Goal: Task Accomplishment & Management: Manage account settings

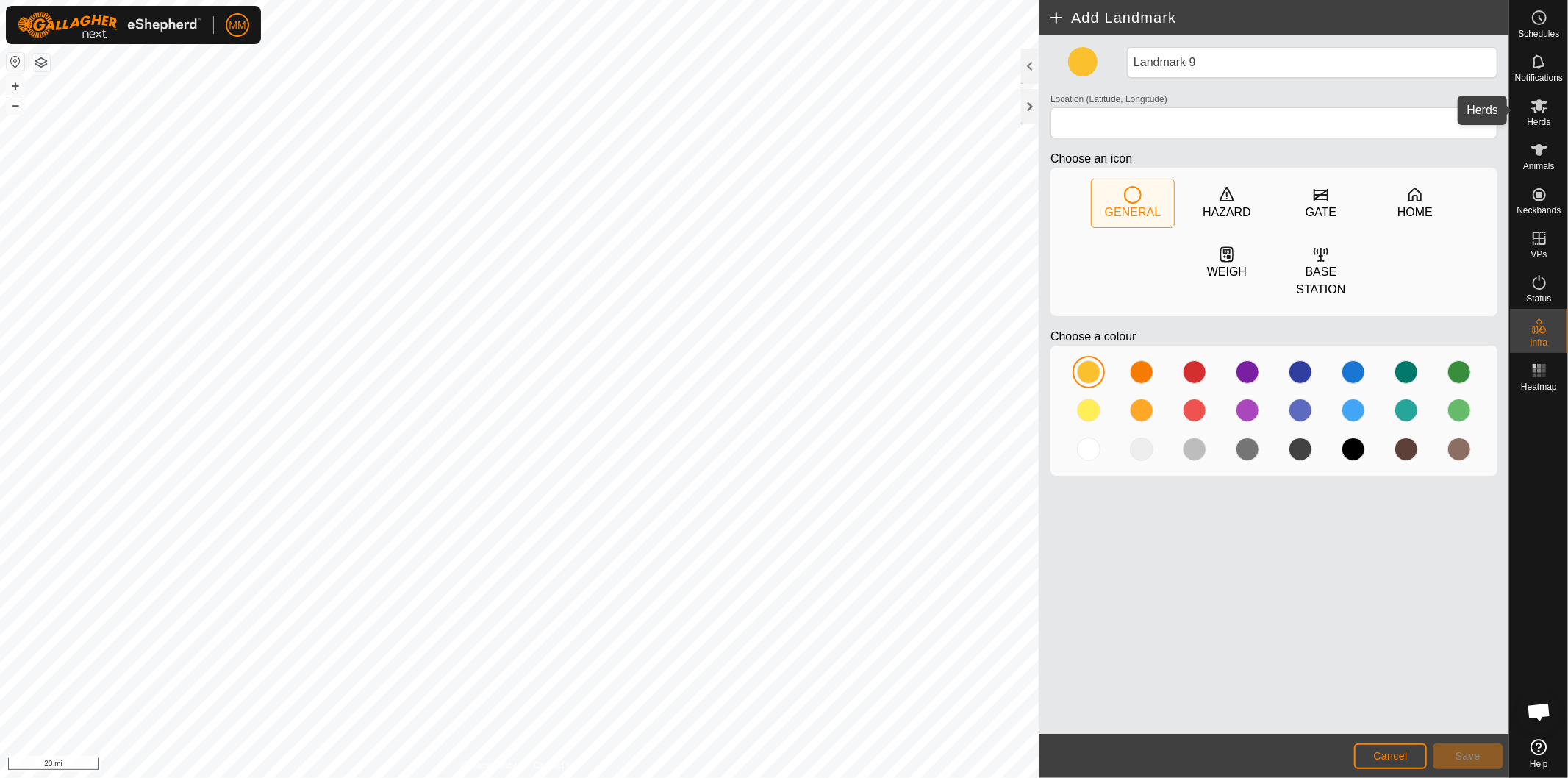
click at [1537, 111] on icon at bounding box center [1540, 106] width 18 height 18
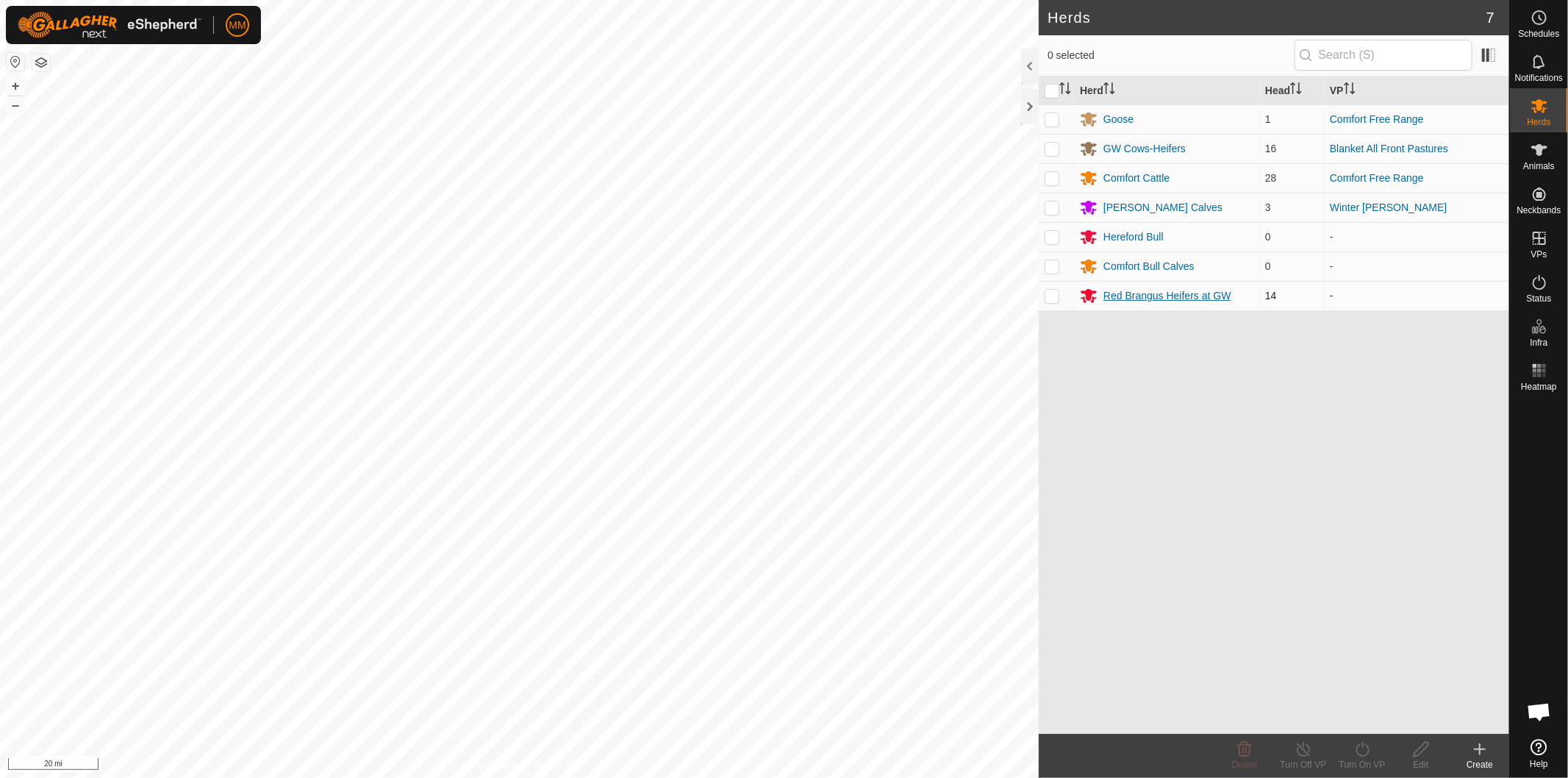
click at [1137, 298] on div "Red Brangus Heifers at GW" at bounding box center [1167, 296] width 128 height 15
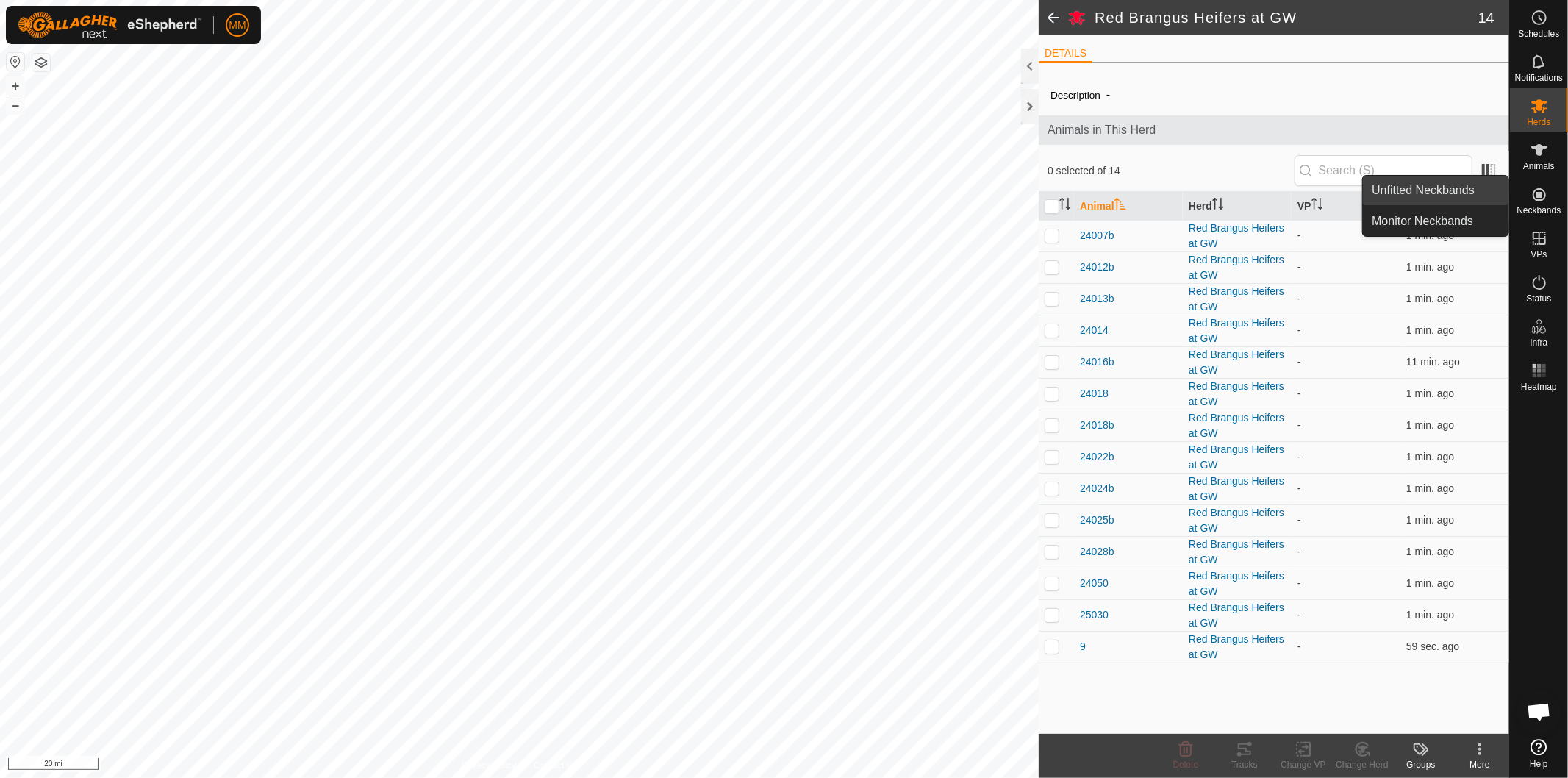
click at [1474, 185] on link "Unfitted Neckbands" at bounding box center [1436, 190] width 145 height 29
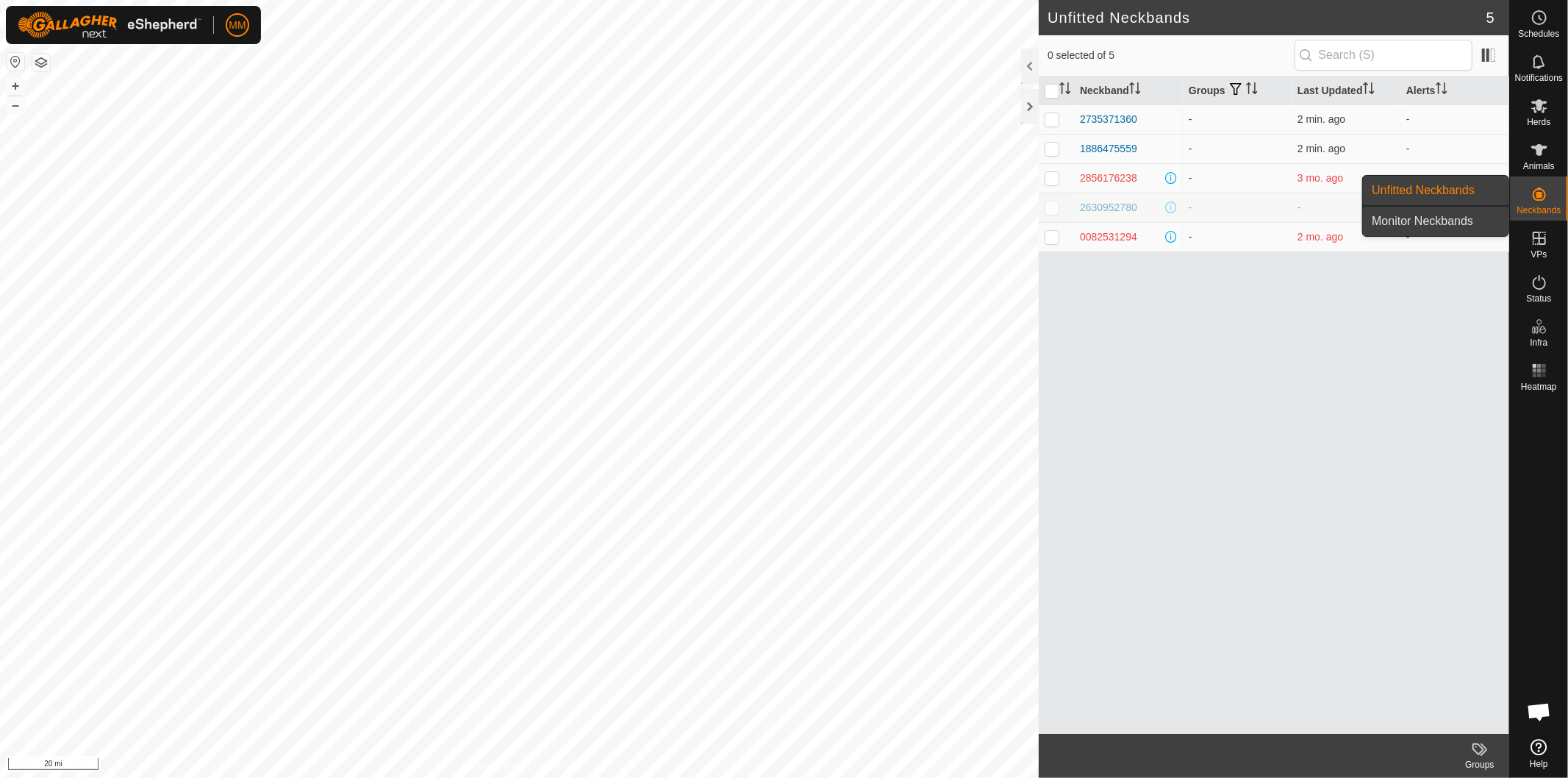
click at [1491, 223] on link "Monitor Neckbands" at bounding box center [1436, 221] width 145 height 29
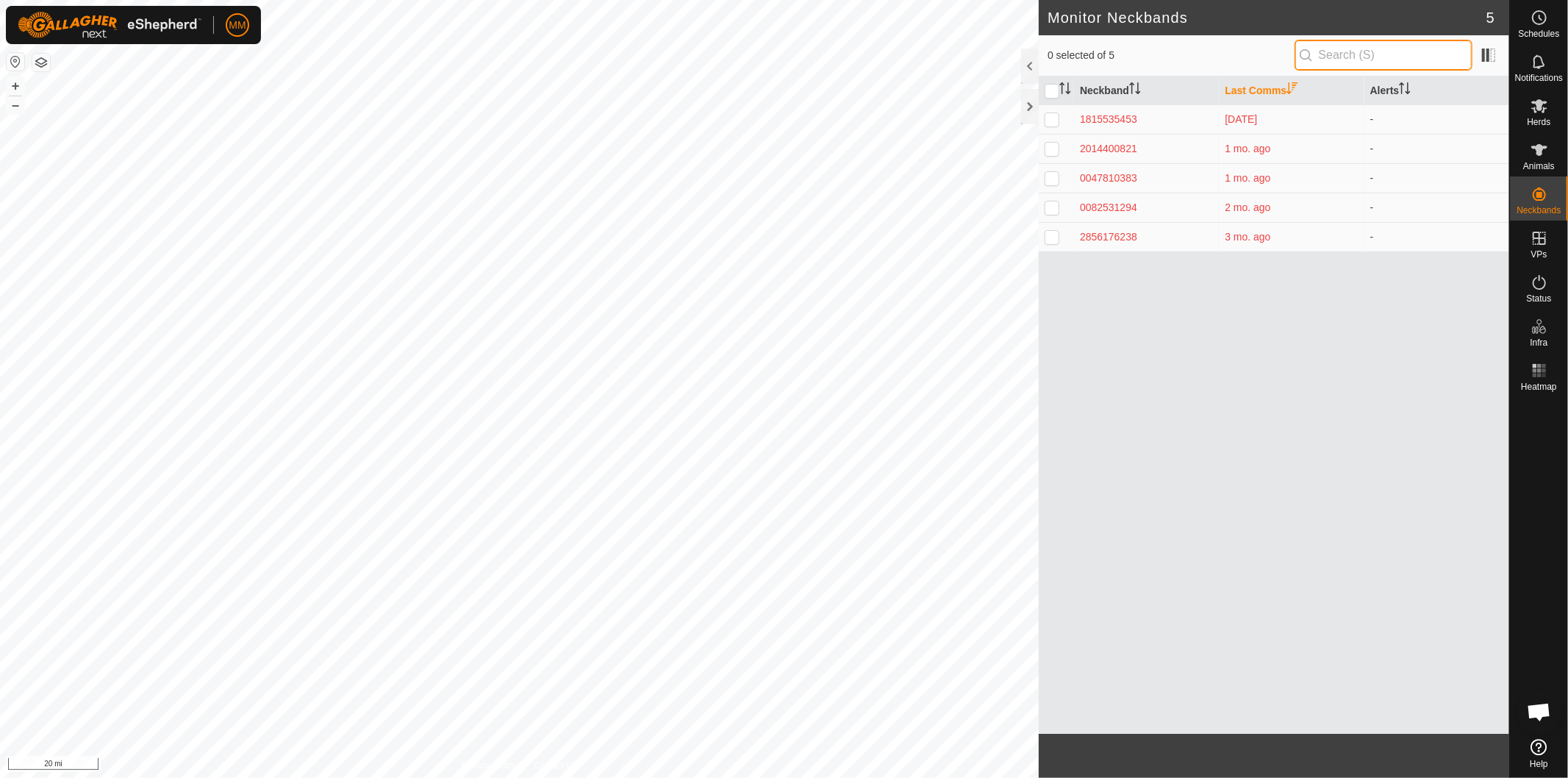
click at [1364, 64] on input "text" at bounding box center [1383, 55] width 178 height 31
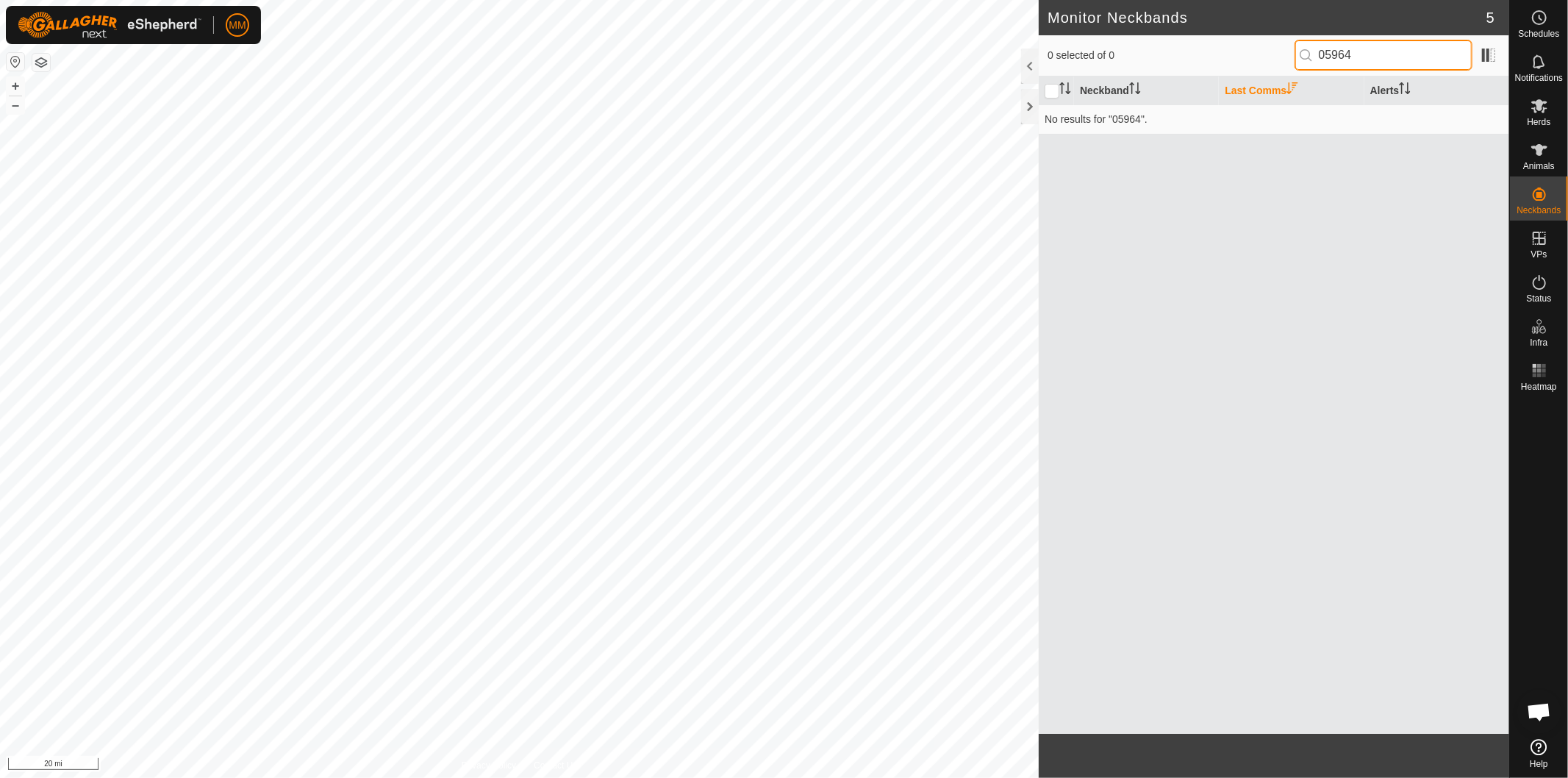
type input "05964"
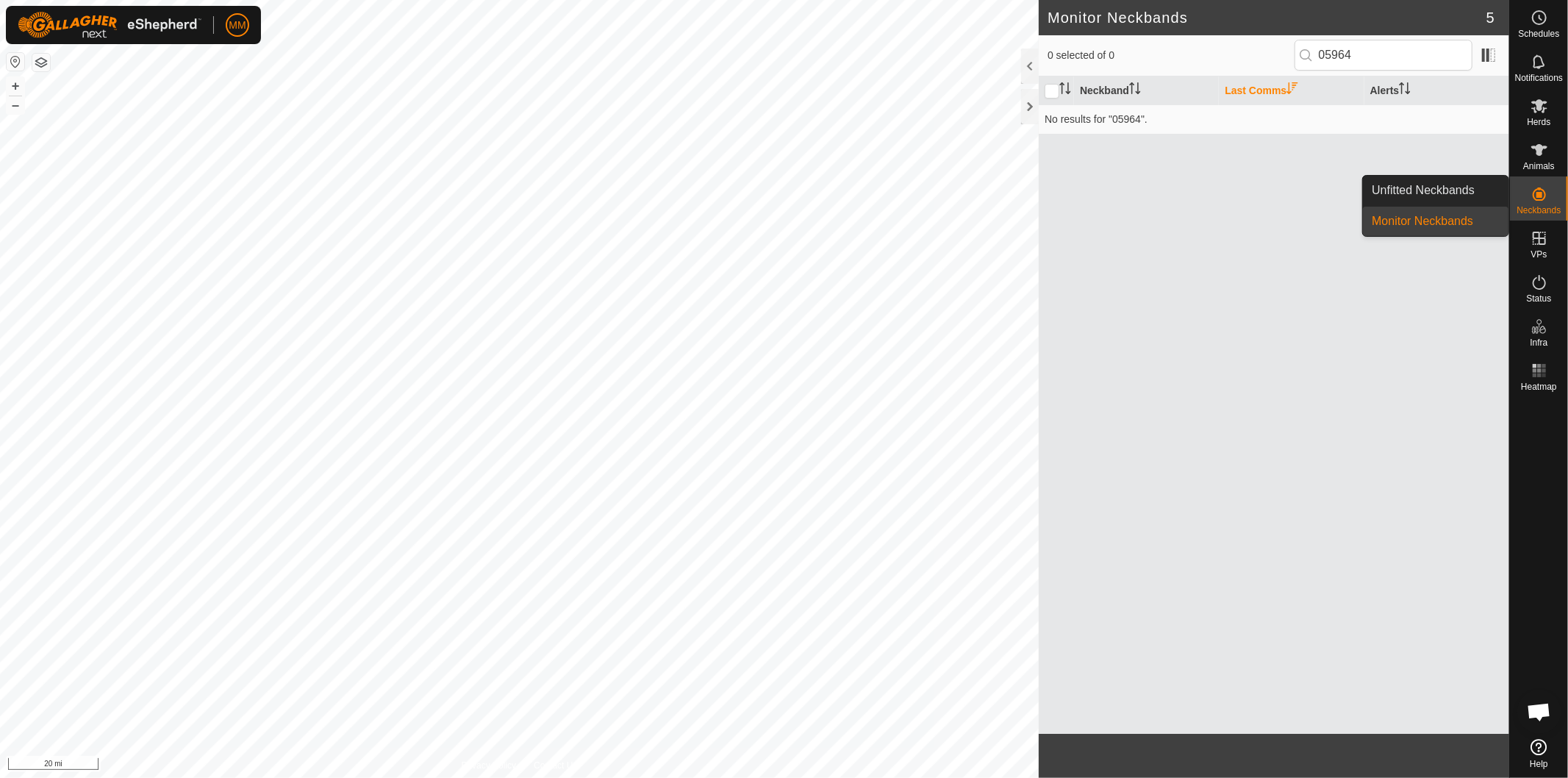
click at [1479, 192] on link "Unfitted Neckbands" at bounding box center [1436, 190] width 145 height 29
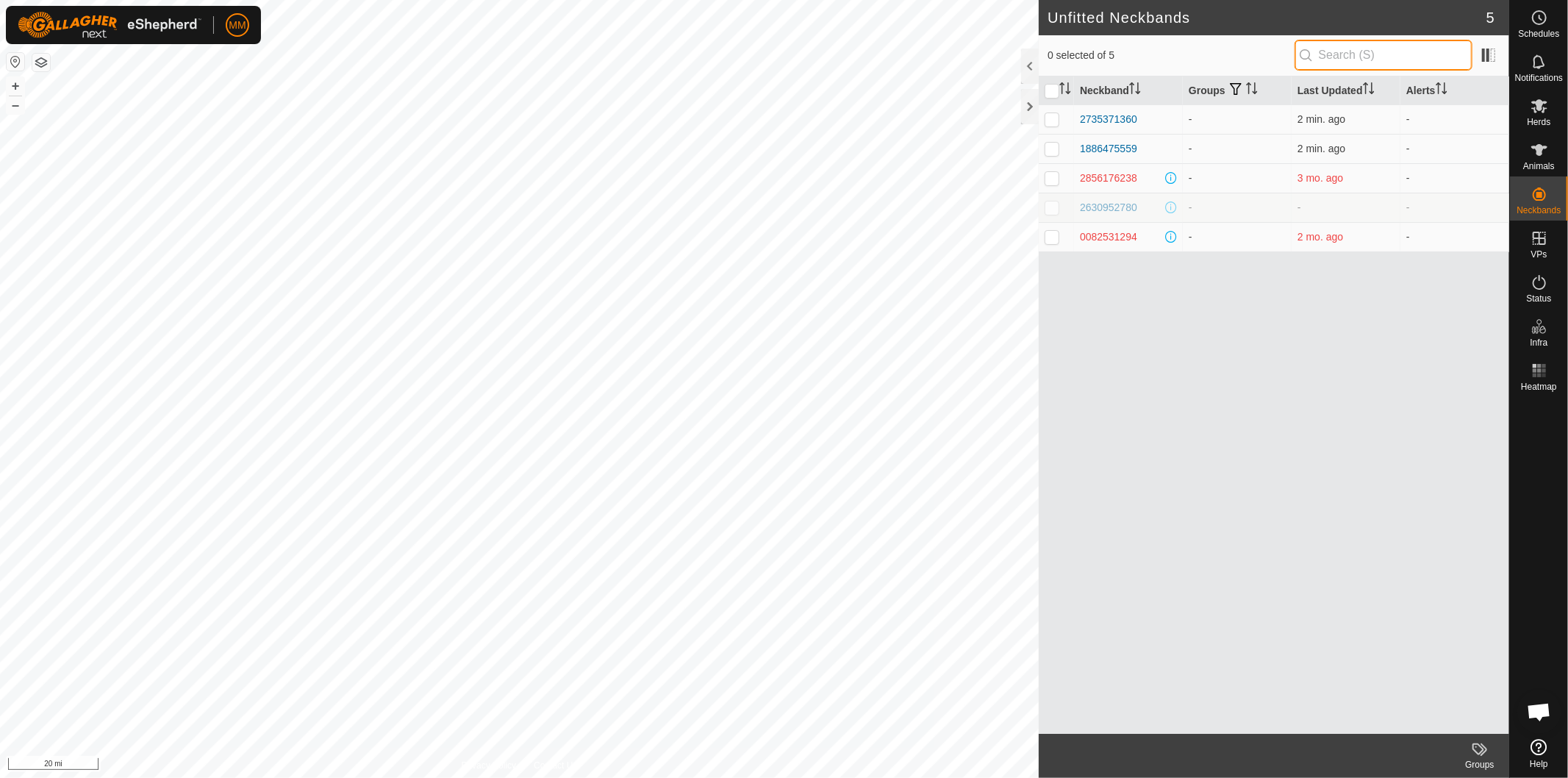
click at [1349, 55] on input "text" at bounding box center [1383, 55] width 178 height 31
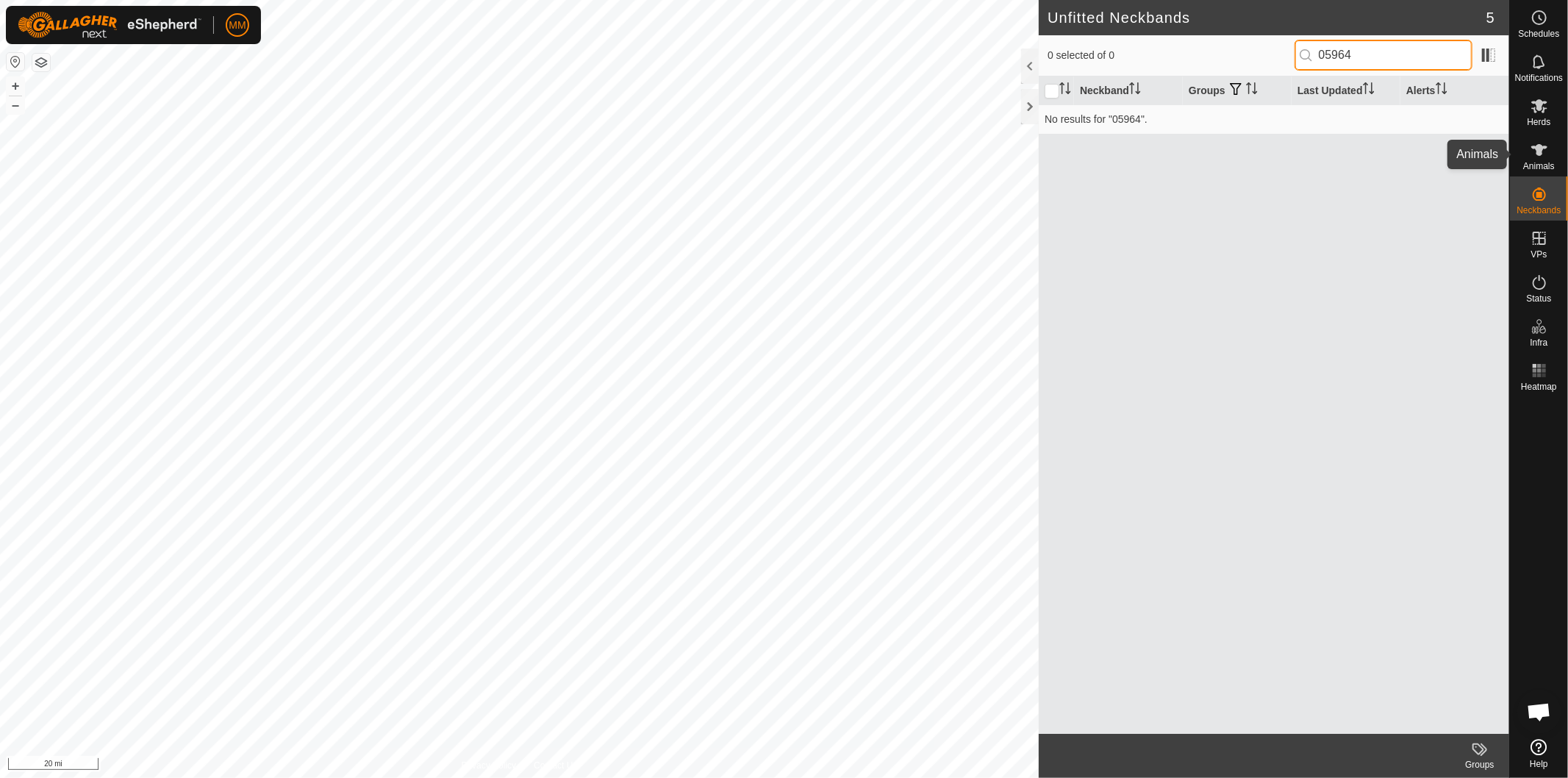
type input "05964"
click at [1533, 155] on icon at bounding box center [1540, 150] width 18 height 18
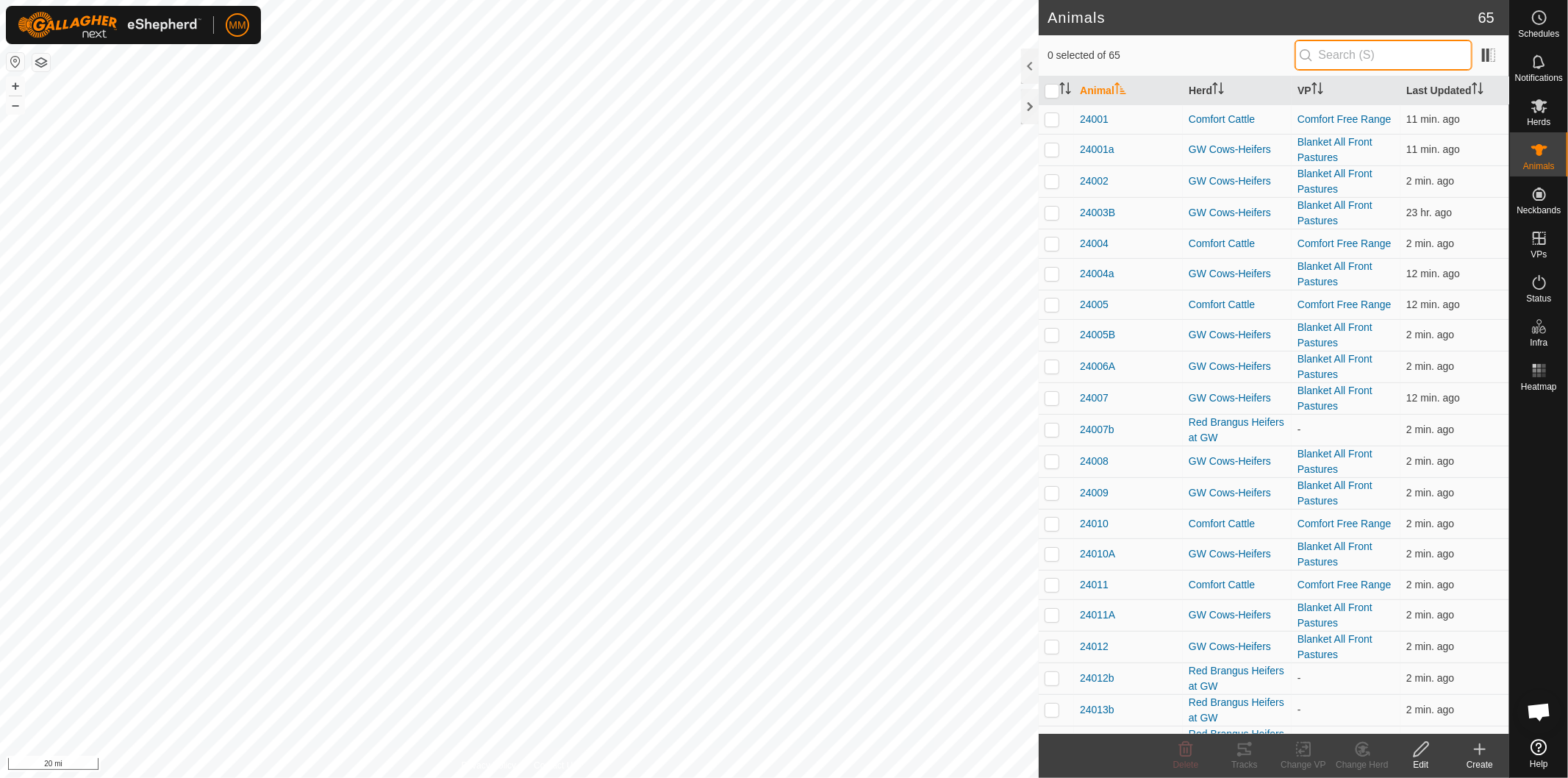
click at [1366, 51] on input "text" at bounding box center [1383, 55] width 178 height 31
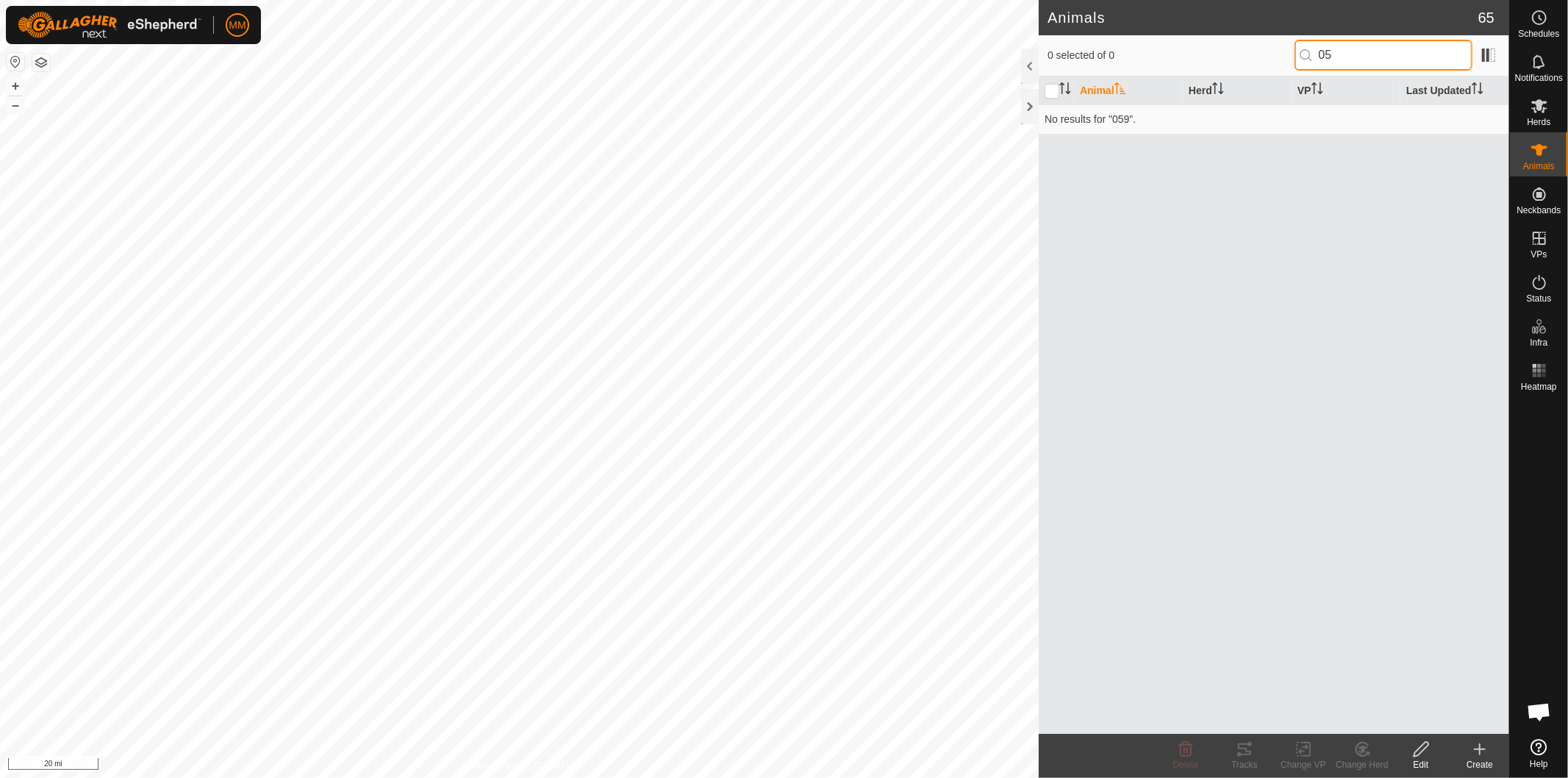
type input "0"
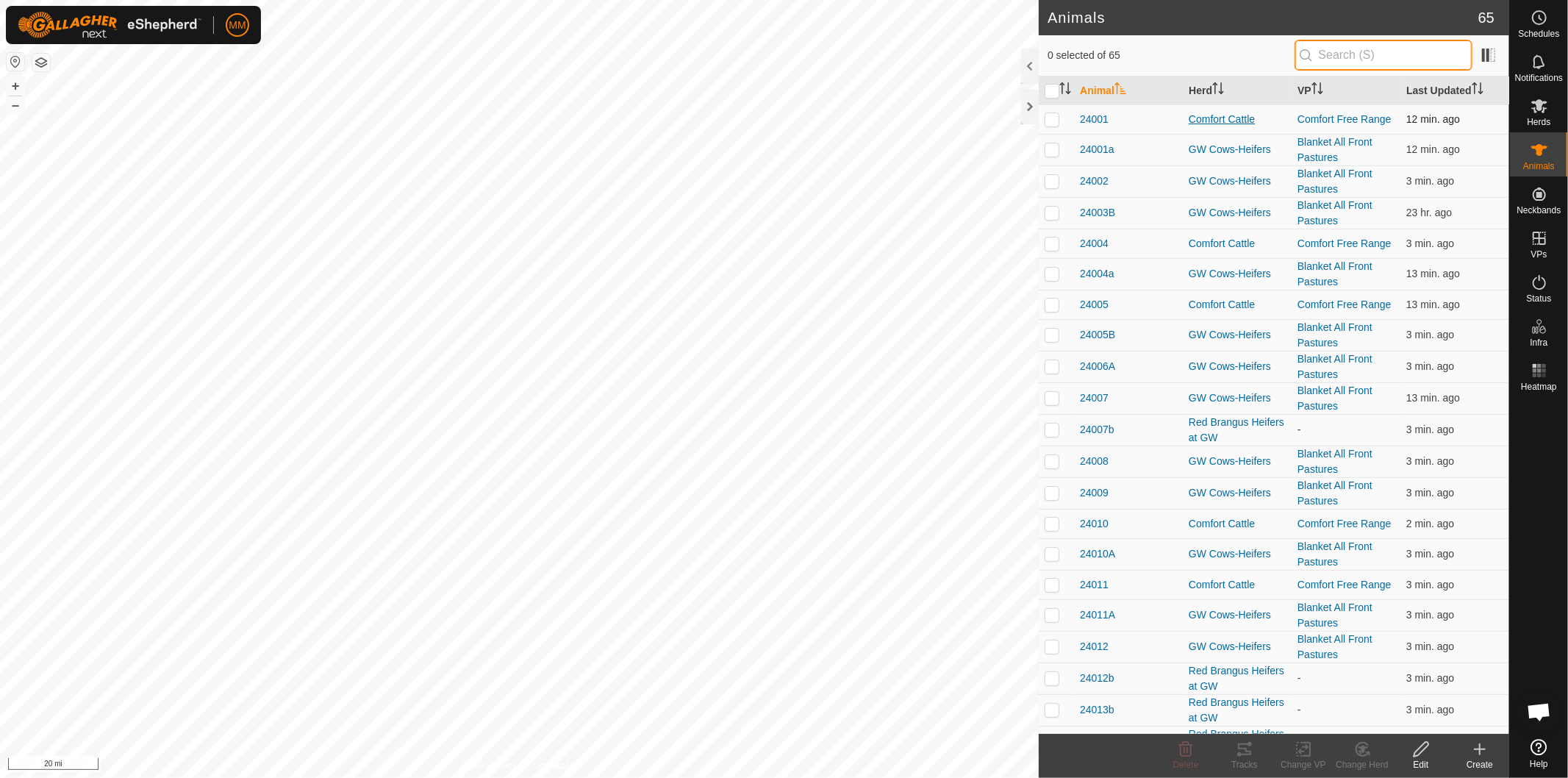
drag, startPoint x: 1533, startPoint y: 155, endPoint x: 1272, endPoint y: 115, distance: 264.0
drag, startPoint x: 1272, startPoint y: 115, endPoint x: 15, endPoint y: 84, distance: 1257.4
click at [15, 84] on button "+" at bounding box center [15, 86] width 18 height 18
click at [13, 81] on button "+" at bounding box center [15, 86] width 18 height 18
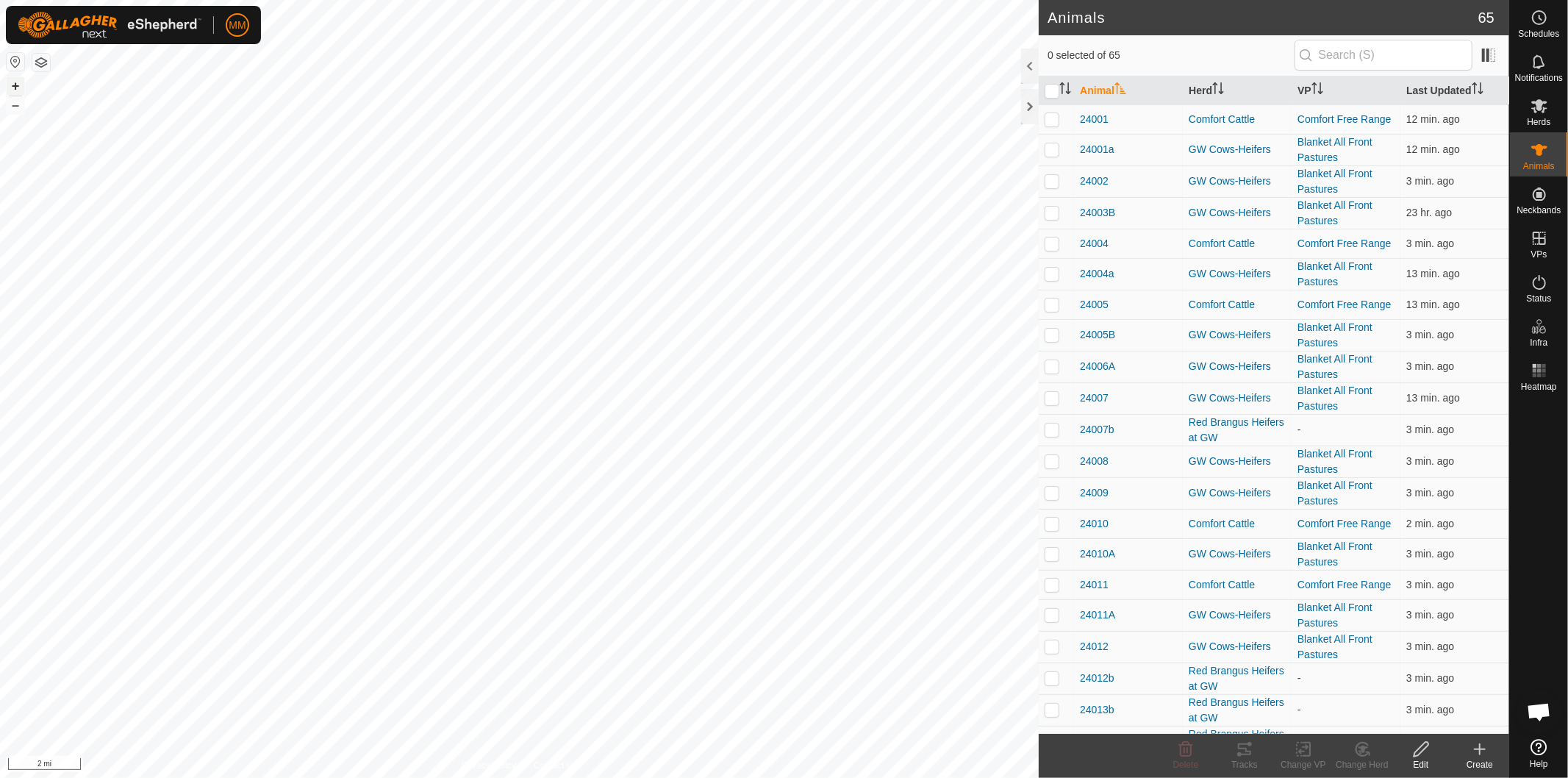
click at [13, 81] on button "+" at bounding box center [15, 86] width 18 height 18
click at [11, 85] on button "+" at bounding box center [15, 86] width 18 height 18
drag, startPoint x: 11, startPoint y: 85, endPoint x: 20, endPoint y: 93, distance: 12.0
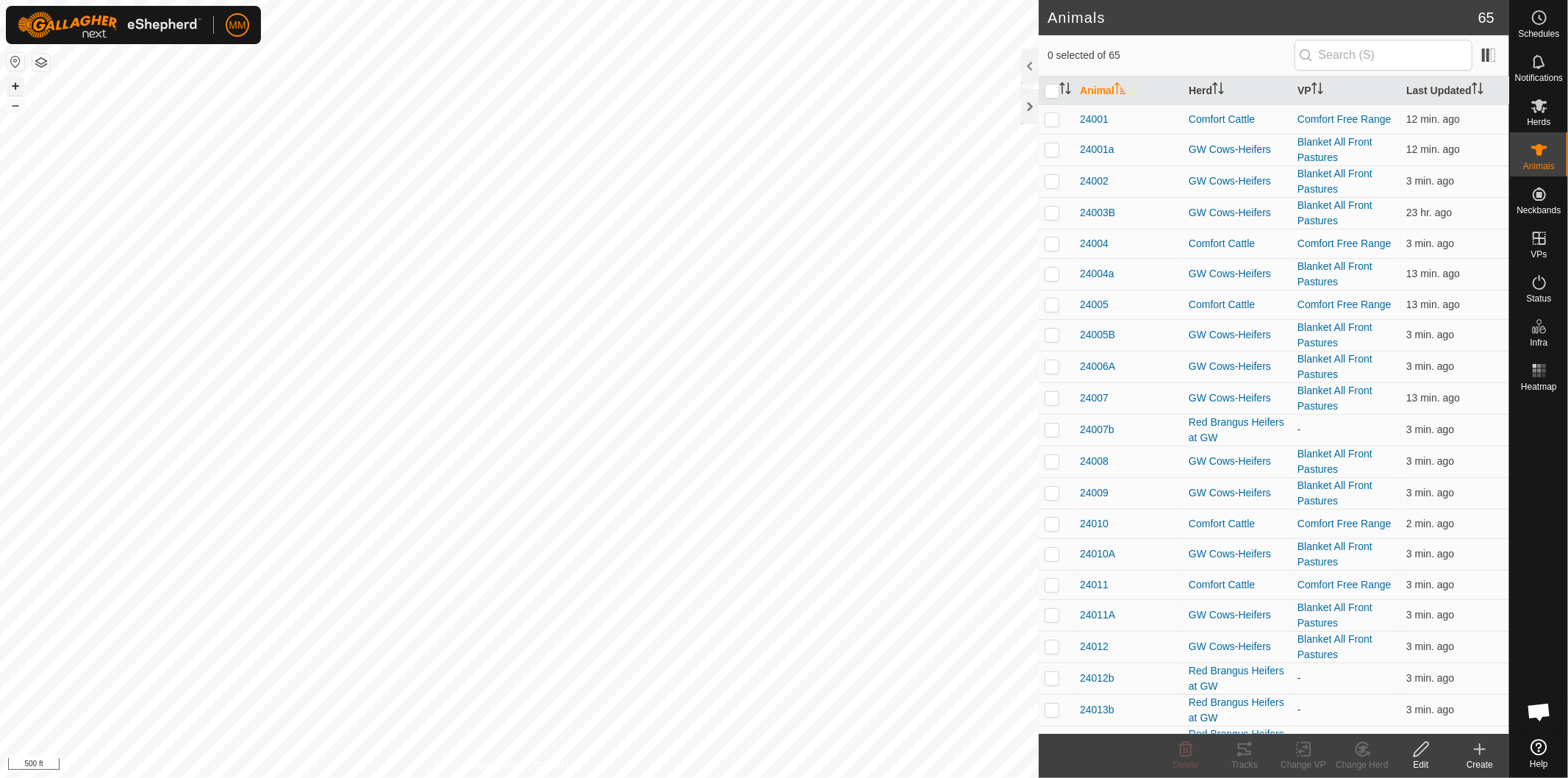
click at [12, 86] on button "+" at bounding box center [15, 86] width 18 height 18
click at [11, 86] on button "+" at bounding box center [15, 86] width 18 height 18
click at [1404, 54] on input "text" at bounding box center [1383, 55] width 178 height 31
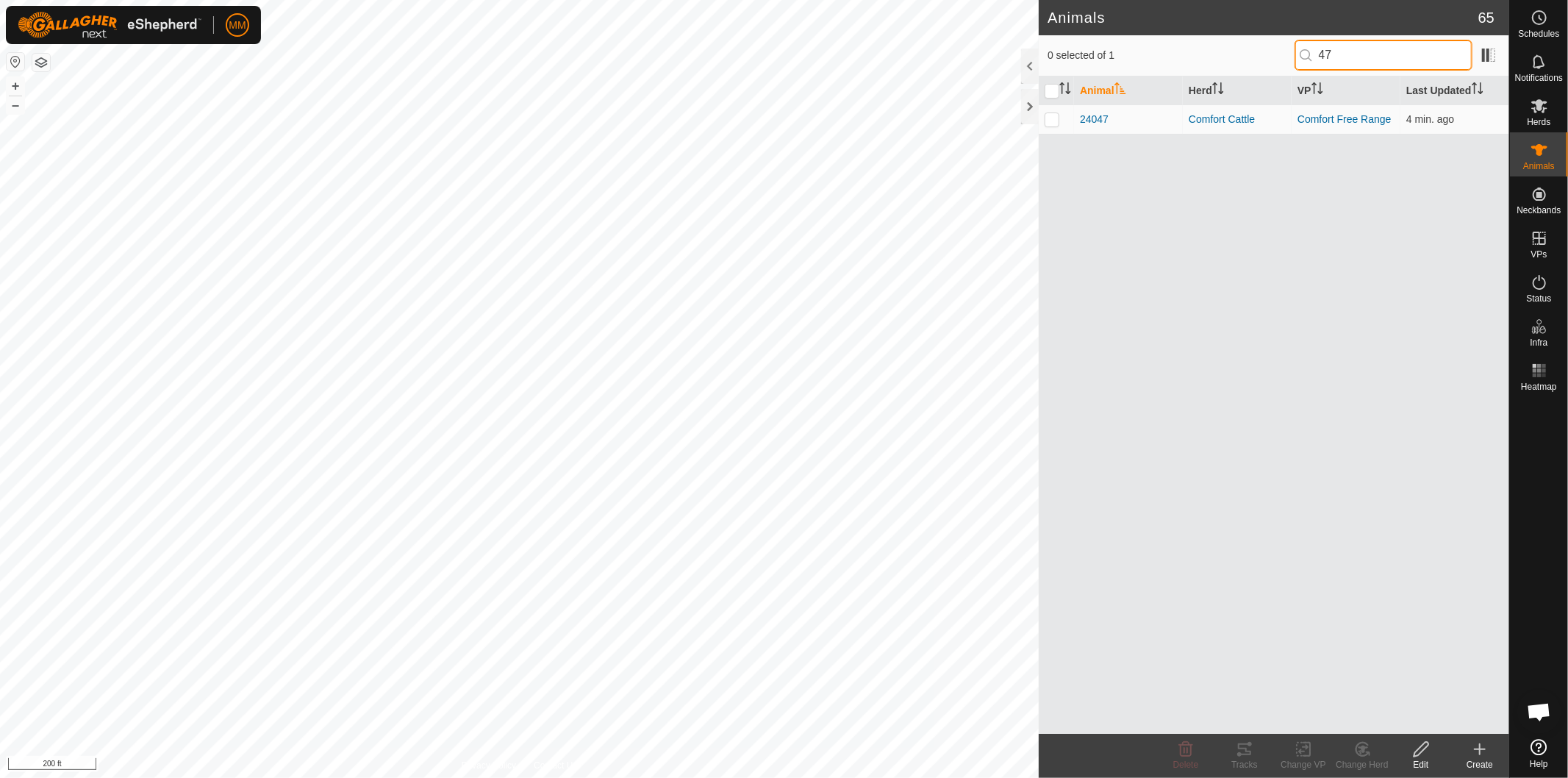
type input "4"
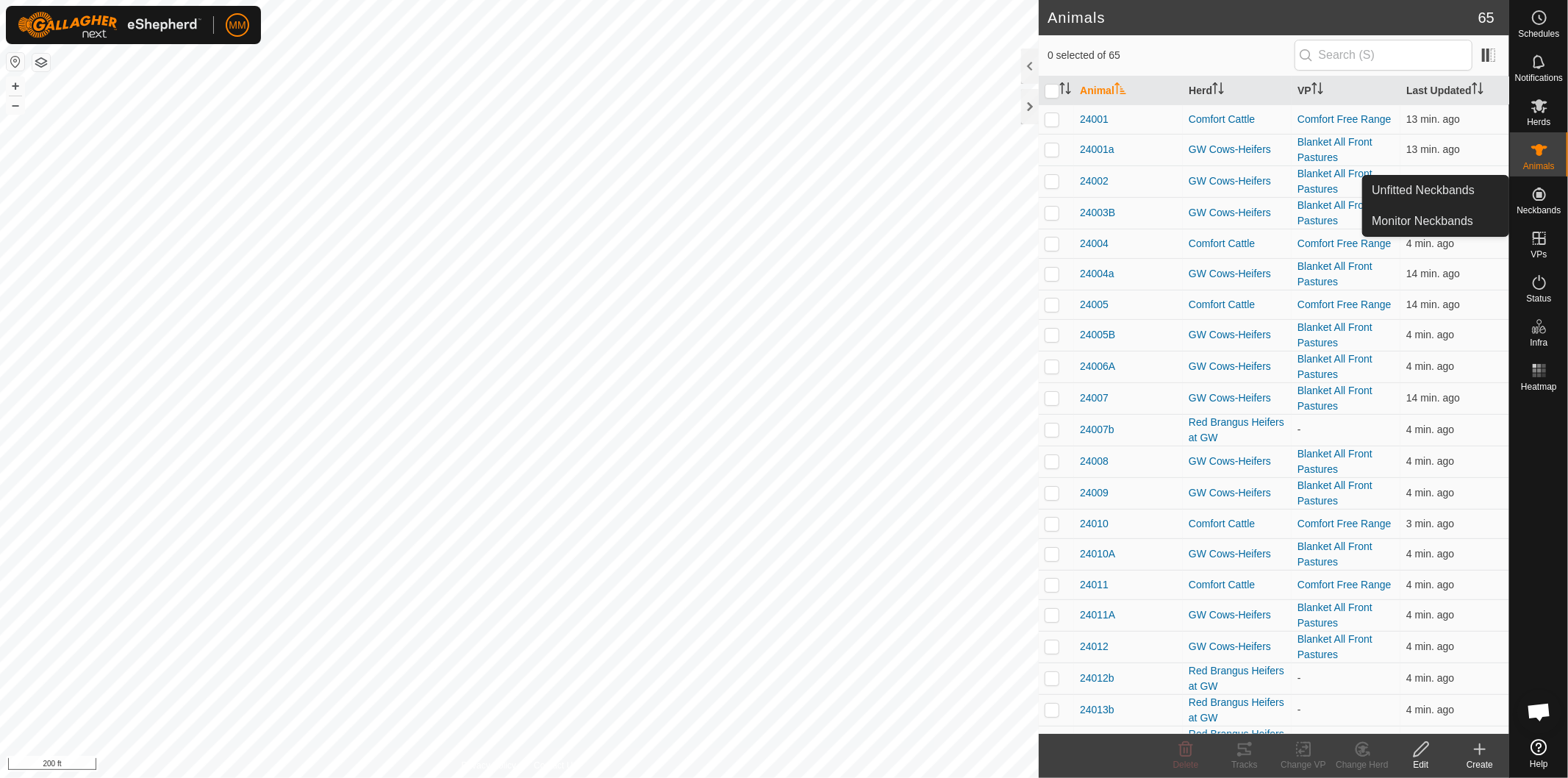
click at [1544, 194] on icon at bounding box center [1540, 194] width 18 height 18
drag, startPoint x: 1504, startPoint y: 191, endPoint x: 1482, endPoint y: 187, distance: 22.4
click at [1482, 187] on link "Unfitted Neckbands" at bounding box center [1436, 190] width 145 height 29
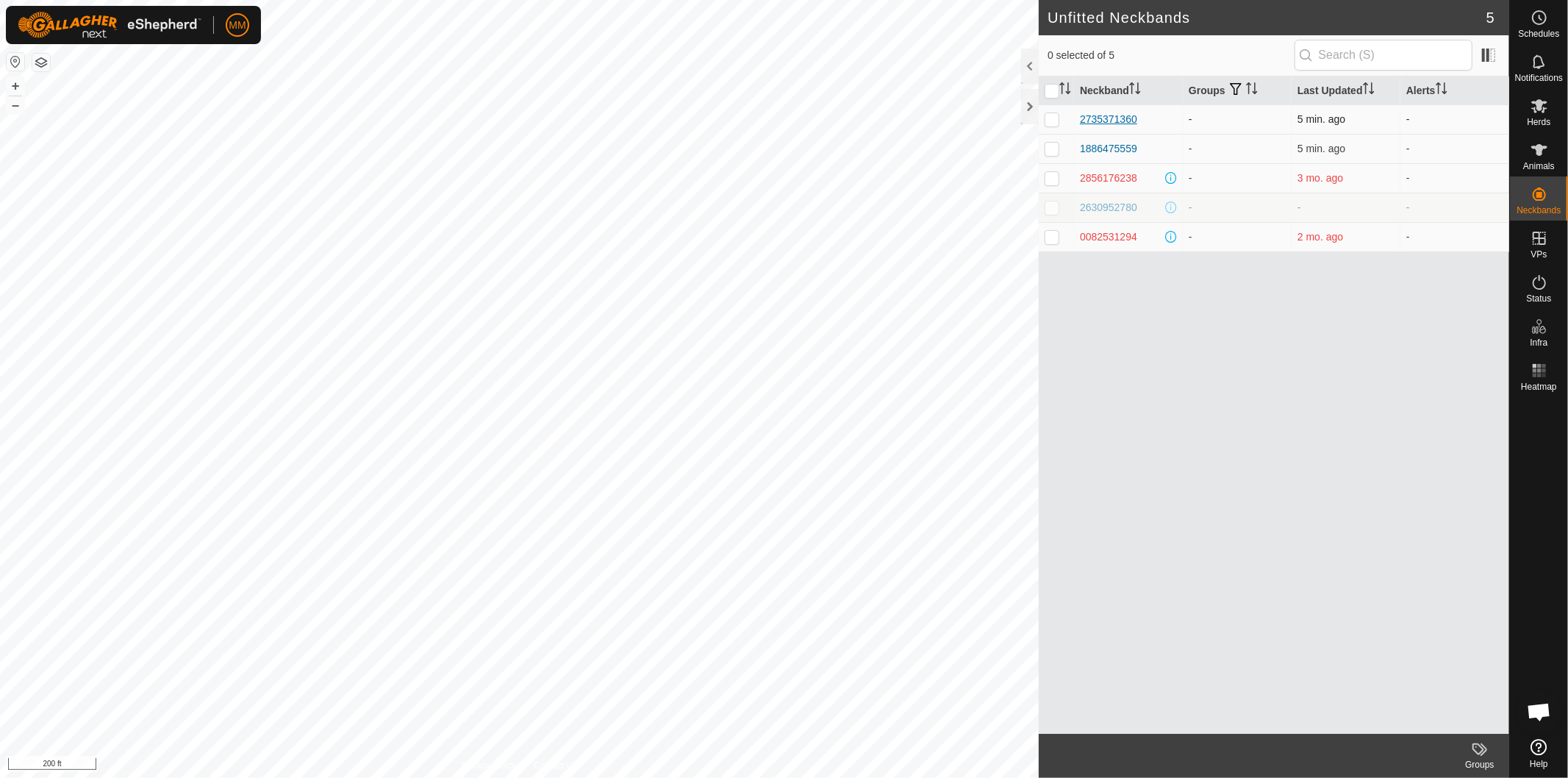
click at [1108, 118] on div "2735371360" at bounding box center [1108, 120] width 58 height 15
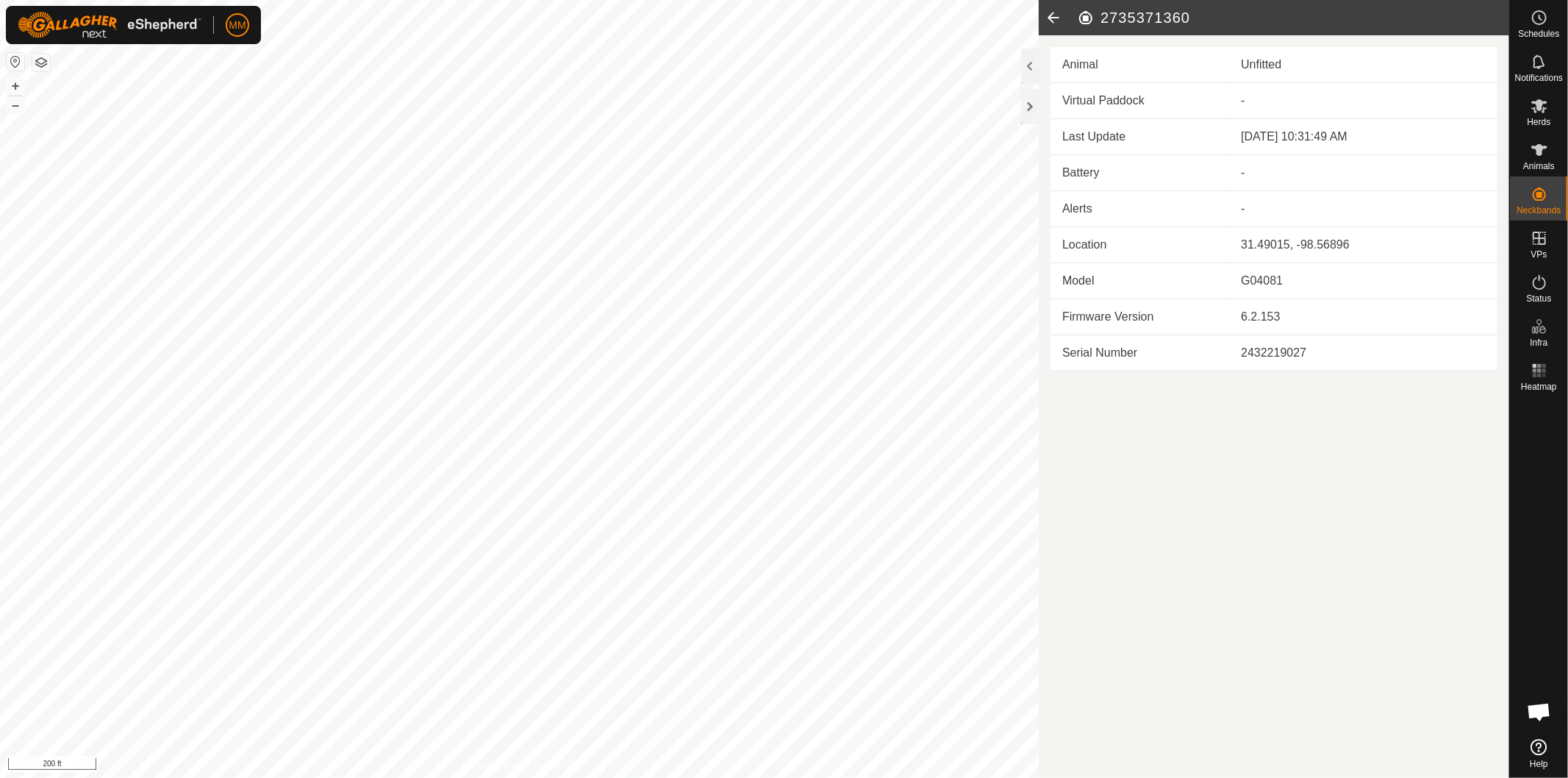
drag, startPoint x: 1192, startPoint y: 13, endPoint x: 1101, endPoint y: 15, distance: 91.0
click at [1101, 15] on h2 "2735371360" at bounding box center [1293, 18] width 432 height 18
copy h2 "2735371360"
click at [1539, 154] on icon at bounding box center [1540, 150] width 16 height 11
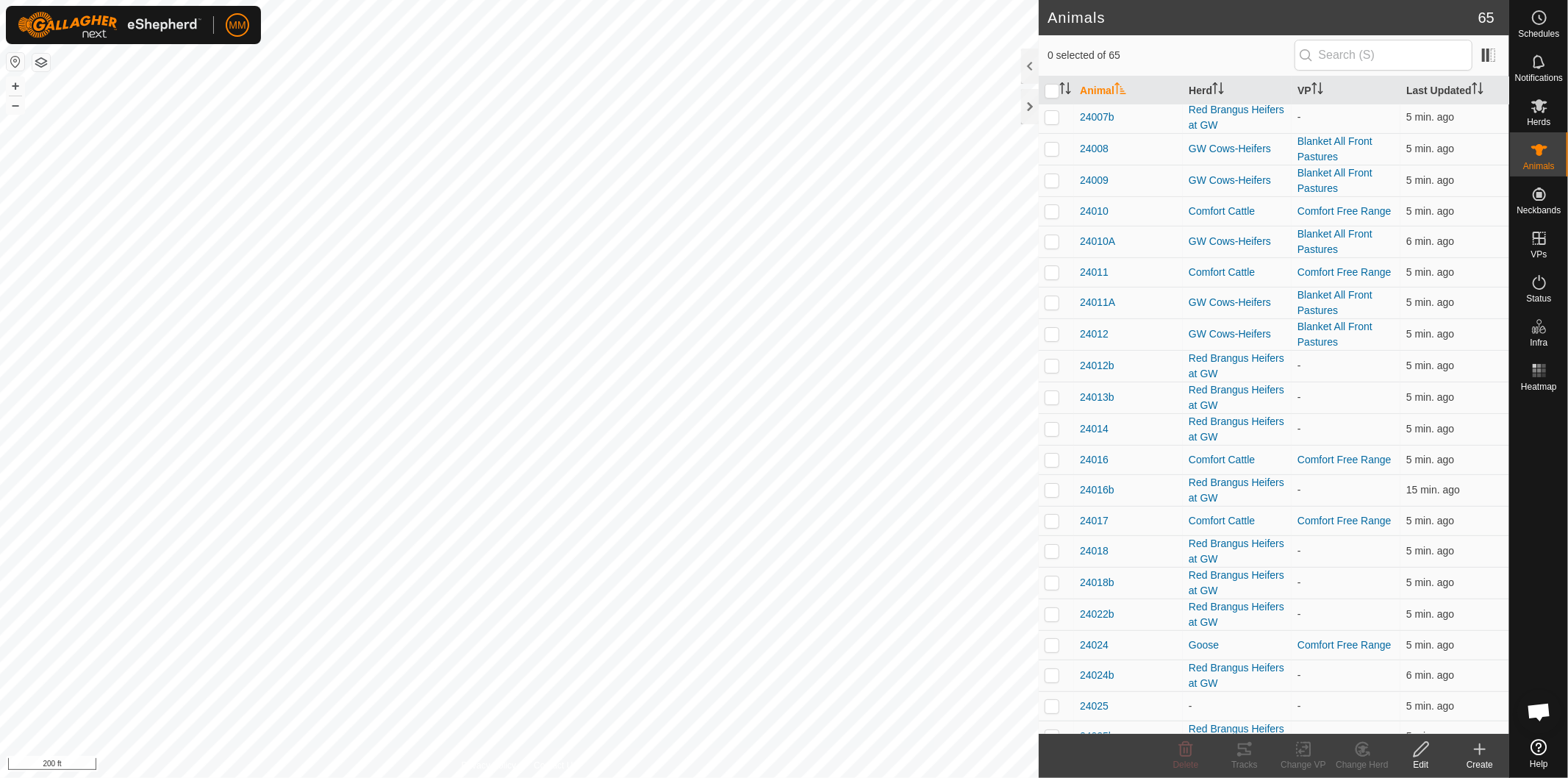
scroll to position [327, 0]
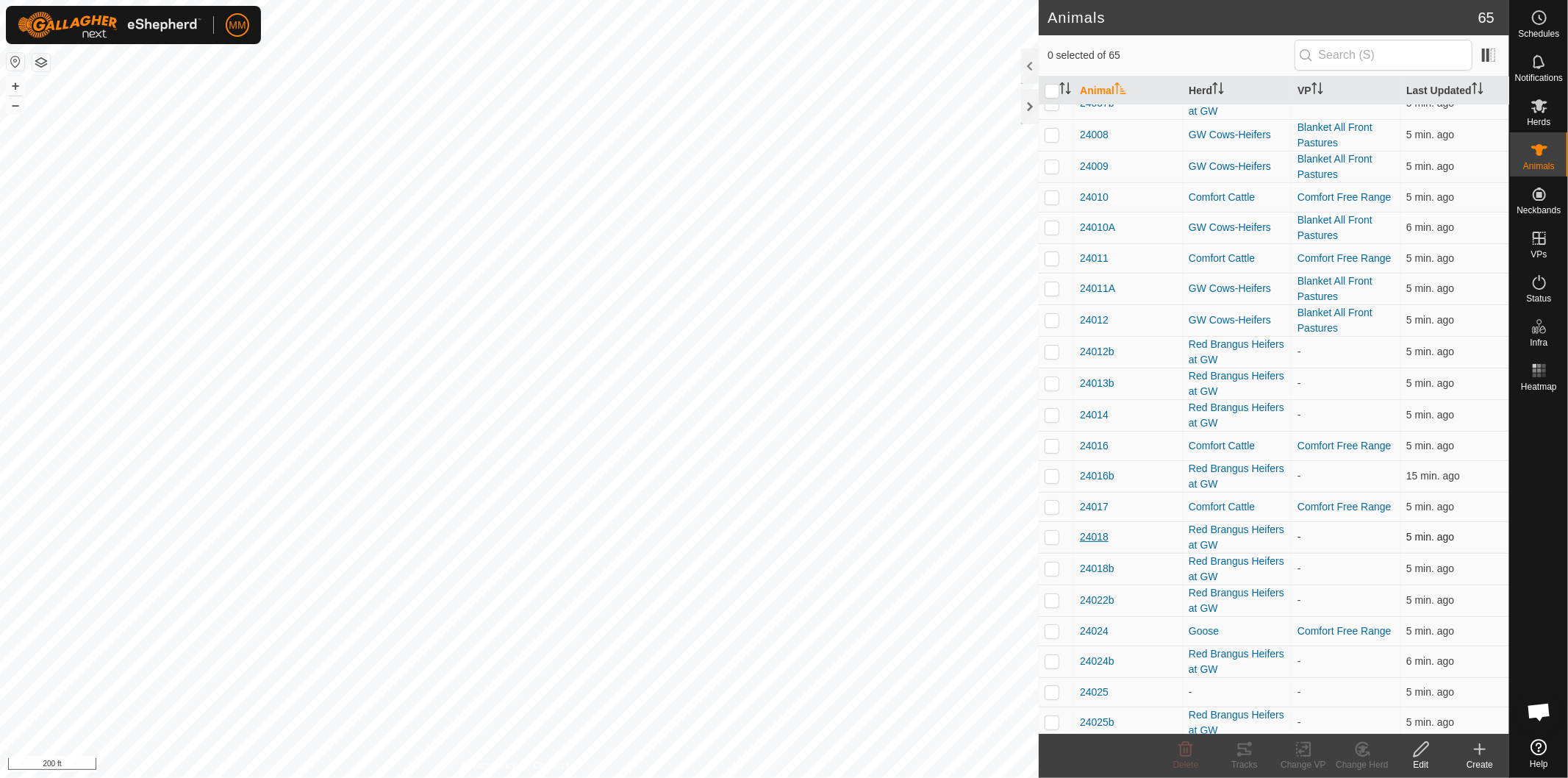
click at [1090, 541] on span "24018" at bounding box center [1094, 537] width 28 height 15
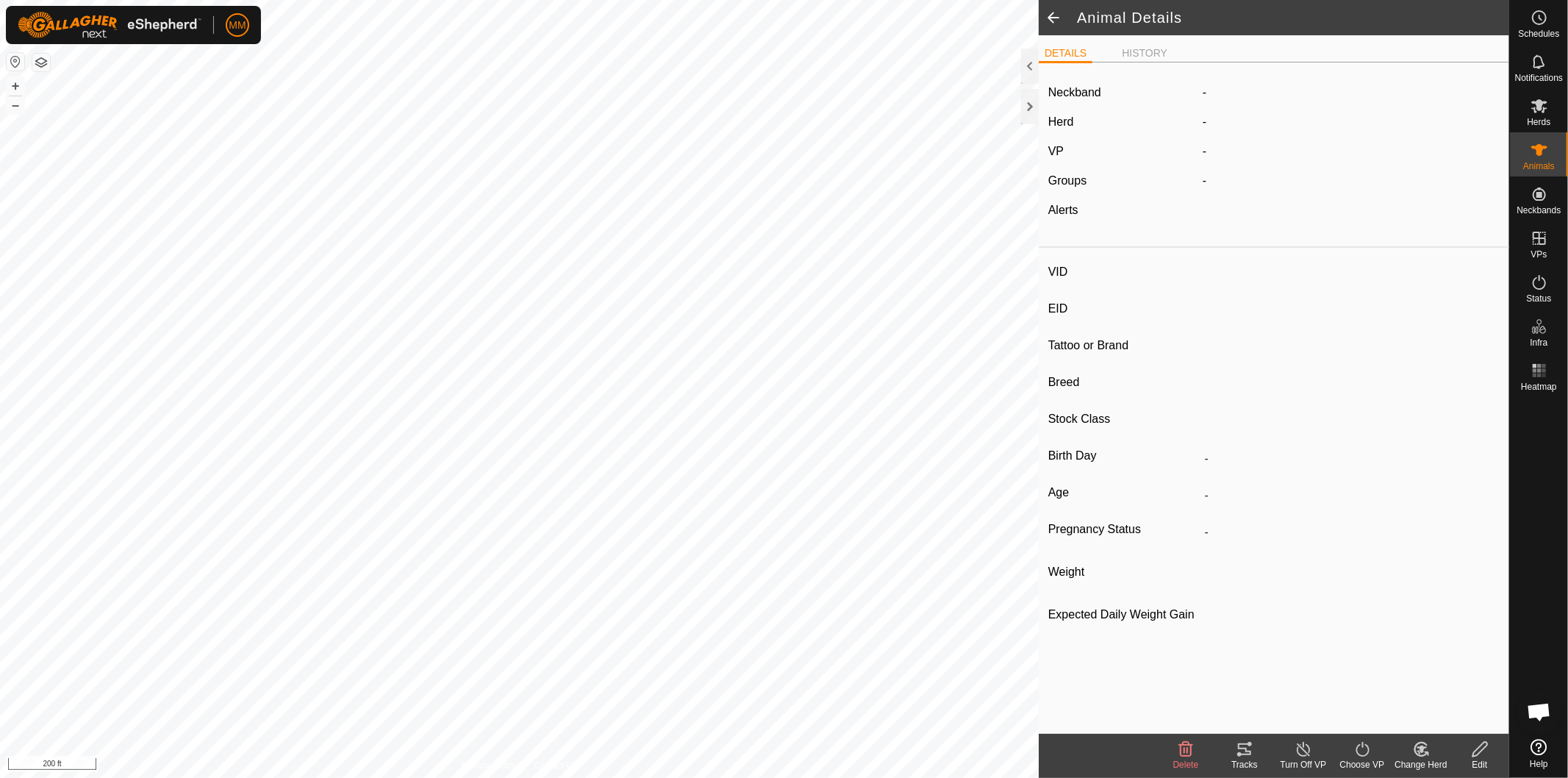
type input "24018"
type input "393939393939393"
type input "24018"
type input "Red Brangus"
type input "-"
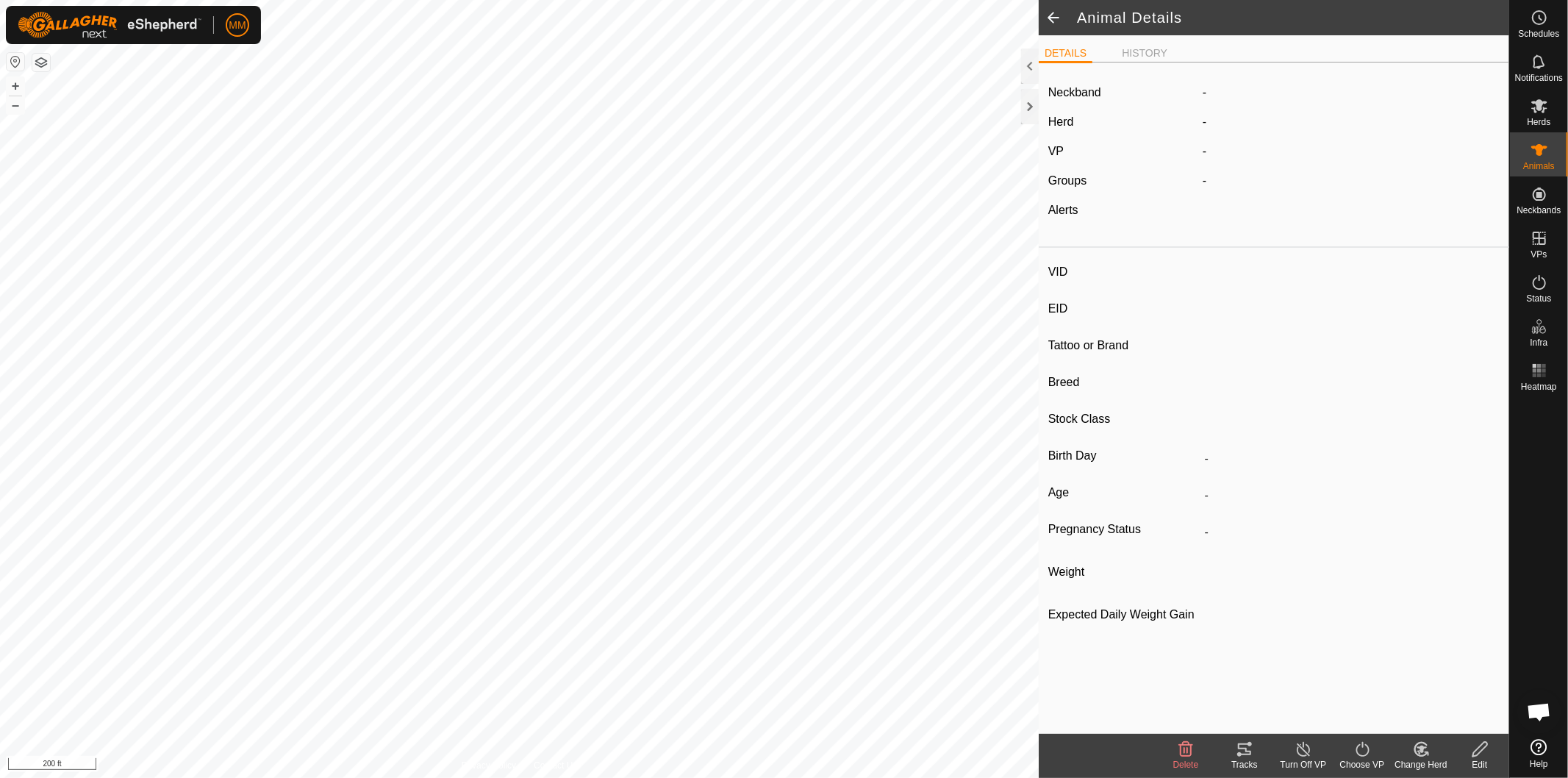
type input "02/2014"
type input "11 years 9 months"
type input "Empty"
type input "0 kg"
type input "1 kg"
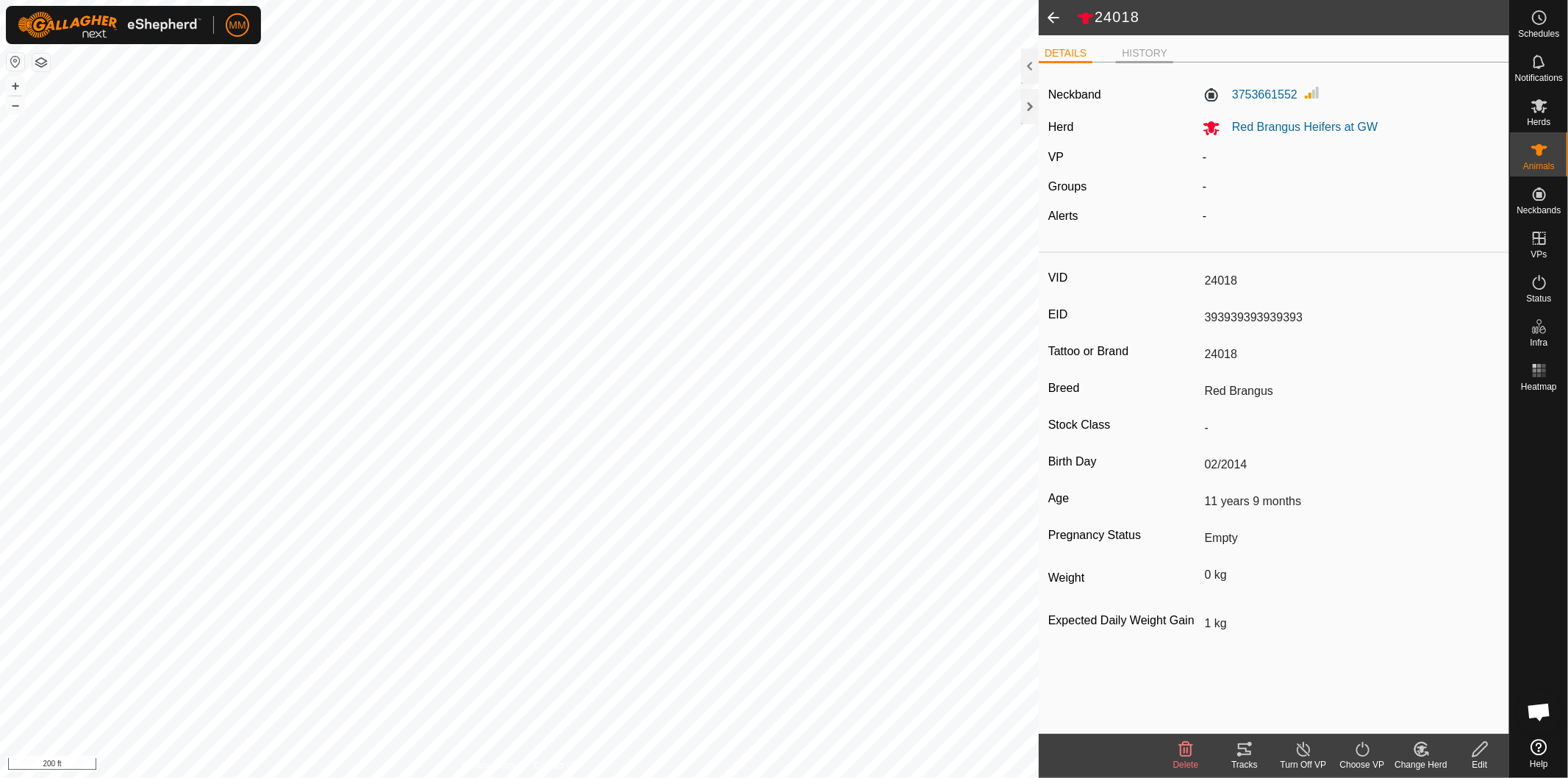
click at [1155, 54] on li "HISTORY" at bounding box center [1145, 54] width 58 height 18
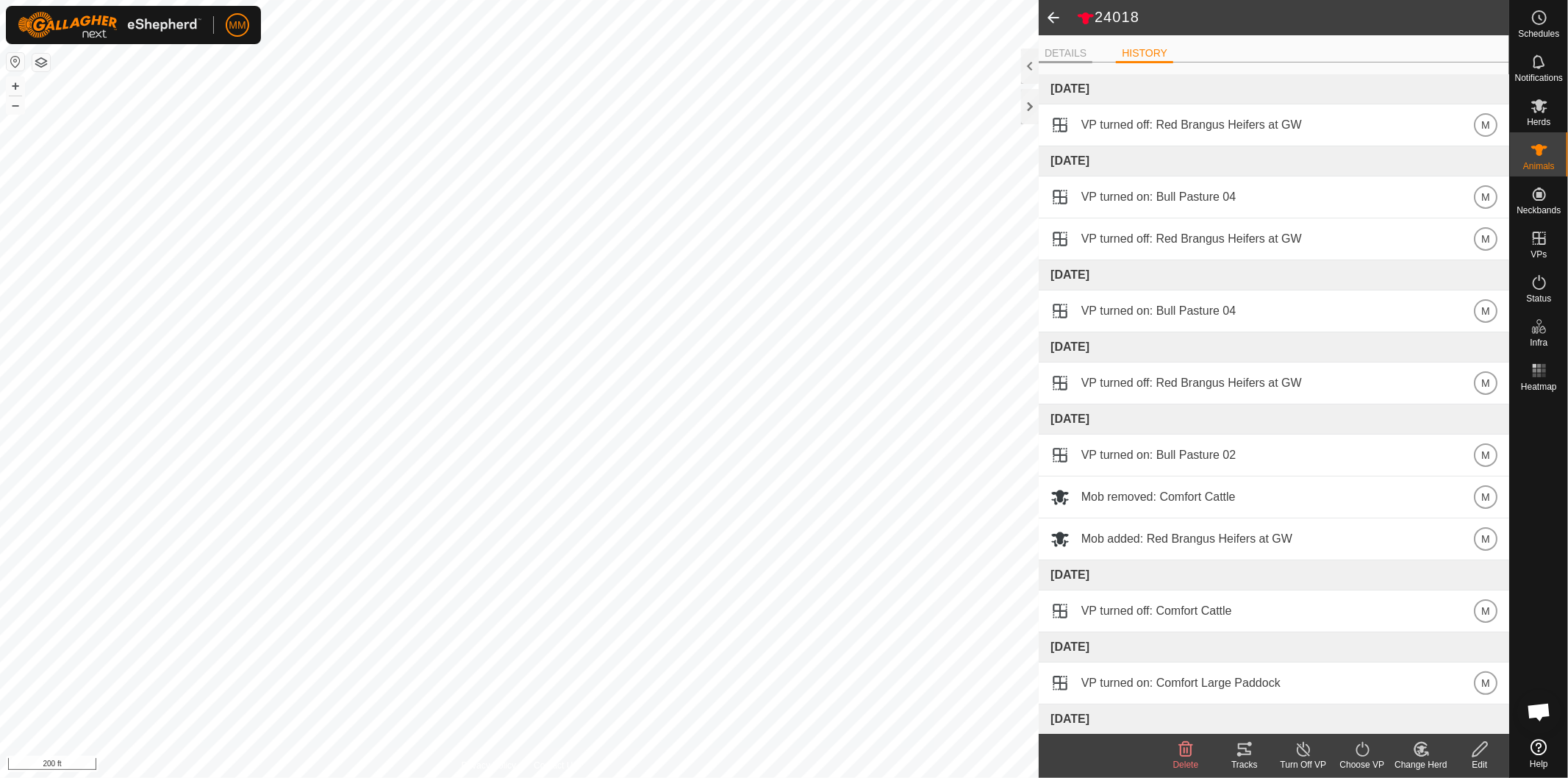
click at [1075, 53] on li "DETAILS" at bounding box center [1066, 54] width 54 height 18
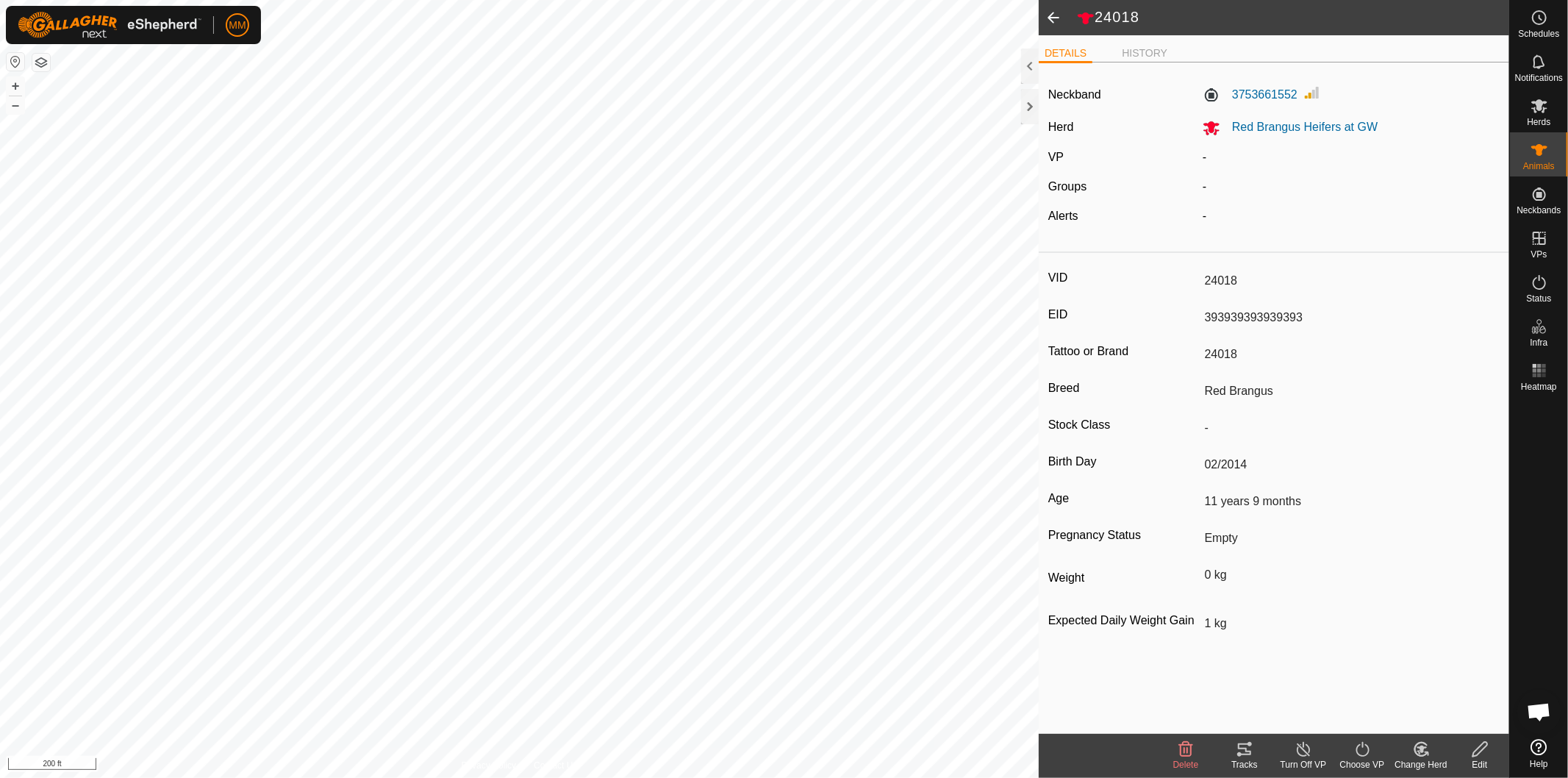
click at [1055, 12] on span at bounding box center [1054, 17] width 29 height 35
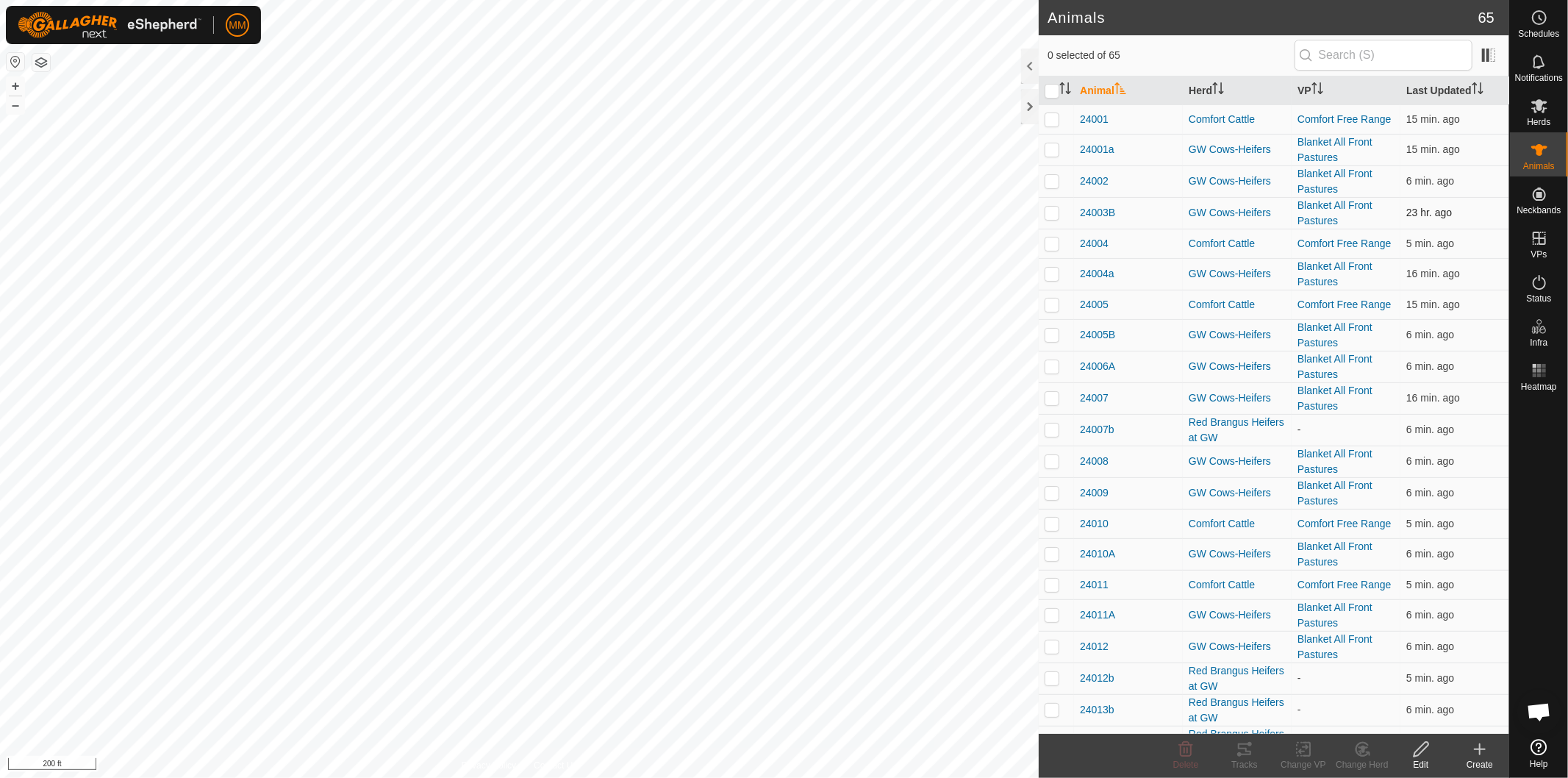
scroll to position [490, 0]
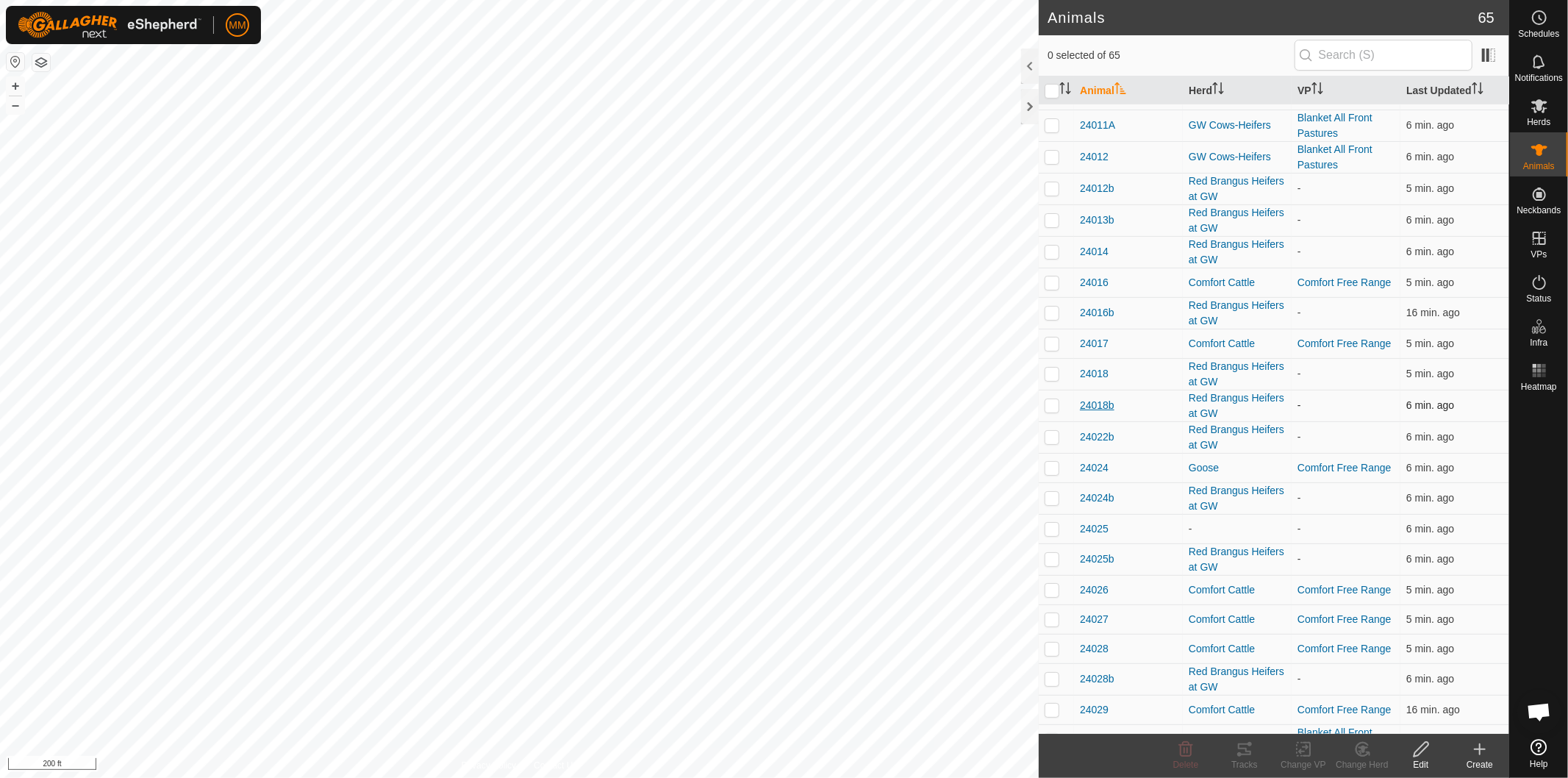
click at [1105, 406] on span "24018b" at bounding box center [1097, 406] width 35 height 15
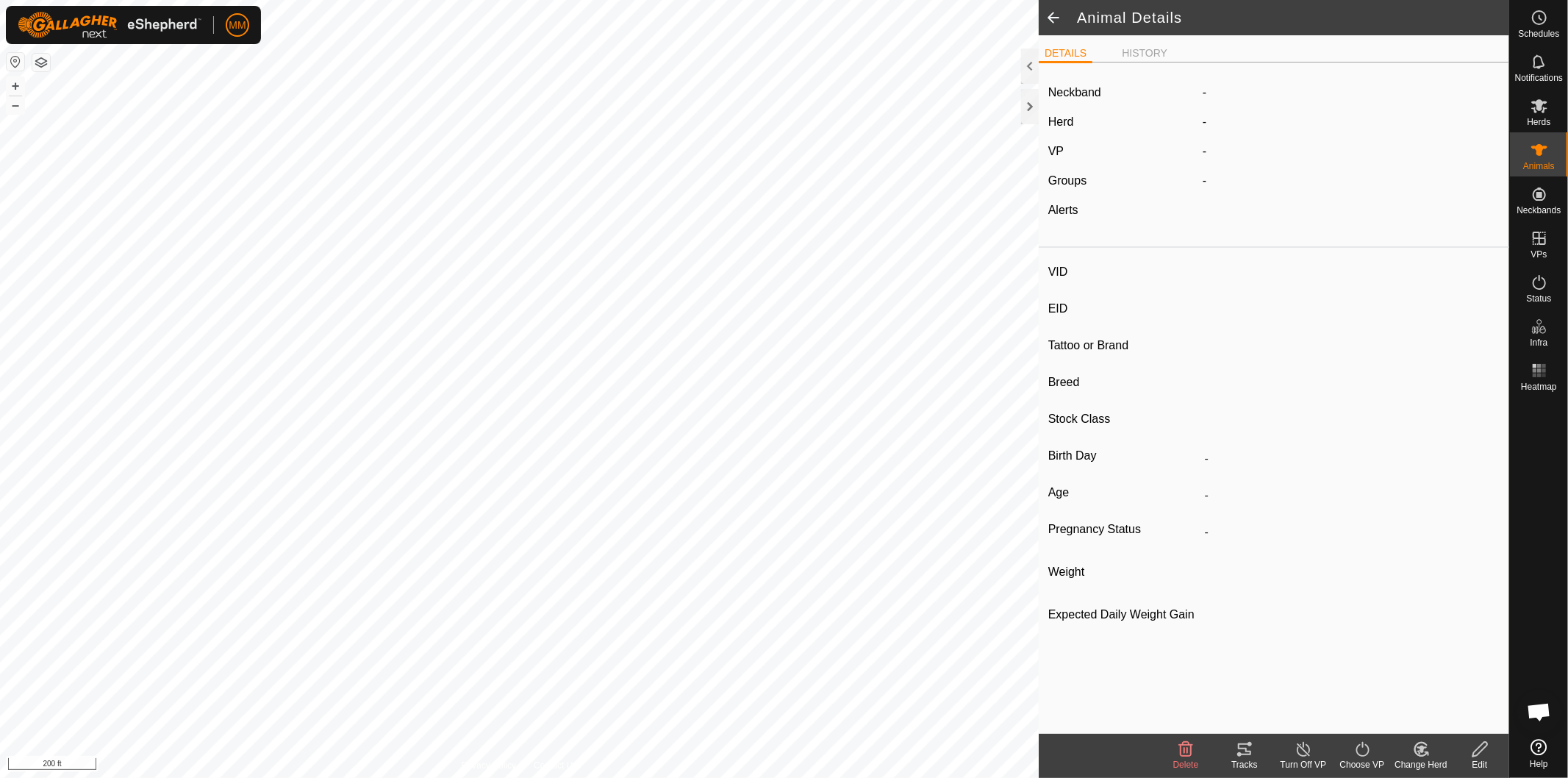
type input "24018b"
type input "919191919191919"
type input "24018b"
type input "-"
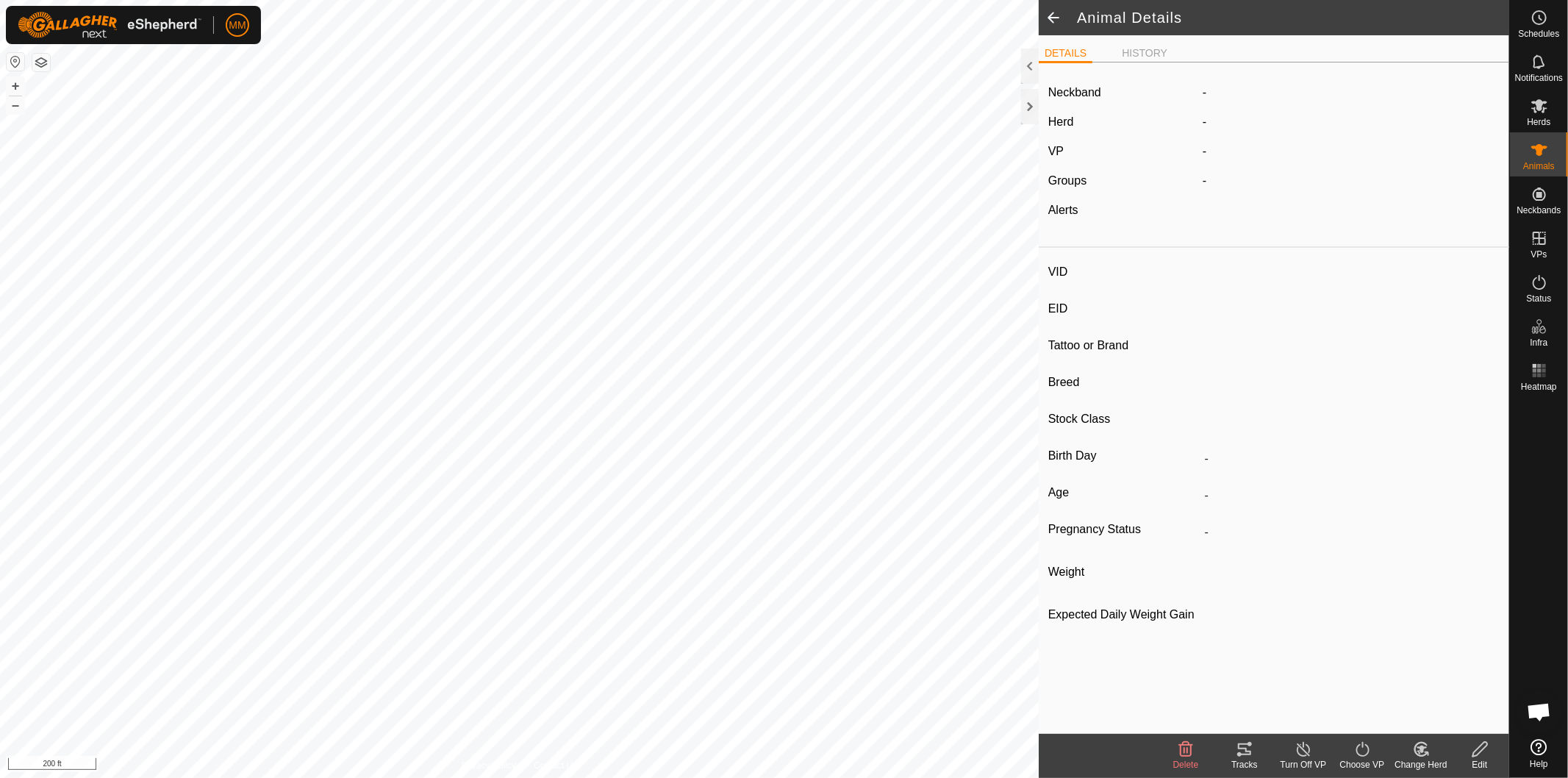
type input "02/2024"
type input "1 year 7 months"
type input "Dry"
type input "0 kg"
type input "1 kg"
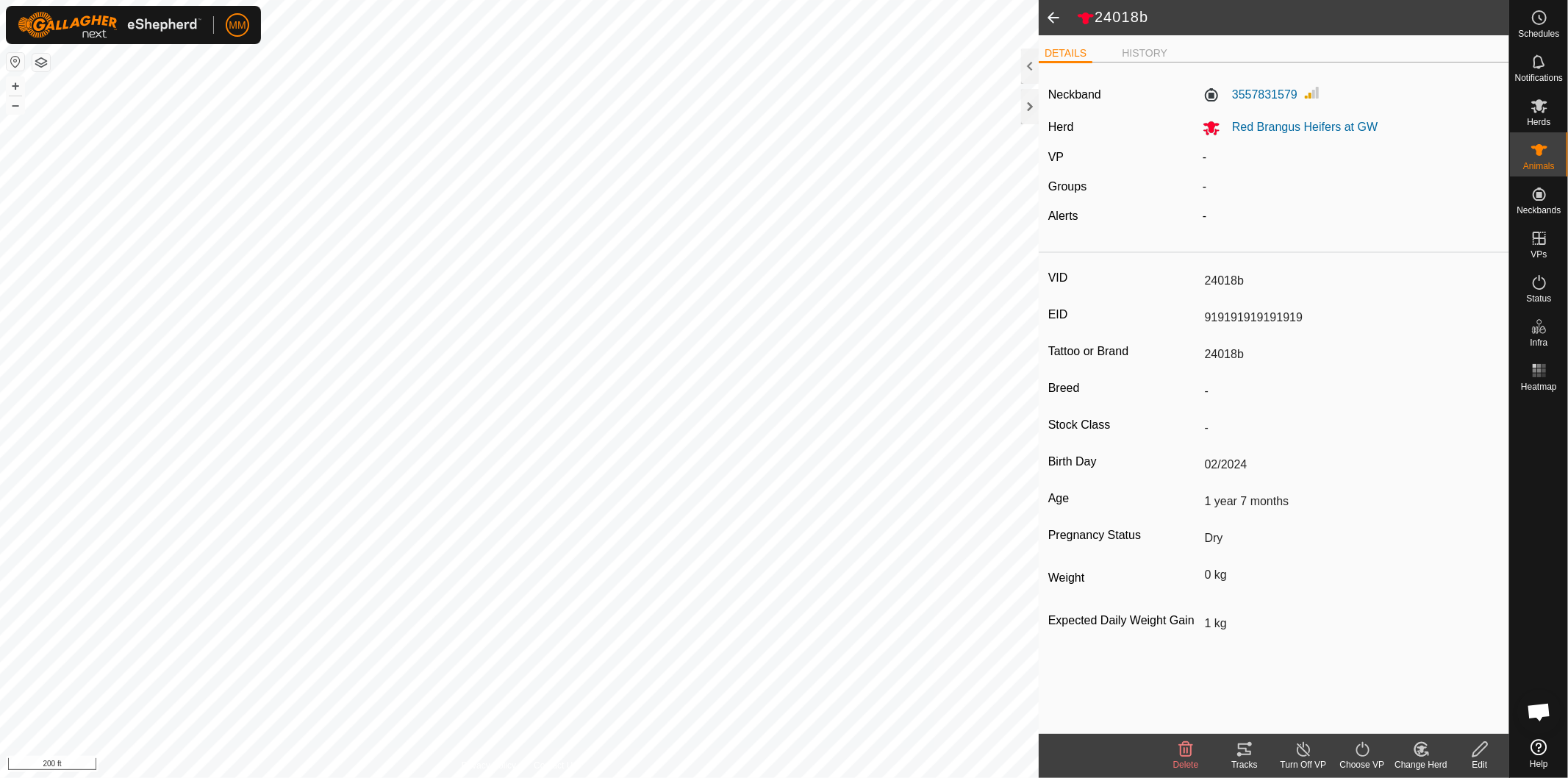
click at [1050, 22] on span at bounding box center [1054, 17] width 29 height 35
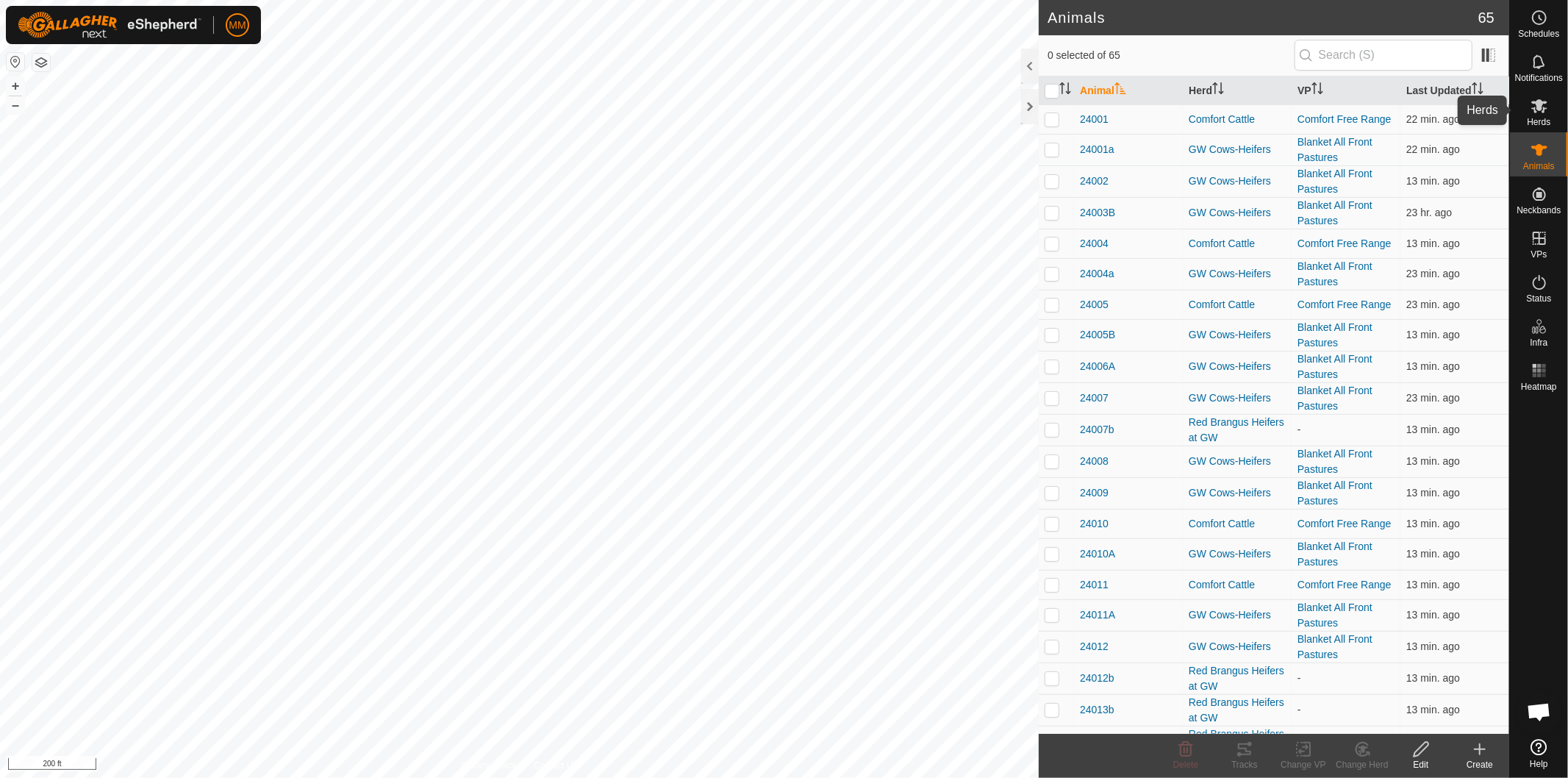
click at [1540, 120] on span "Herds" at bounding box center [1538, 122] width 24 height 9
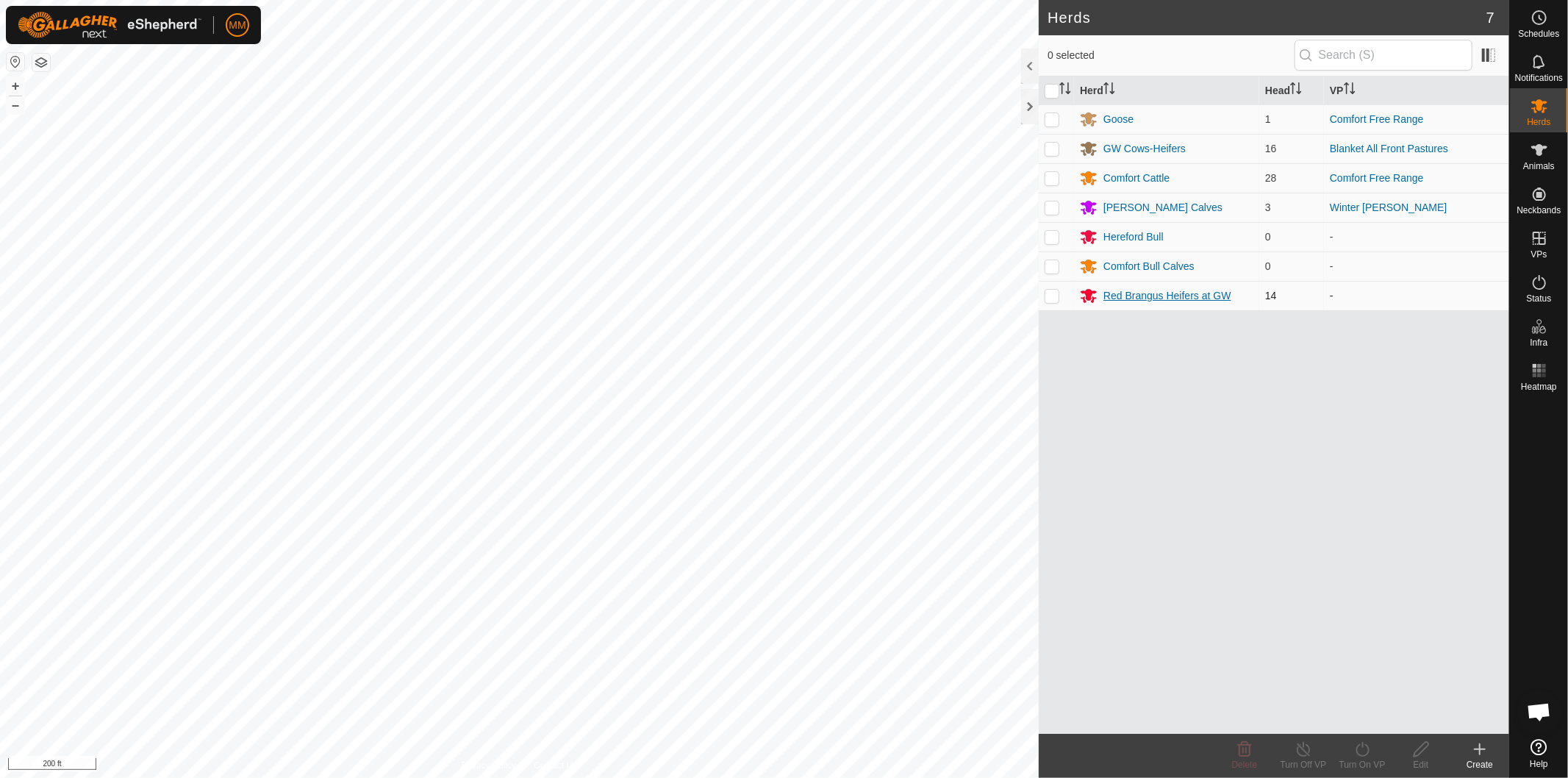
click at [1127, 298] on div "Red Brangus Heifers at GW" at bounding box center [1167, 296] width 128 height 15
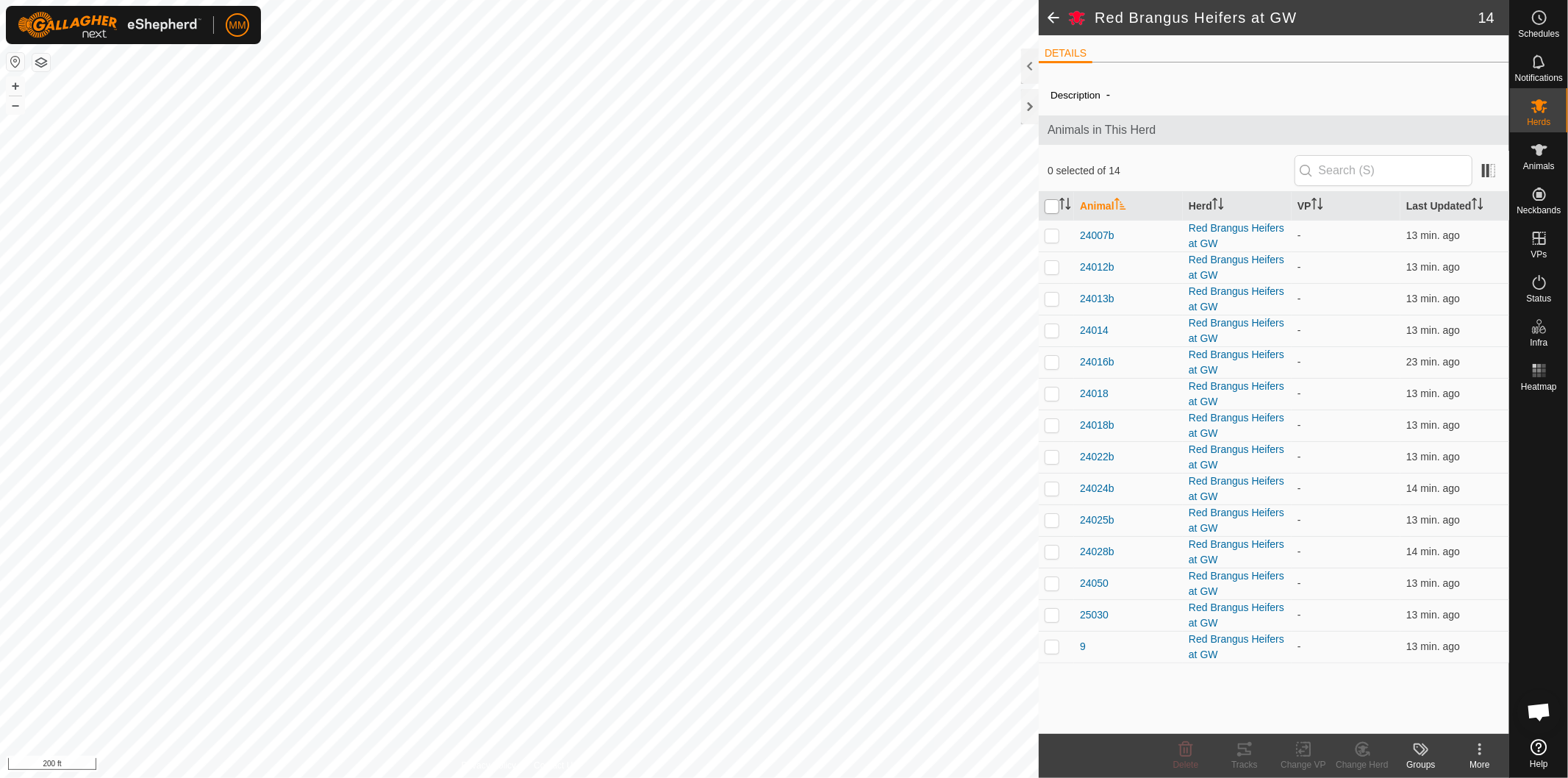
click at [1051, 205] on input "checkbox" at bounding box center [1052, 206] width 15 height 15
checkbox input "true"
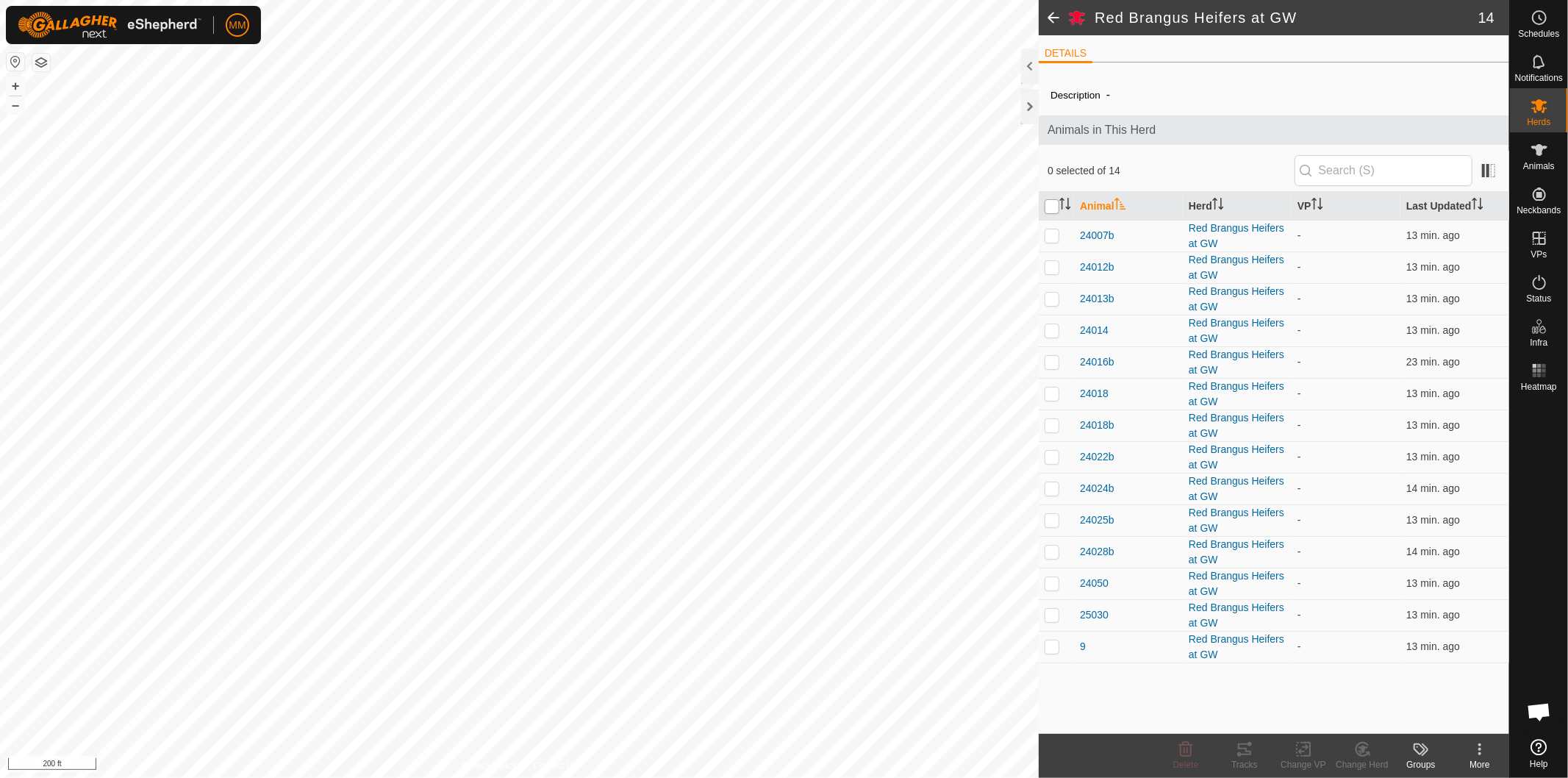
checkbox input "true"
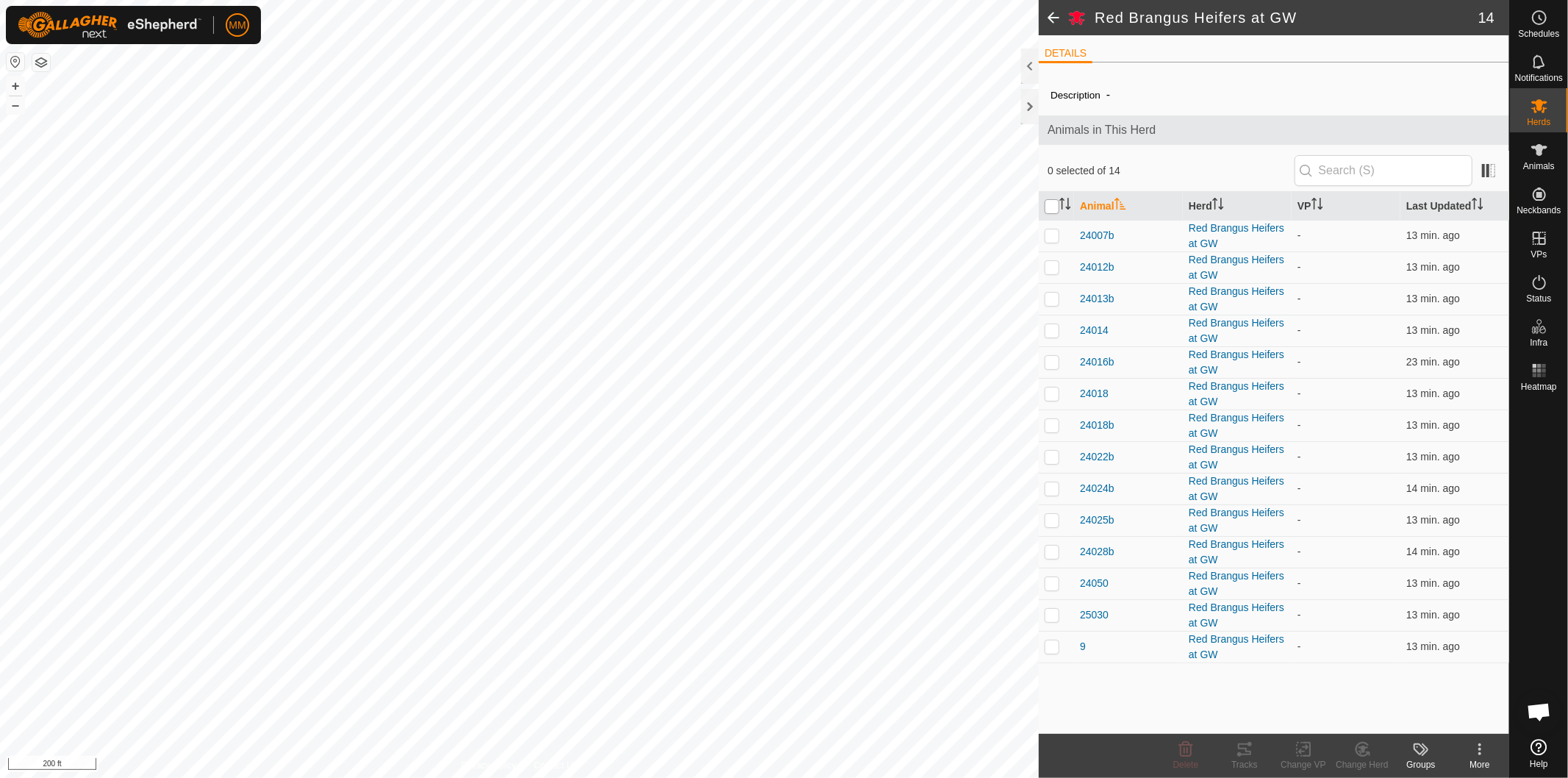
checkbox input "true"
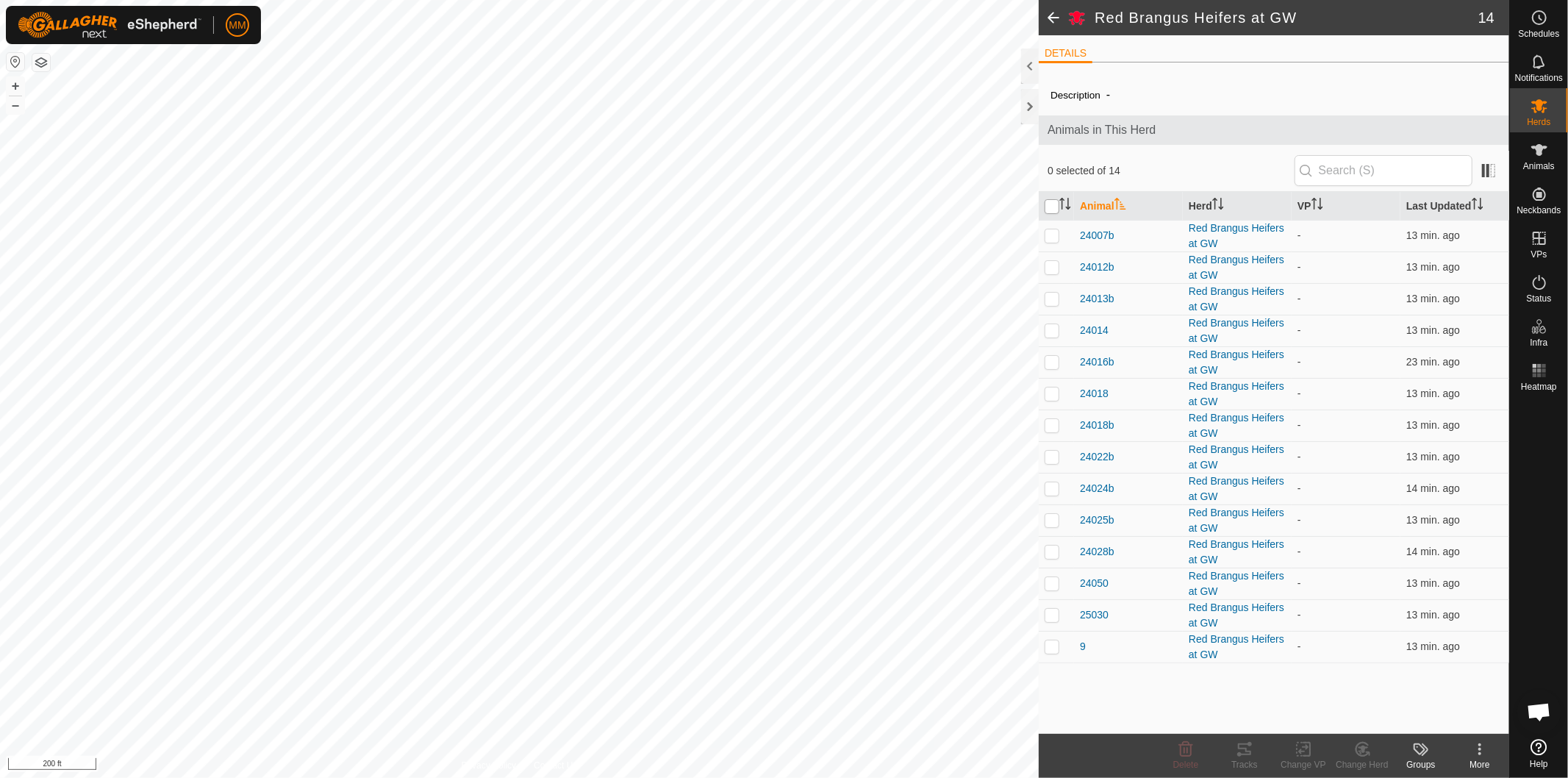
checkbox input "true"
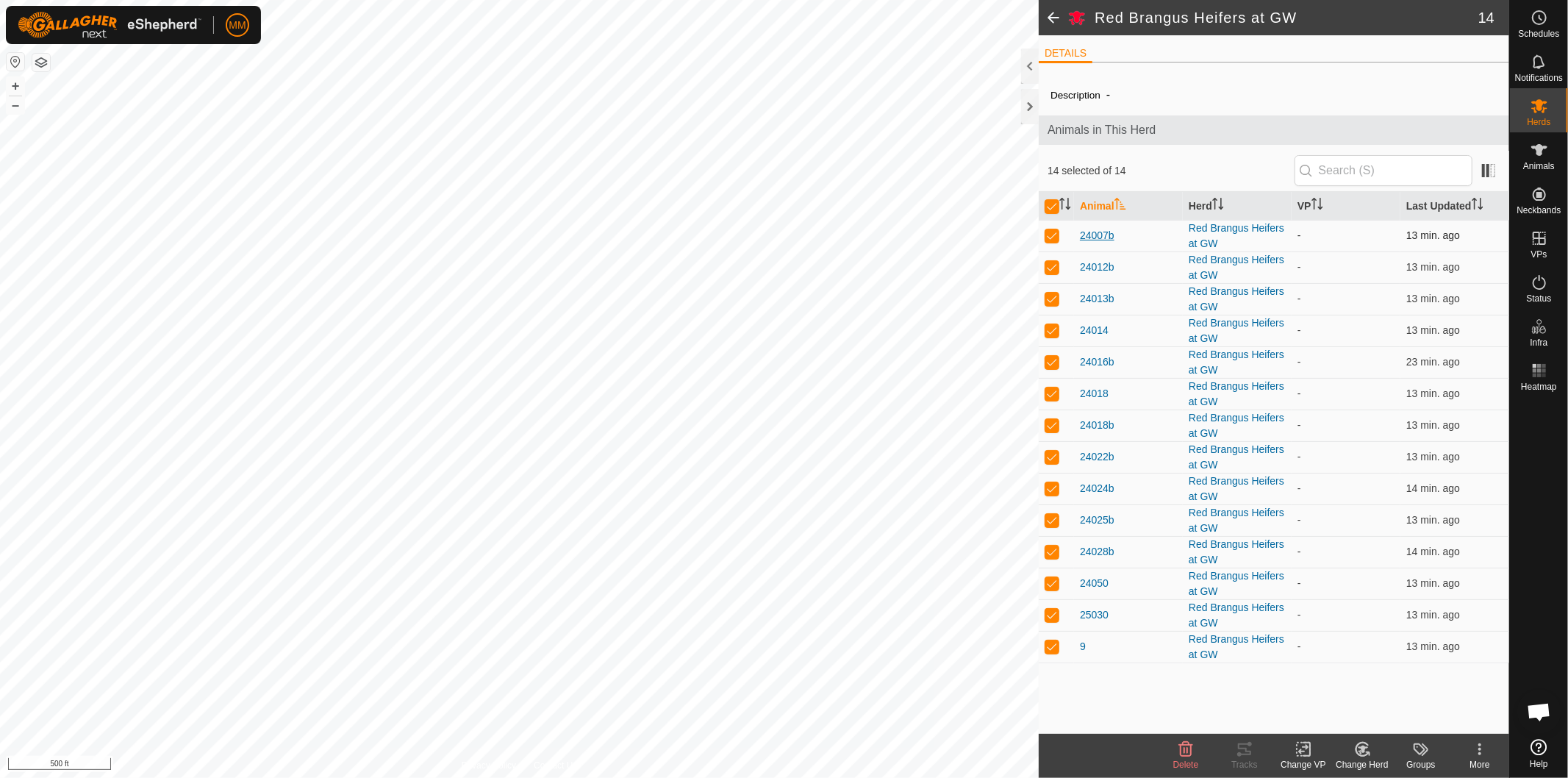
click at [1102, 233] on span "24007b" at bounding box center [1097, 235] width 35 height 15
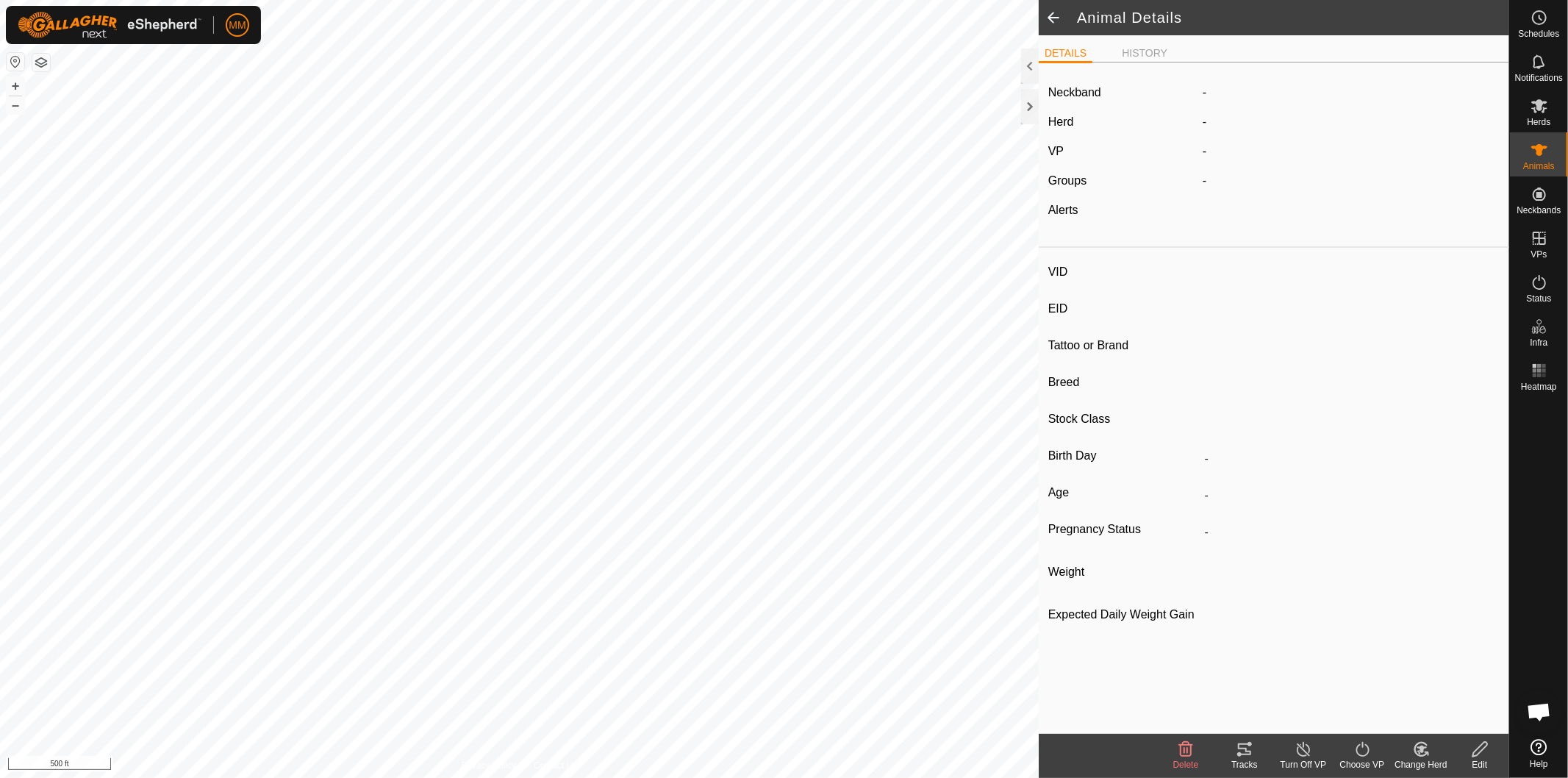
type input "24007b"
type input "929292929292929"
type input "24007b"
type input "-"
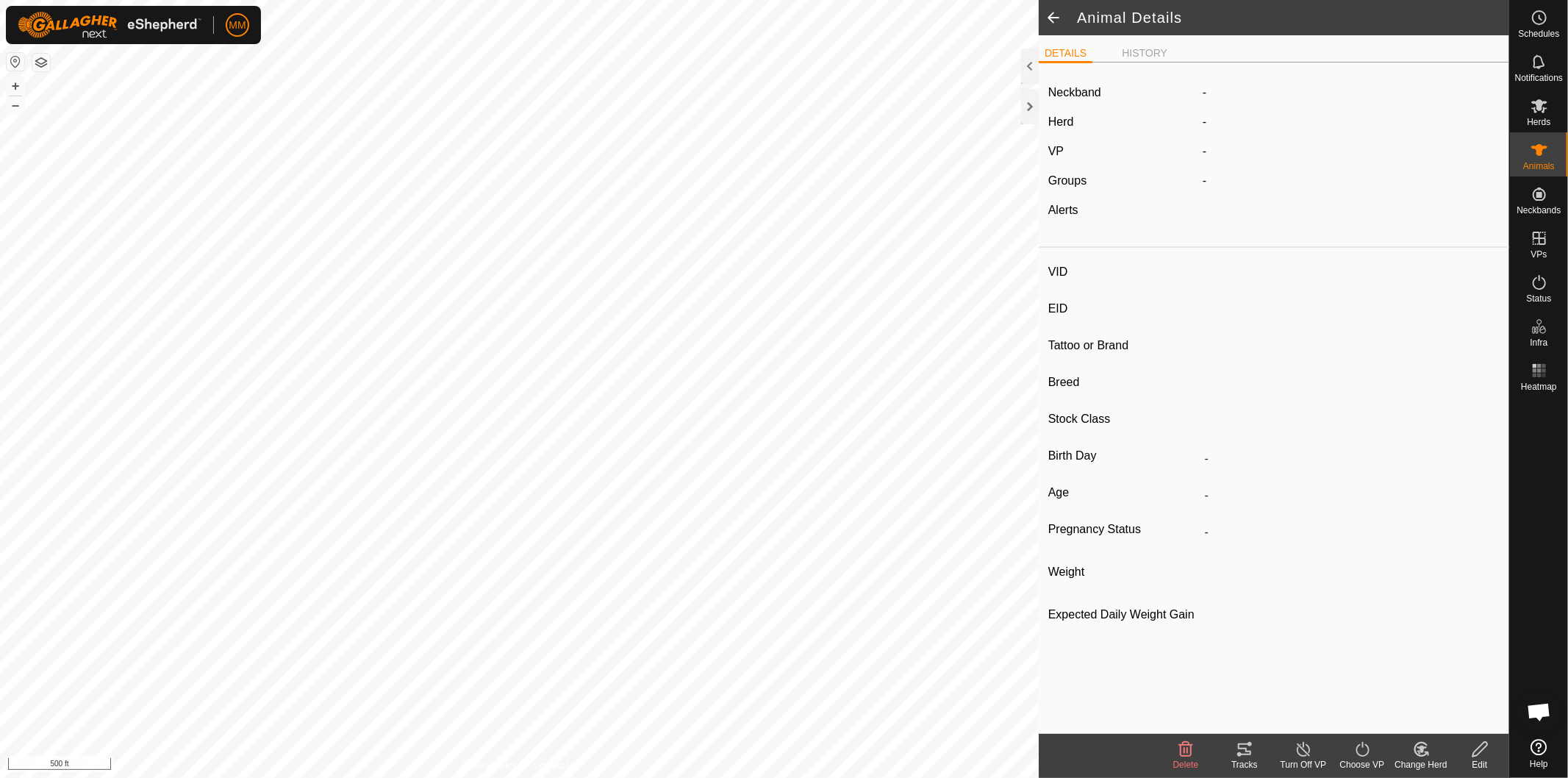
type input "11/2023"
type input "1 year 10 months"
type input "Dry"
type input "0 kg"
type input "1 kg"
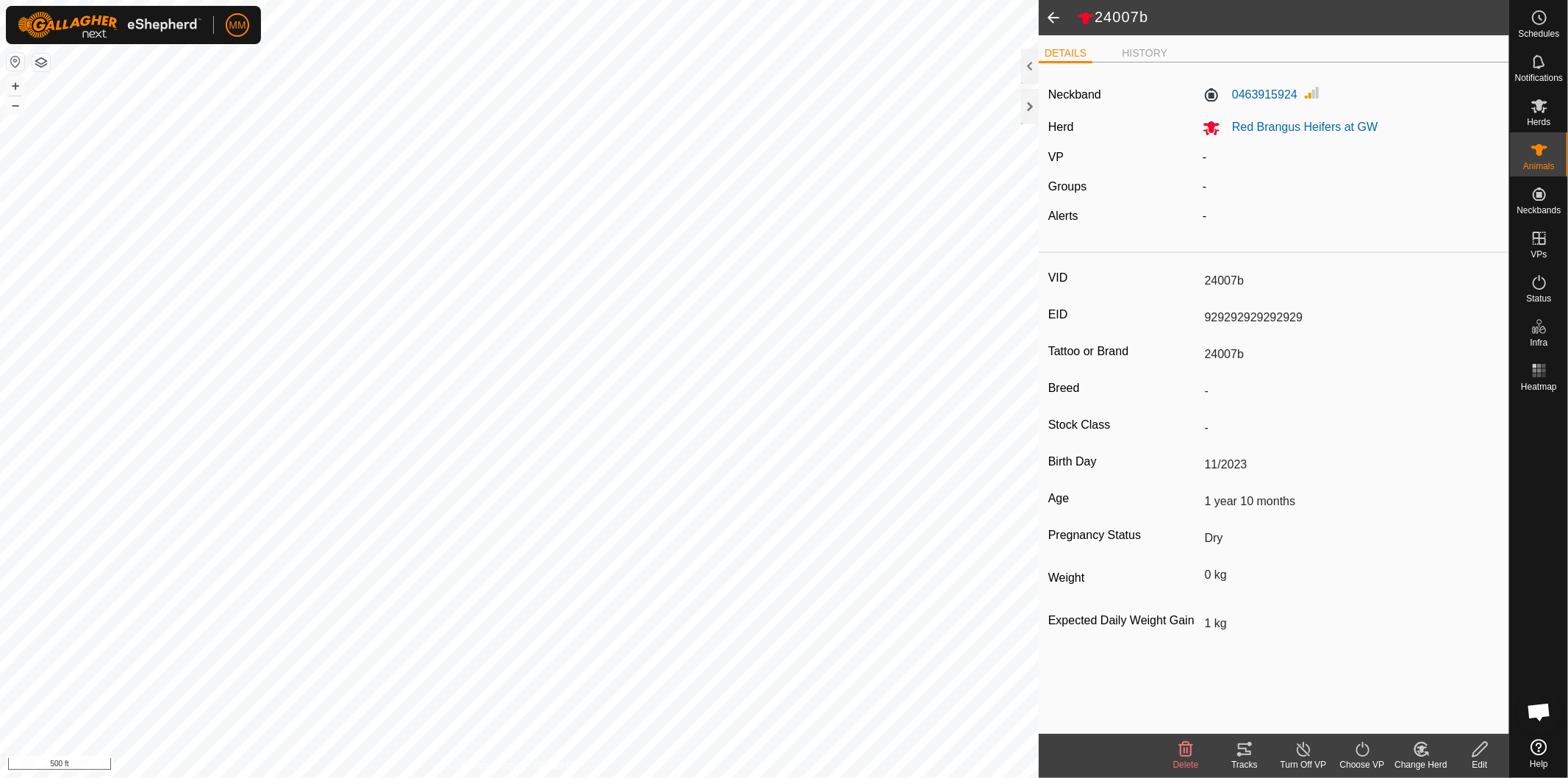
click at [1052, 19] on span at bounding box center [1054, 17] width 29 height 35
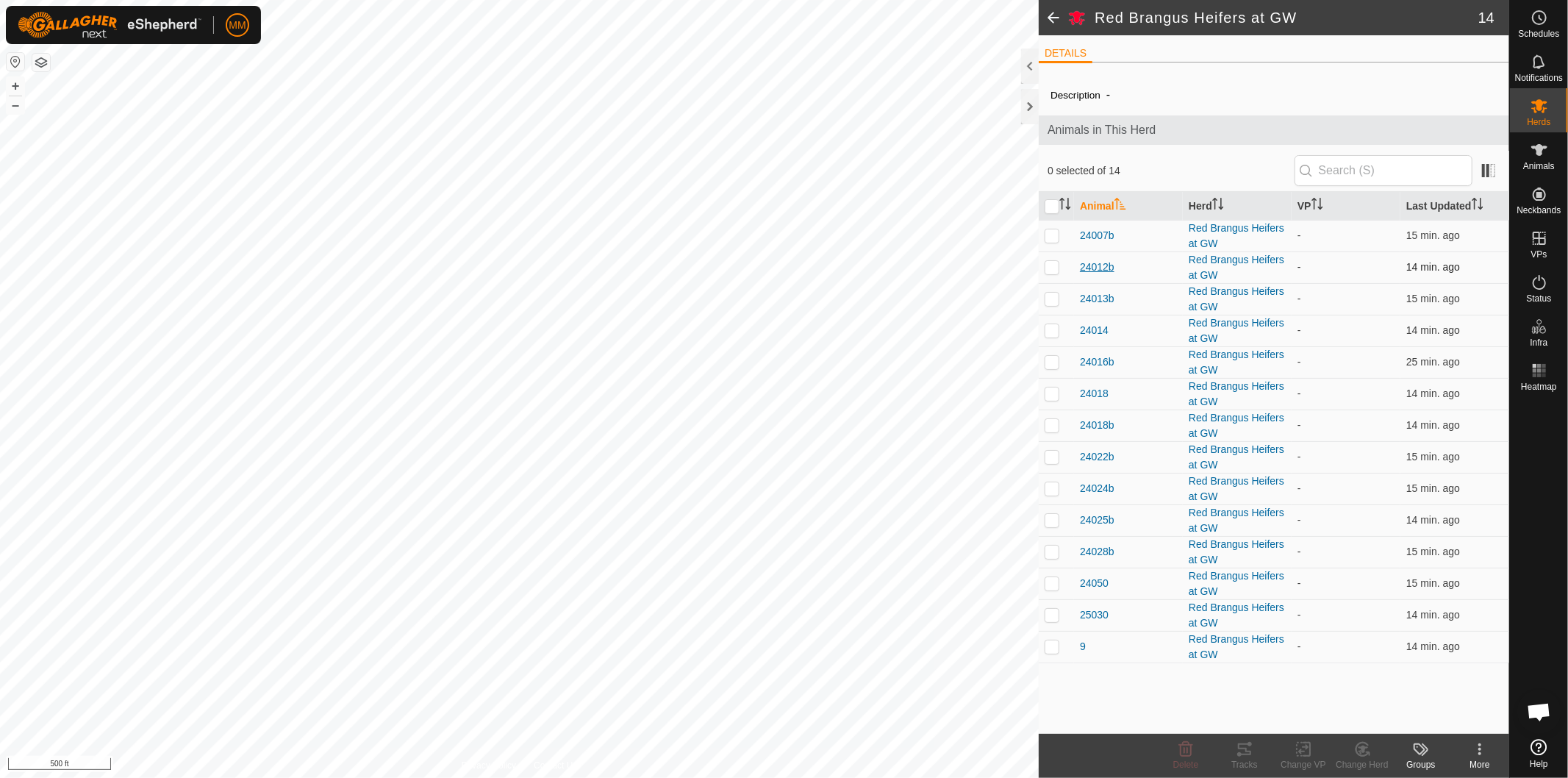
click at [1098, 272] on span "24012b" at bounding box center [1097, 267] width 35 height 15
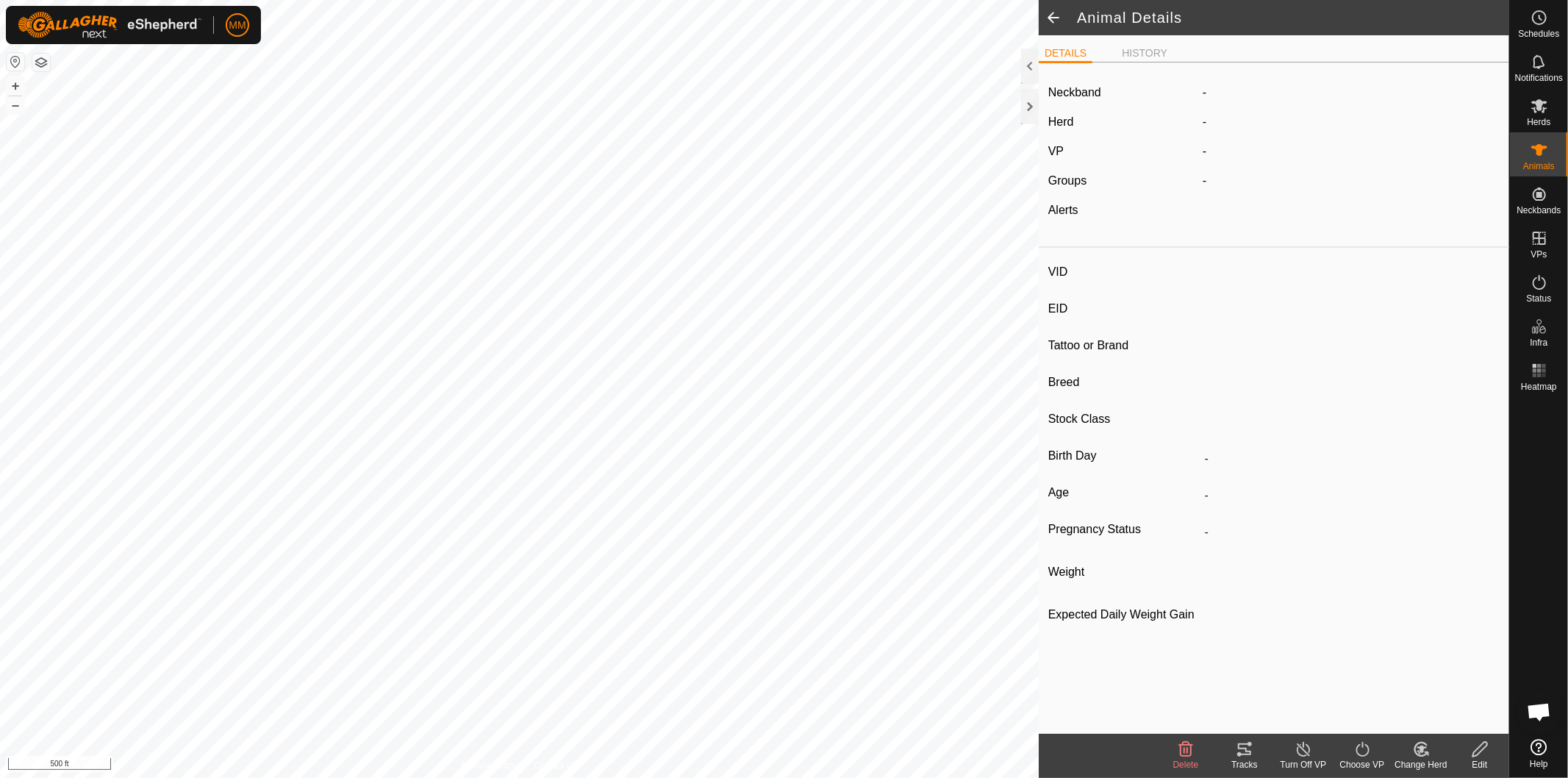
type input "24012b"
type input "979797979797979"
type input "24012b"
type input "-"
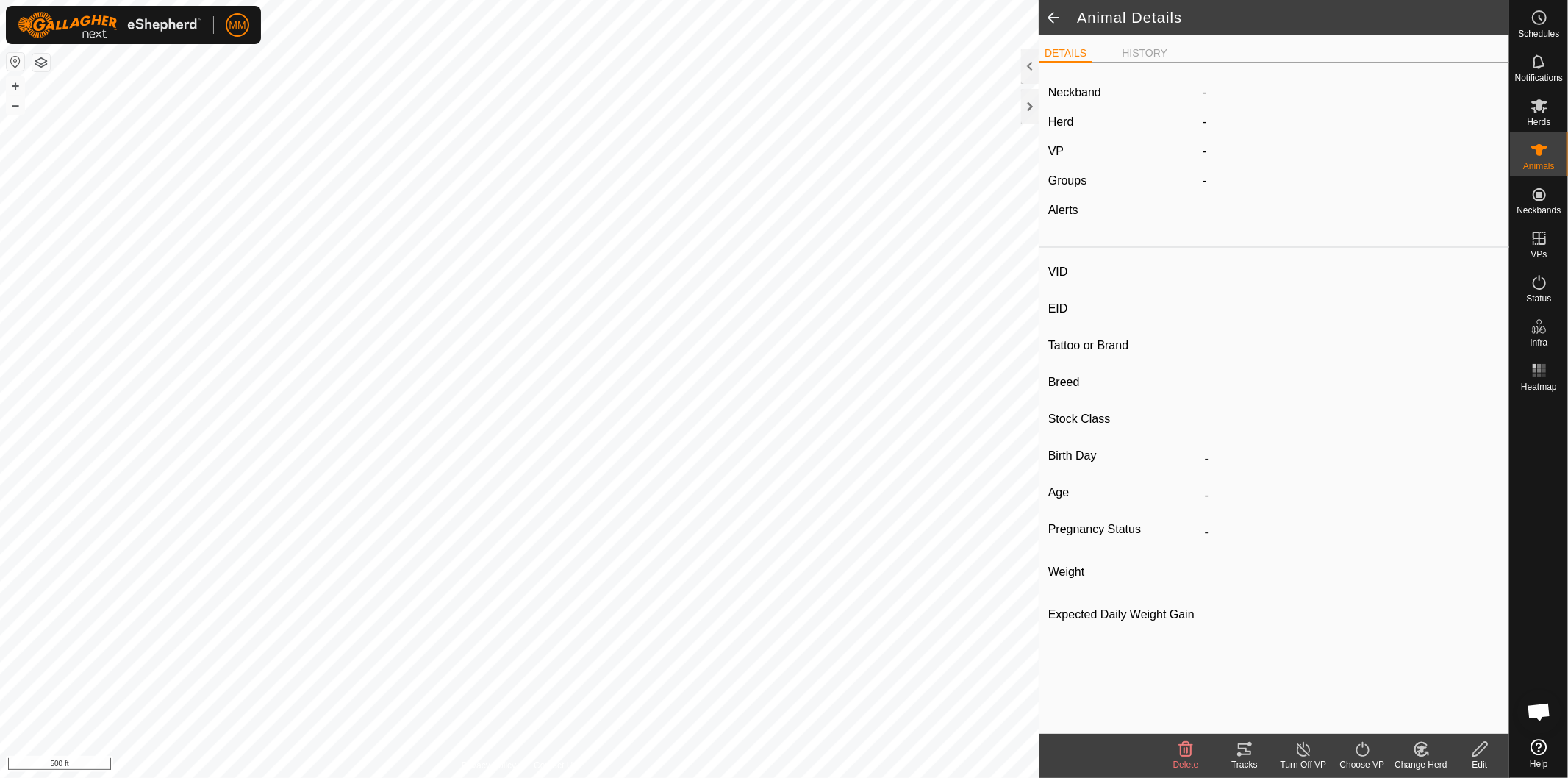
type input "0 kg"
type input "-"
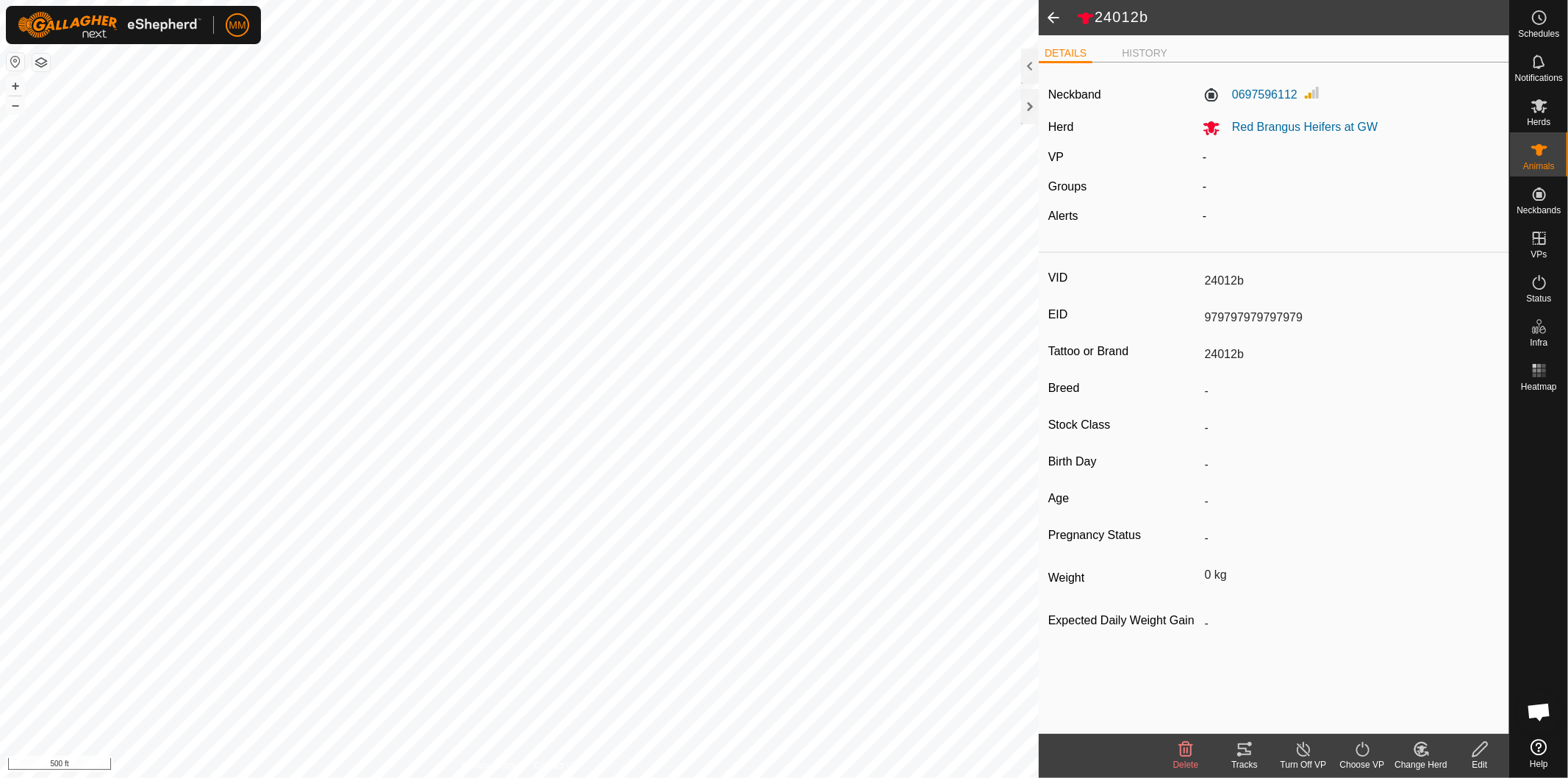
click at [1054, 18] on span at bounding box center [1054, 17] width 29 height 35
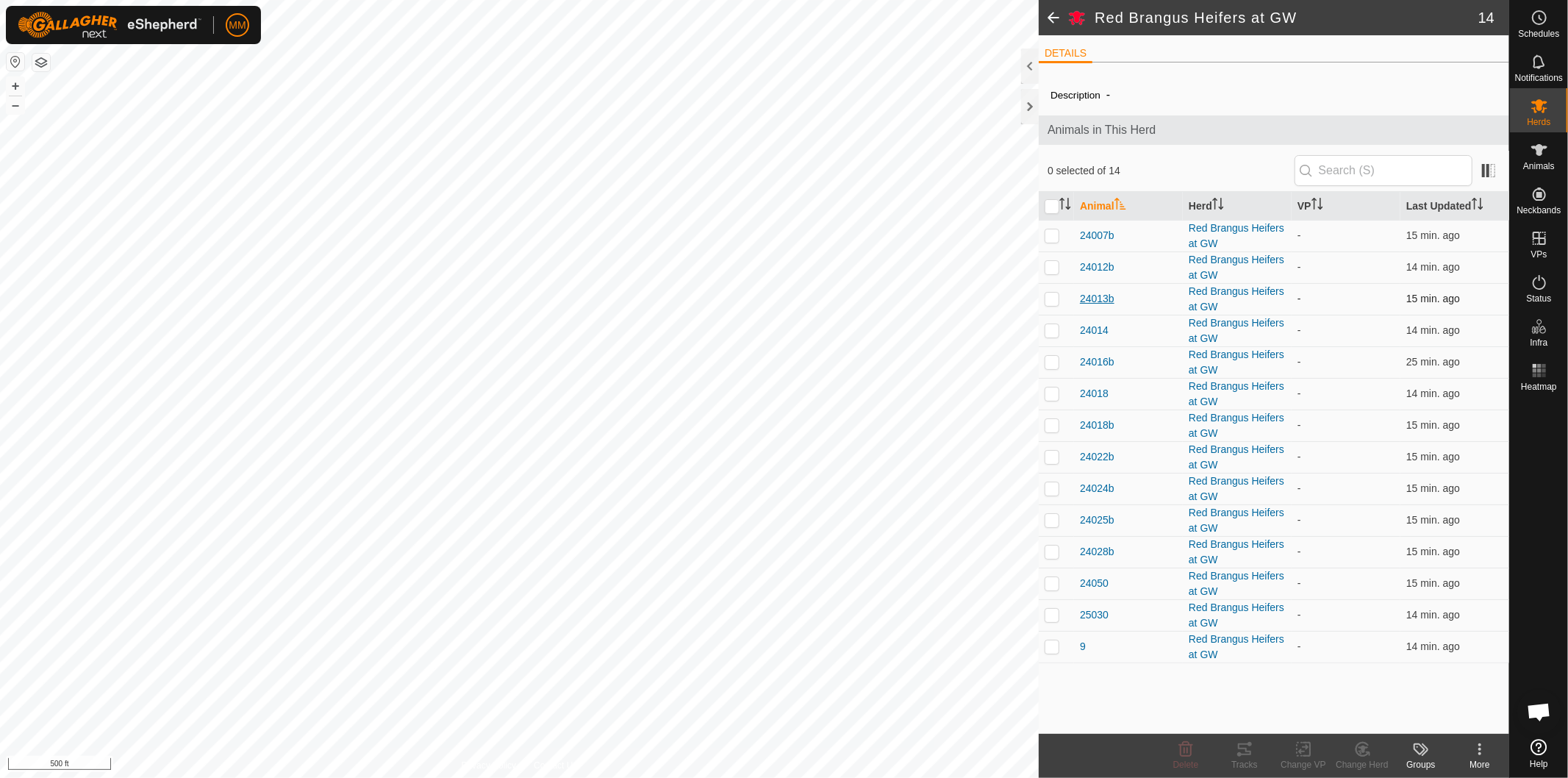
click at [1089, 298] on span "24013b" at bounding box center [1097, 298] width 35 height 15
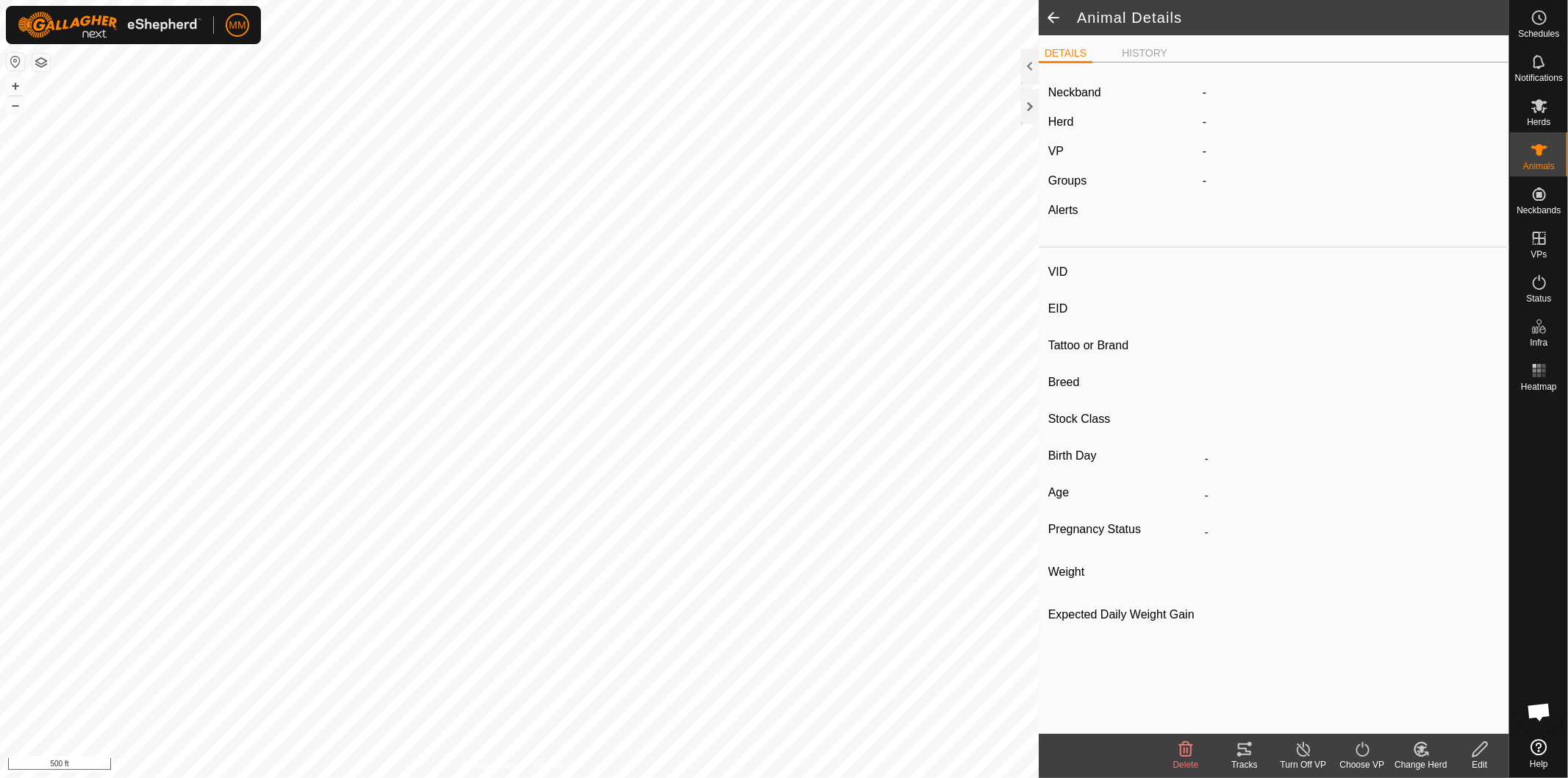
type input "24013b"
type input "101010101010101"
type input "24013b"
type input "-"
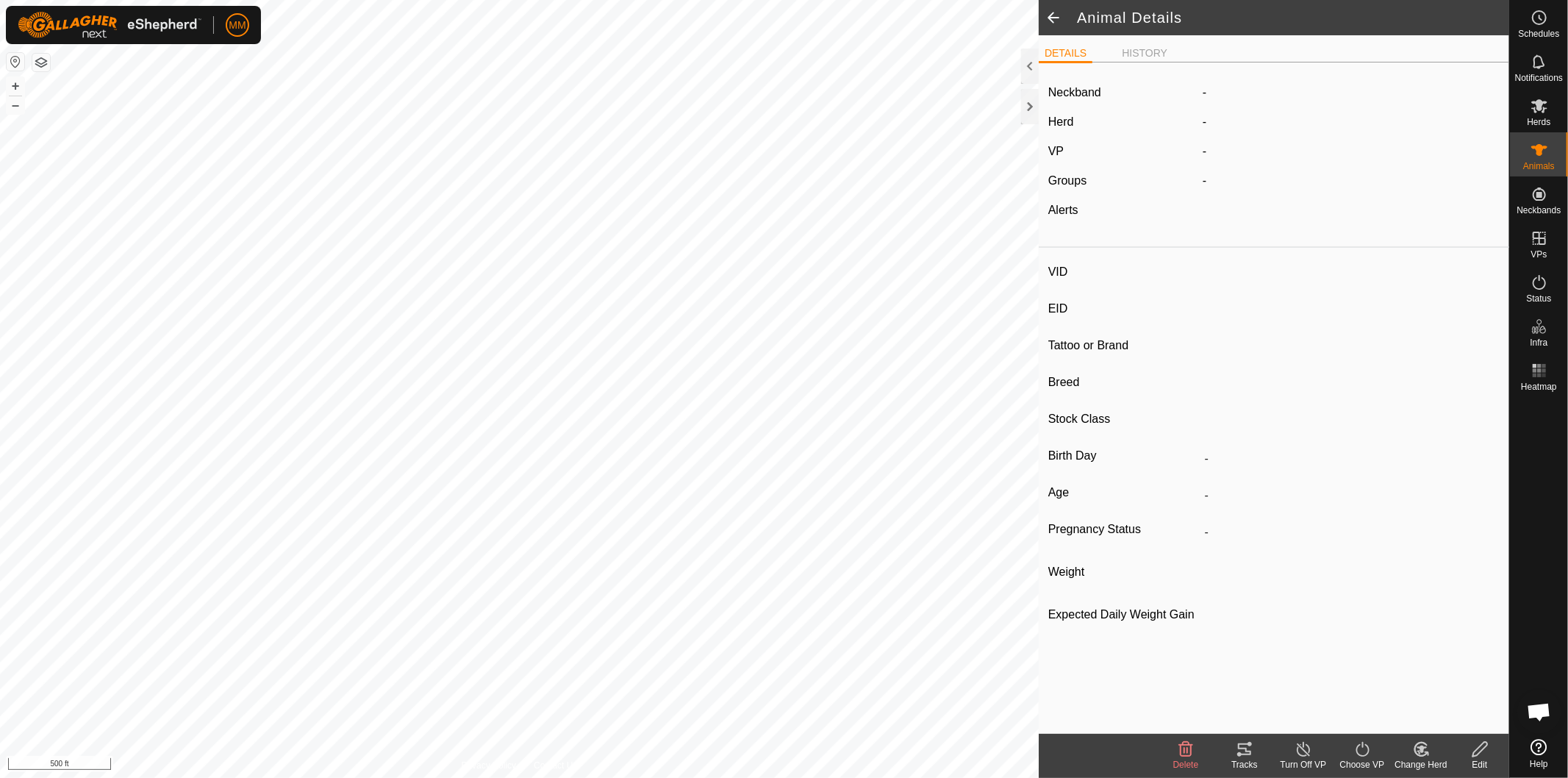
type input "0 kg"
type input "-"
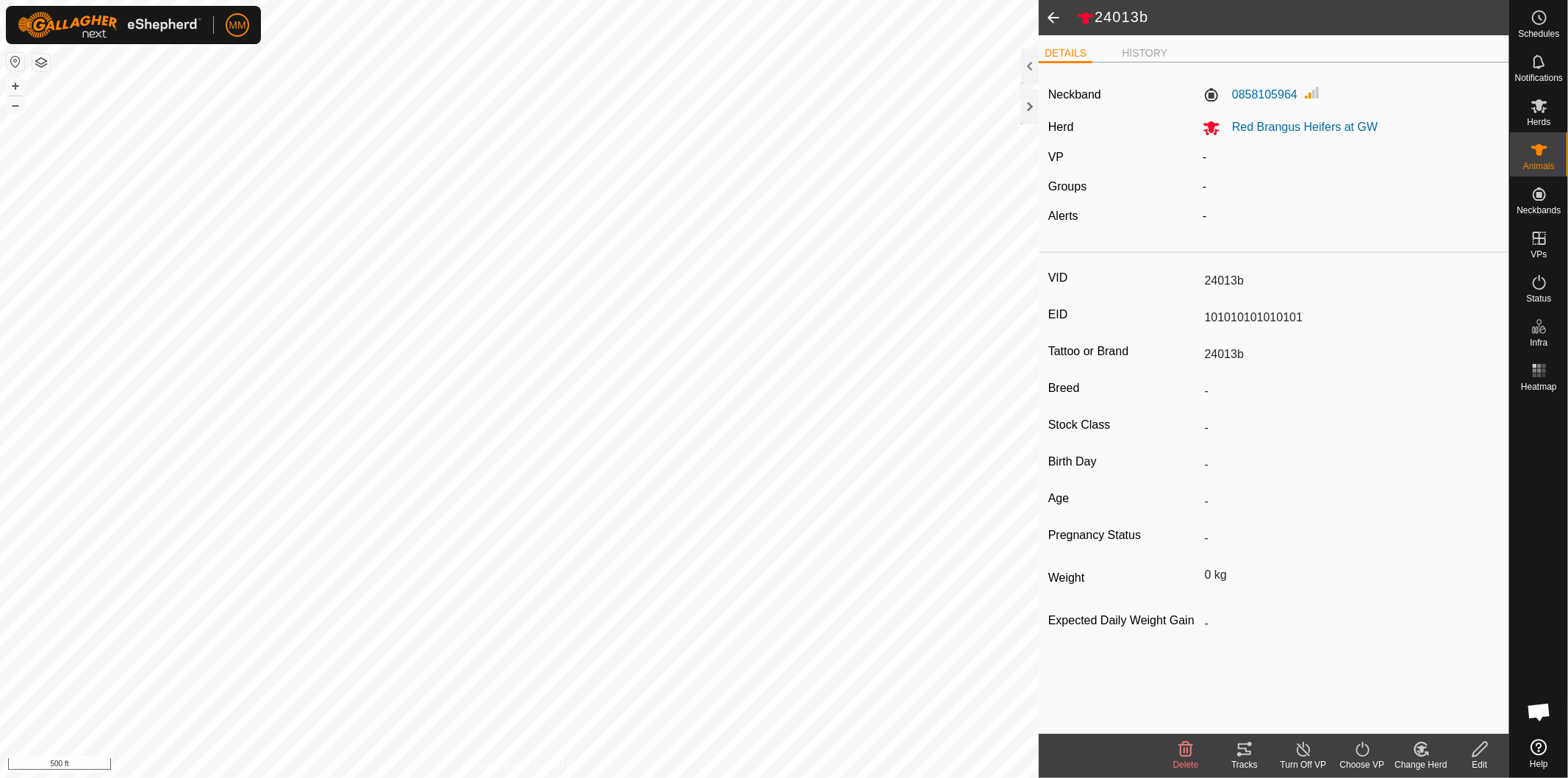
click at [1055, 15] on span at bounding box center [1054, 17] width 29 height 35
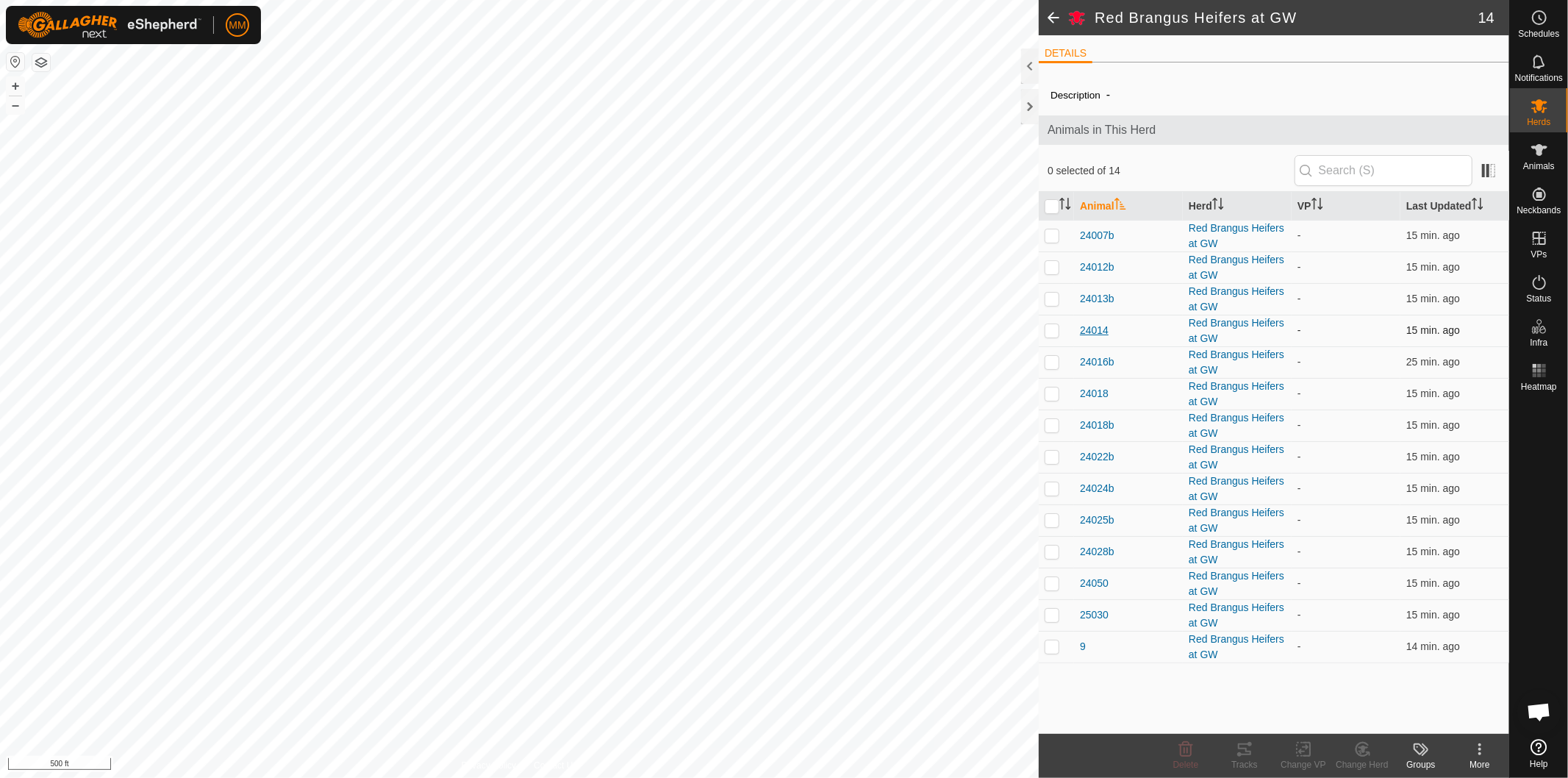
click at [1090, 332] on span "24014" at bounding box center [1094, 330] width 28 height 15
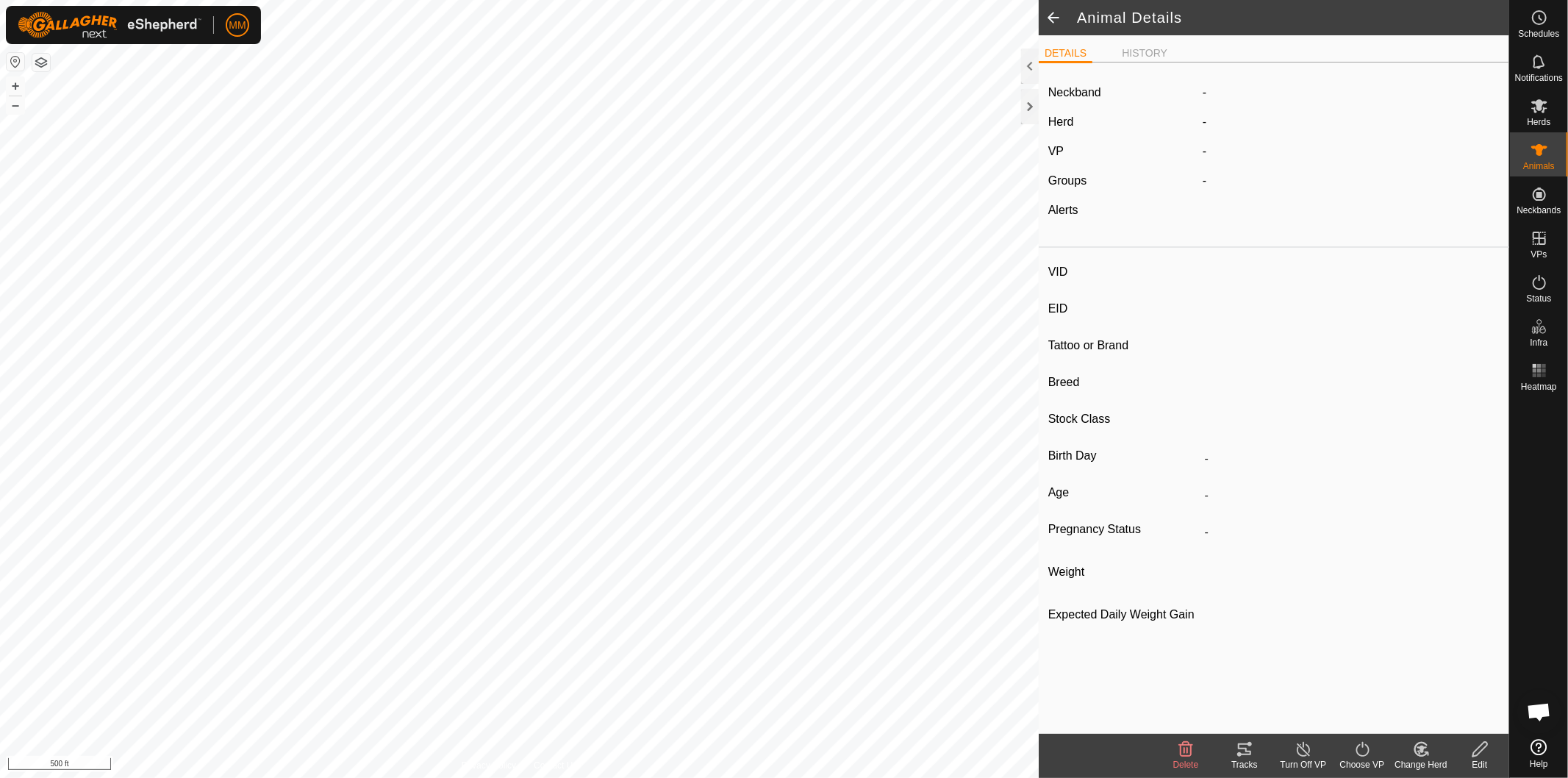
type input "24014"
type input "181818181818181"
type input "24014"
type input "Red Brangus"
type input "-"
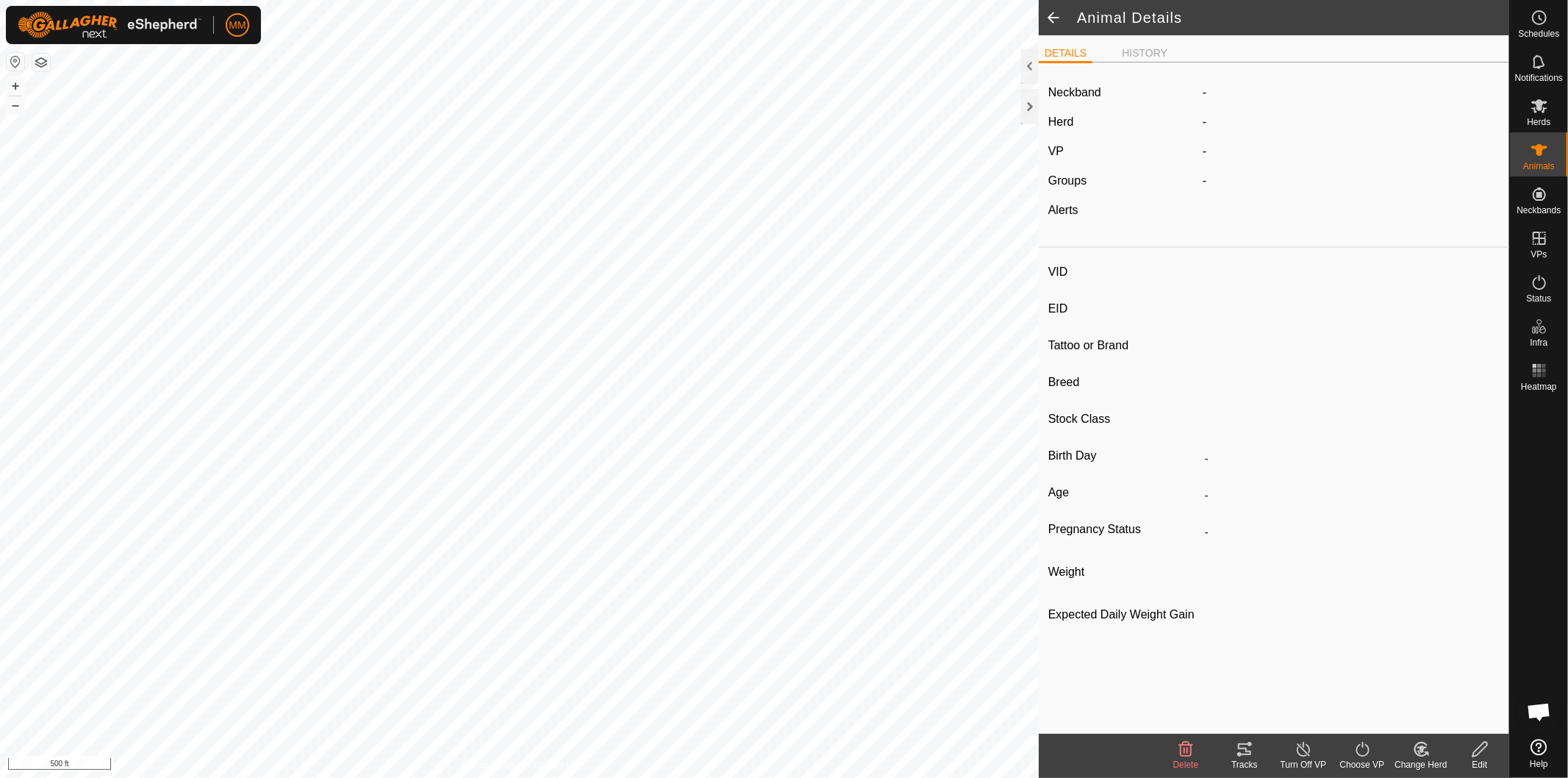
type input "Pregnant"
type input "0 kg"
type input "1 kg"
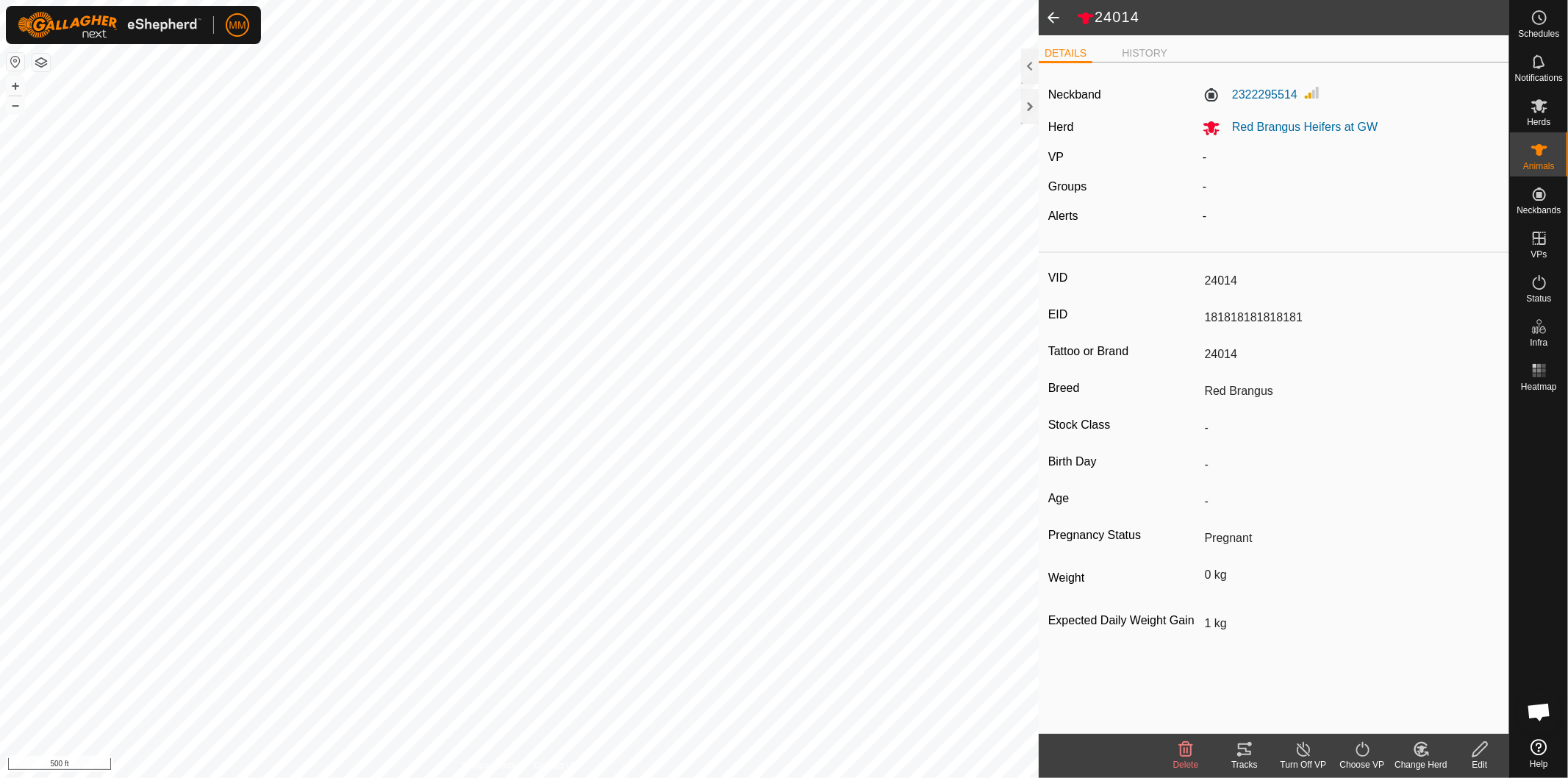
click at [1055, 17] on span at bounding box center [1054, 17] width 29 height 35
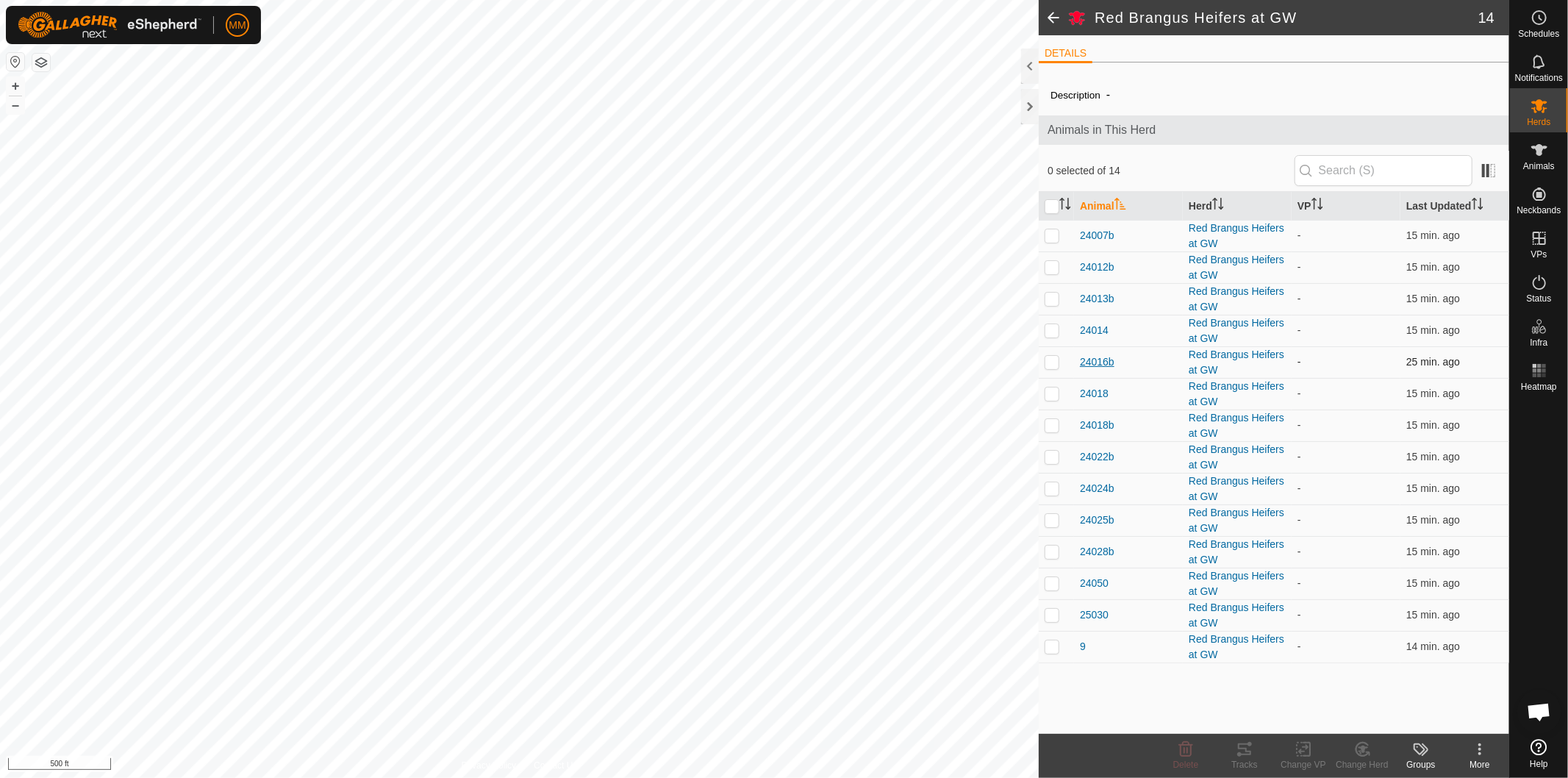
click at [1101, 362] on span "24016b" at bounding box center [1097, 362] width 35 height 15
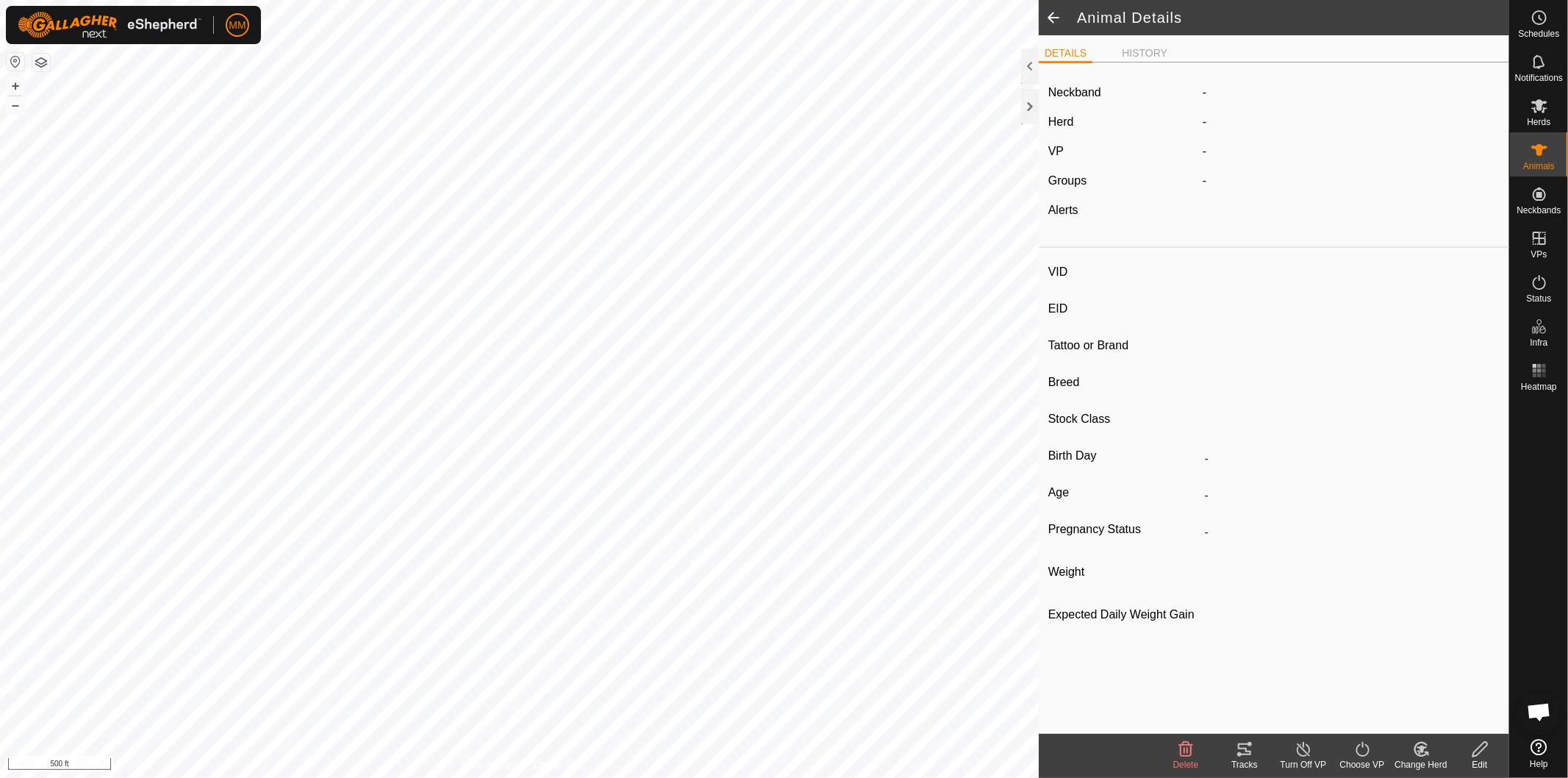
type input "24016b"
type input "636363636363637"
type input "-"
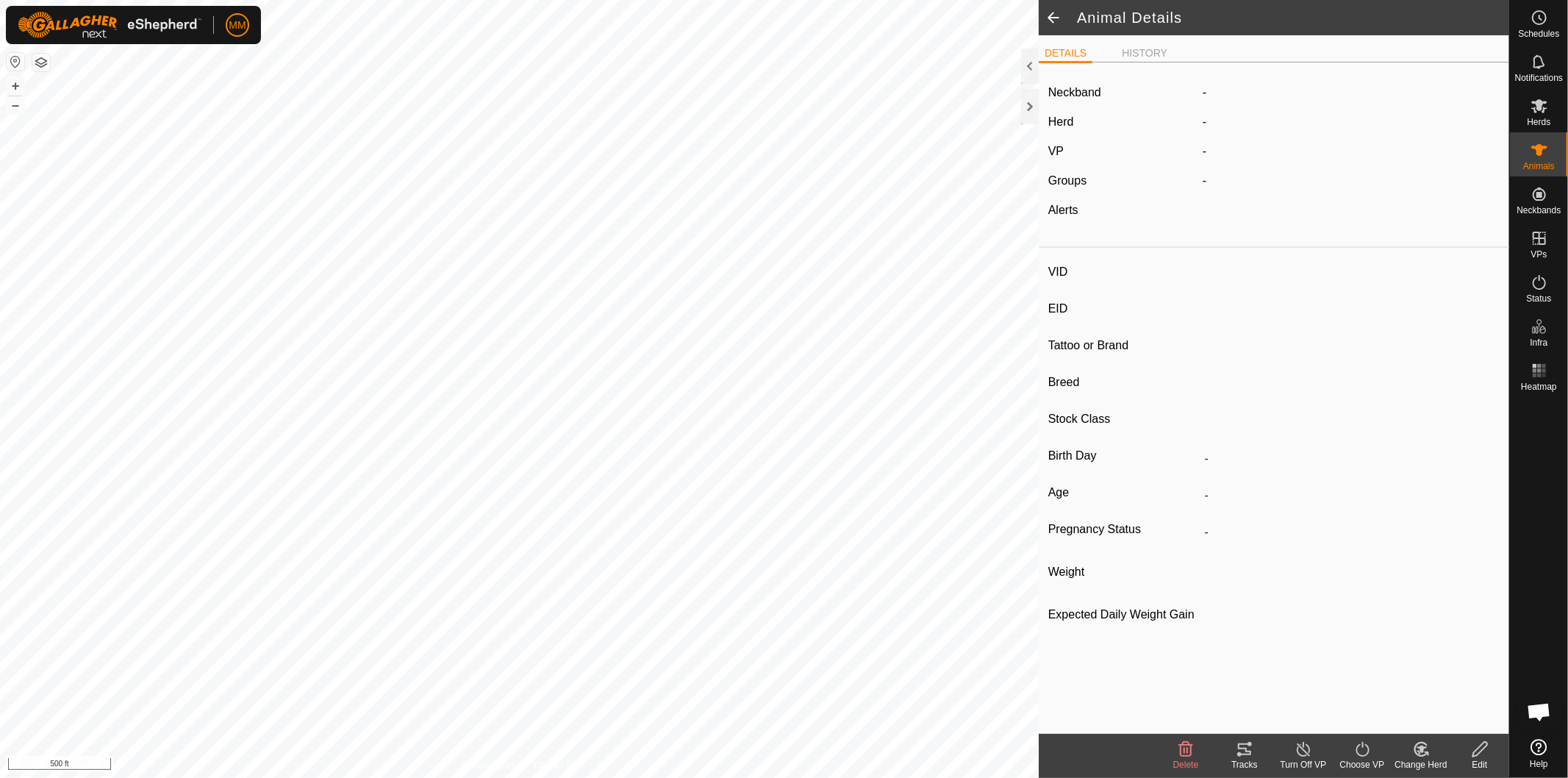
type input "0 kg"
type input "-"
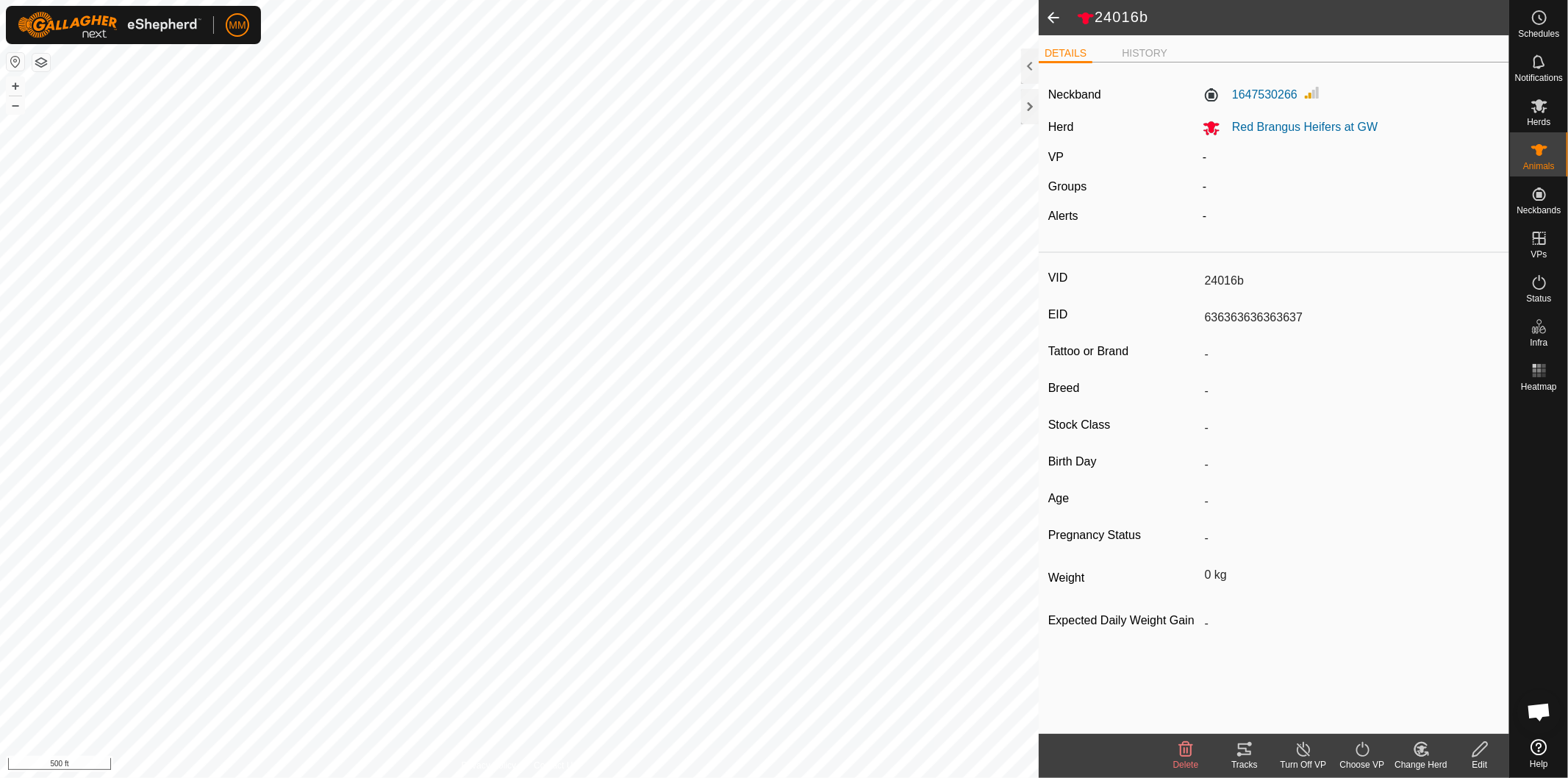
click at [1051, 17] on span at bounding box center [1054, 17] width 29 height 35
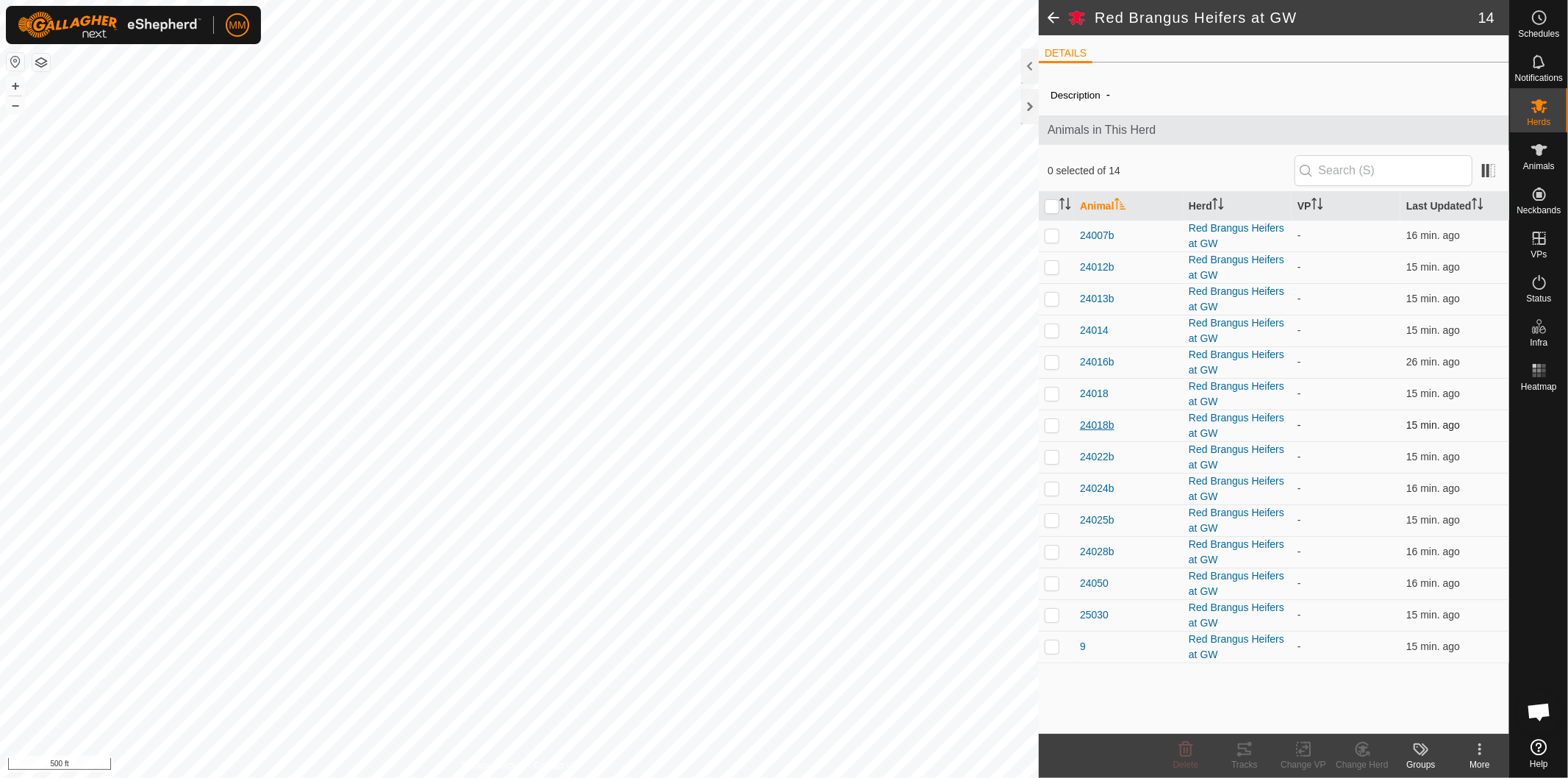
click at [1091, 427] on span "24018b" at bounding box center [1097, 425] width 35 height 15
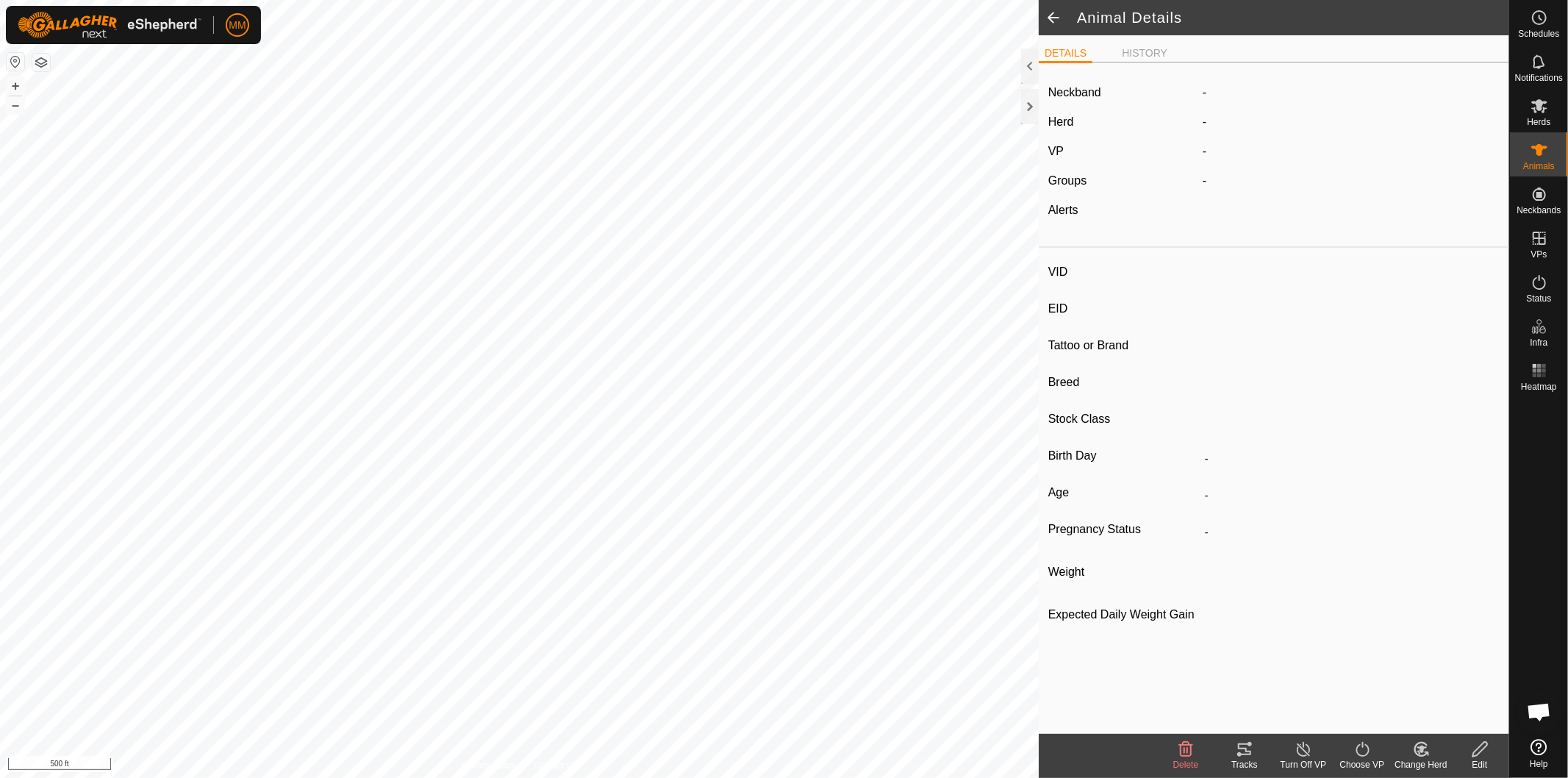
type input "24018b"
type input "919191919191919"
type input "24018b"
type input "-"
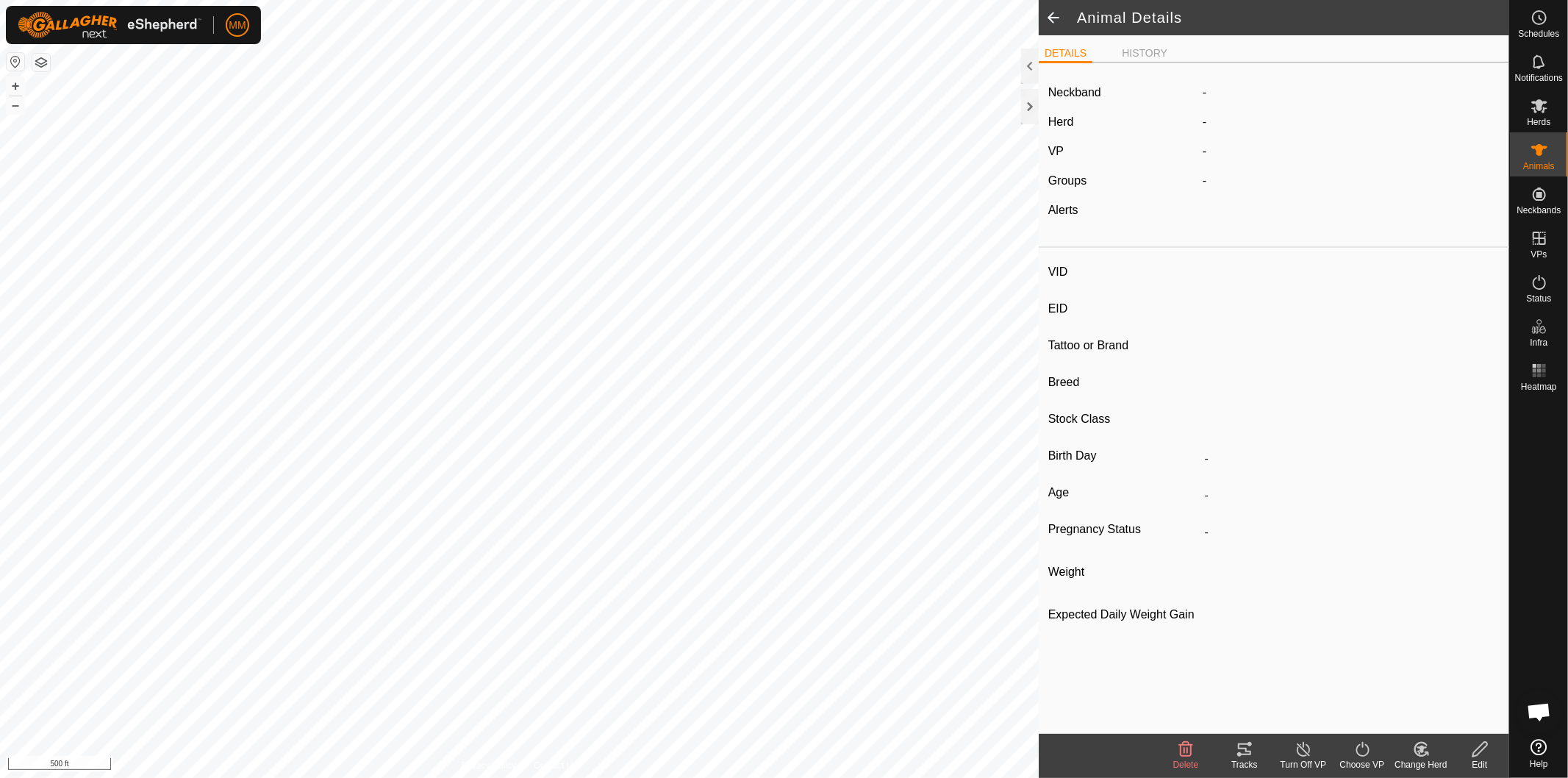
type input "02/2024"
type input "1 year 7 months"
type input "Dry"
type input "0 kg"
type input "1 kg"
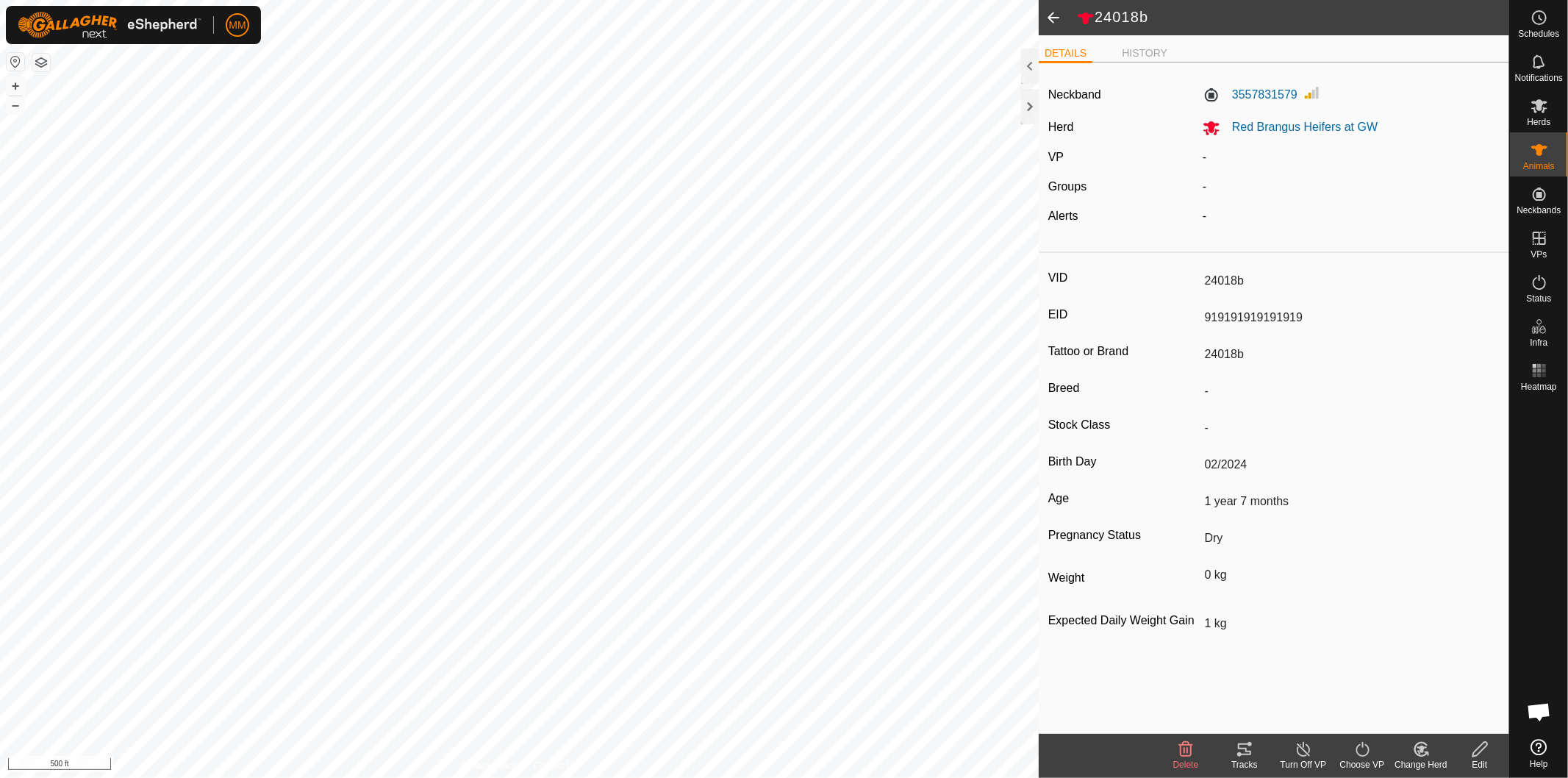
click at [1055, 16] on span at bounding box center [1054, 17] width 29 height 35
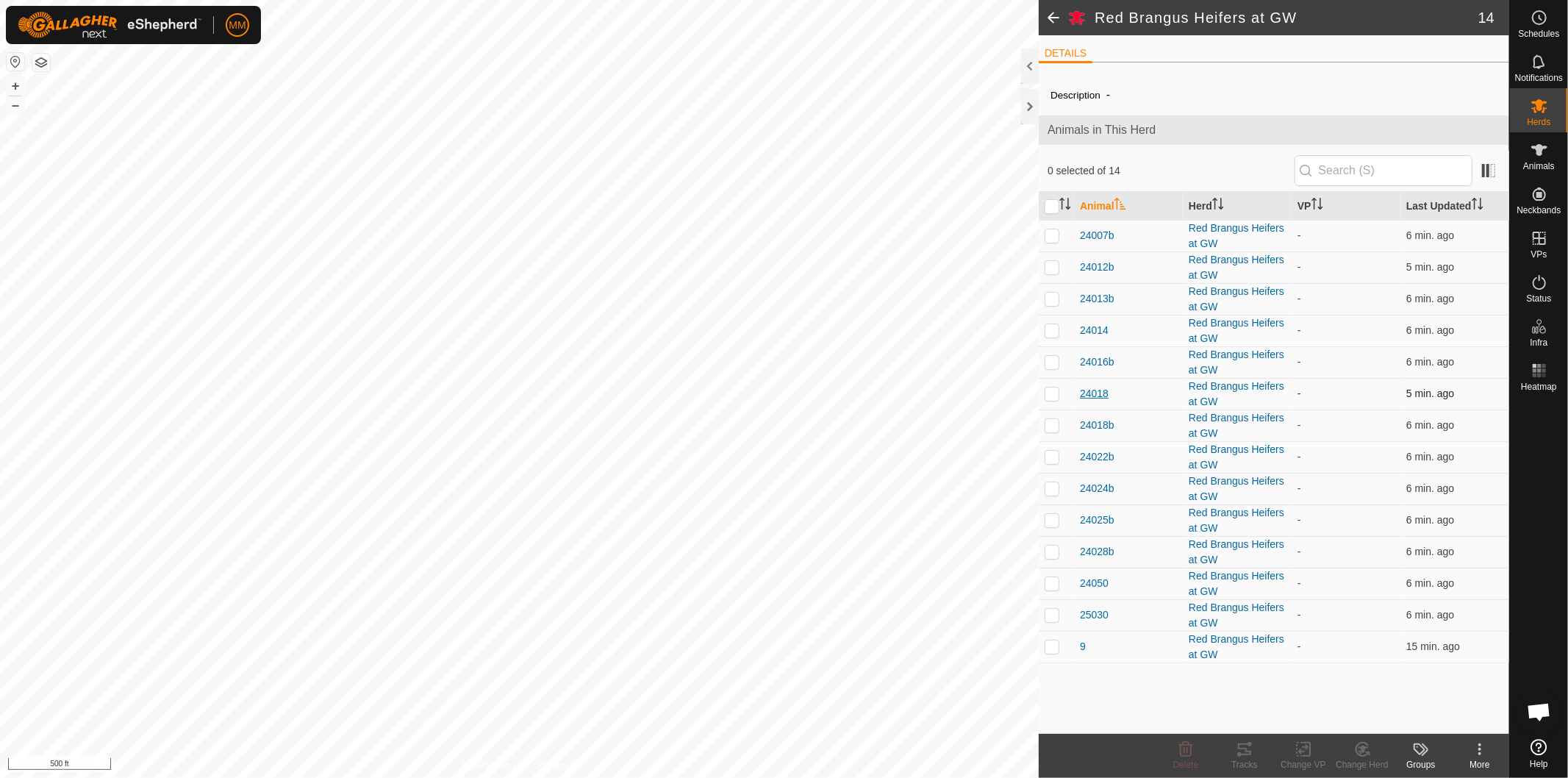
click at [1090, 389] on span "24018" at bounding box center [1094, 393] width 28 height 15
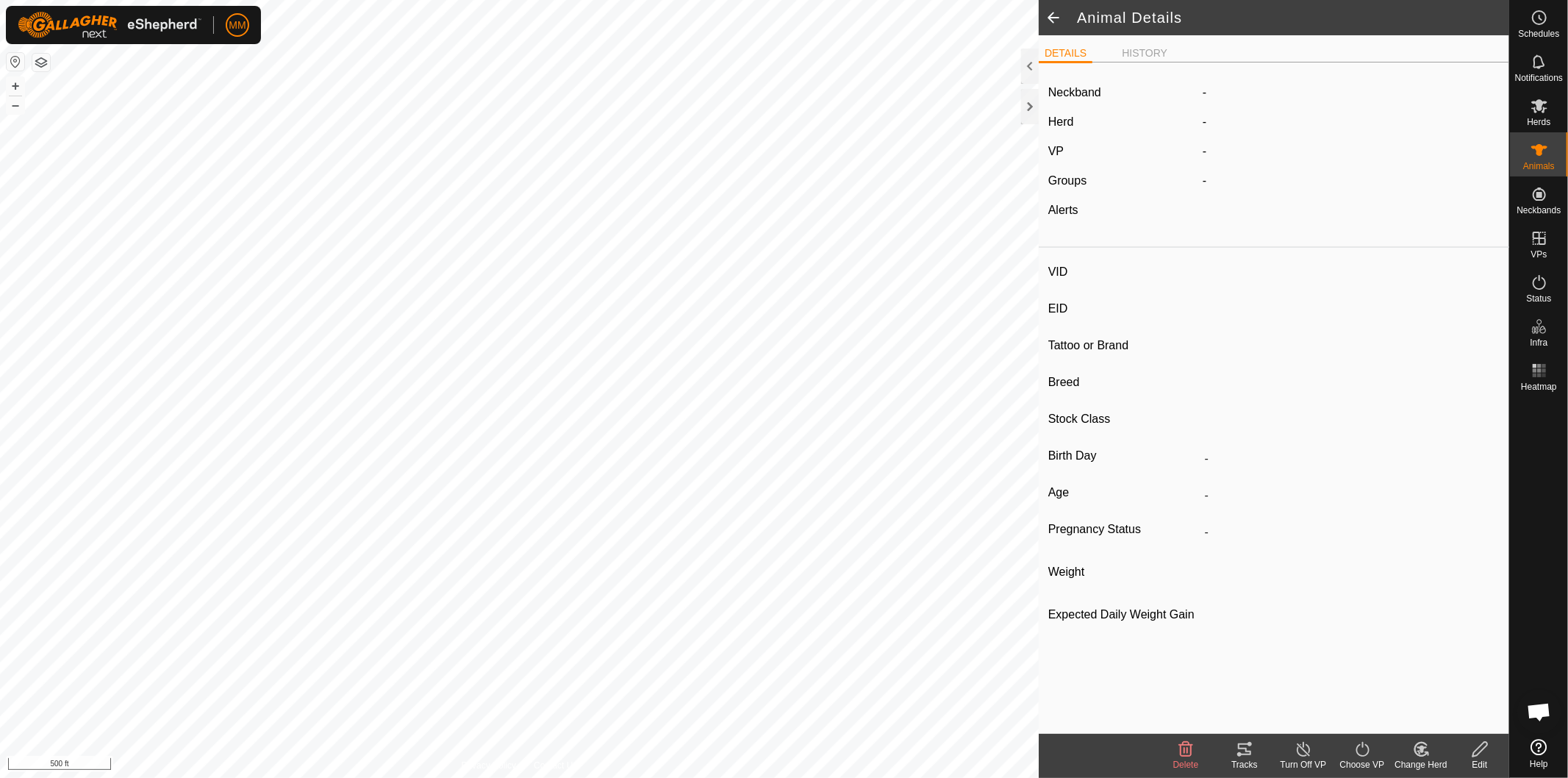
type input "24018"
type input "393939393939393"
type input "24018"
type input "Red Brangus"
type input "-"
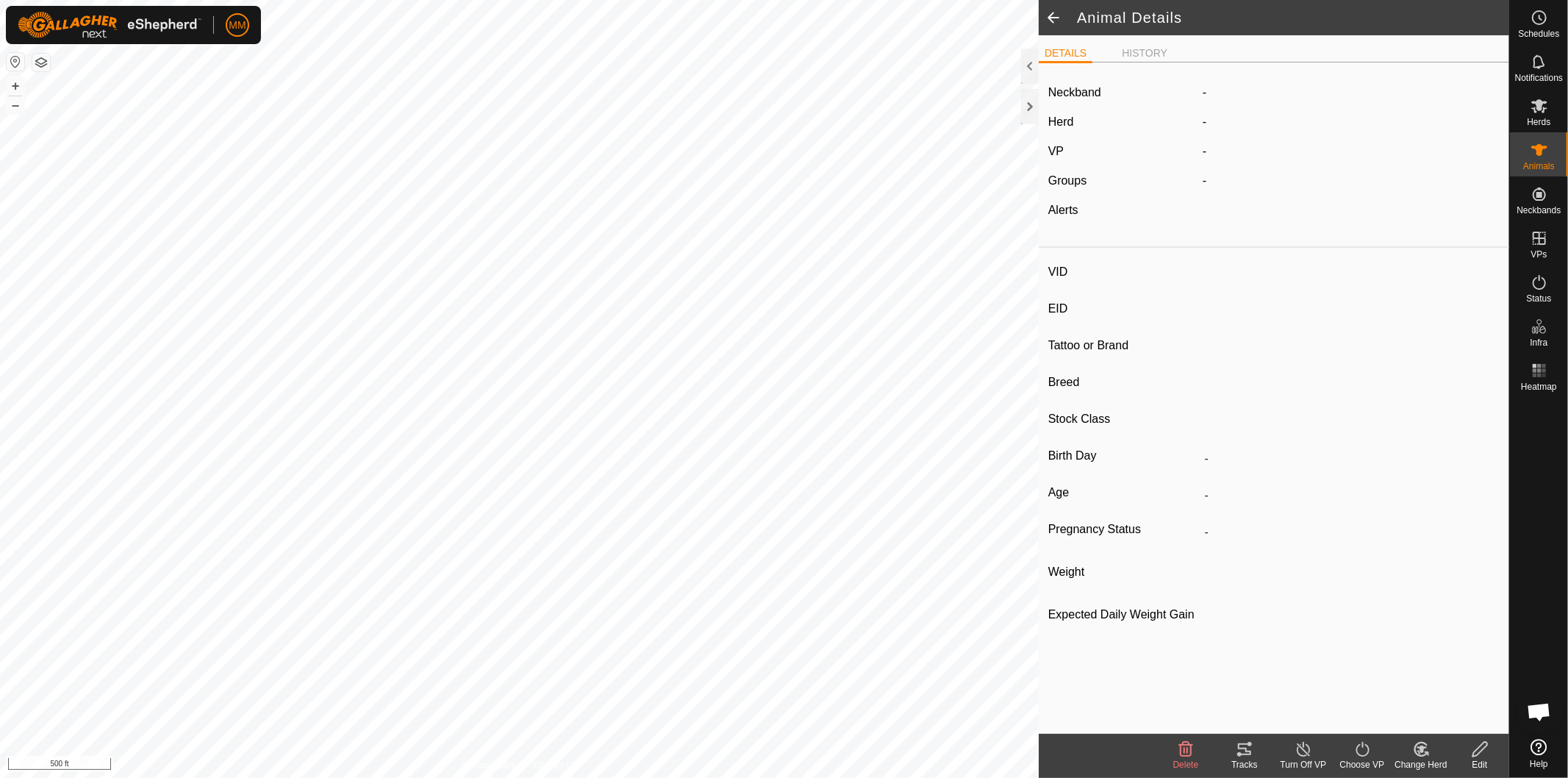
type input "02/2014"
type input "11 years 9 months"
type input "Empty"
type input "0 kg"
type input "1 kg"
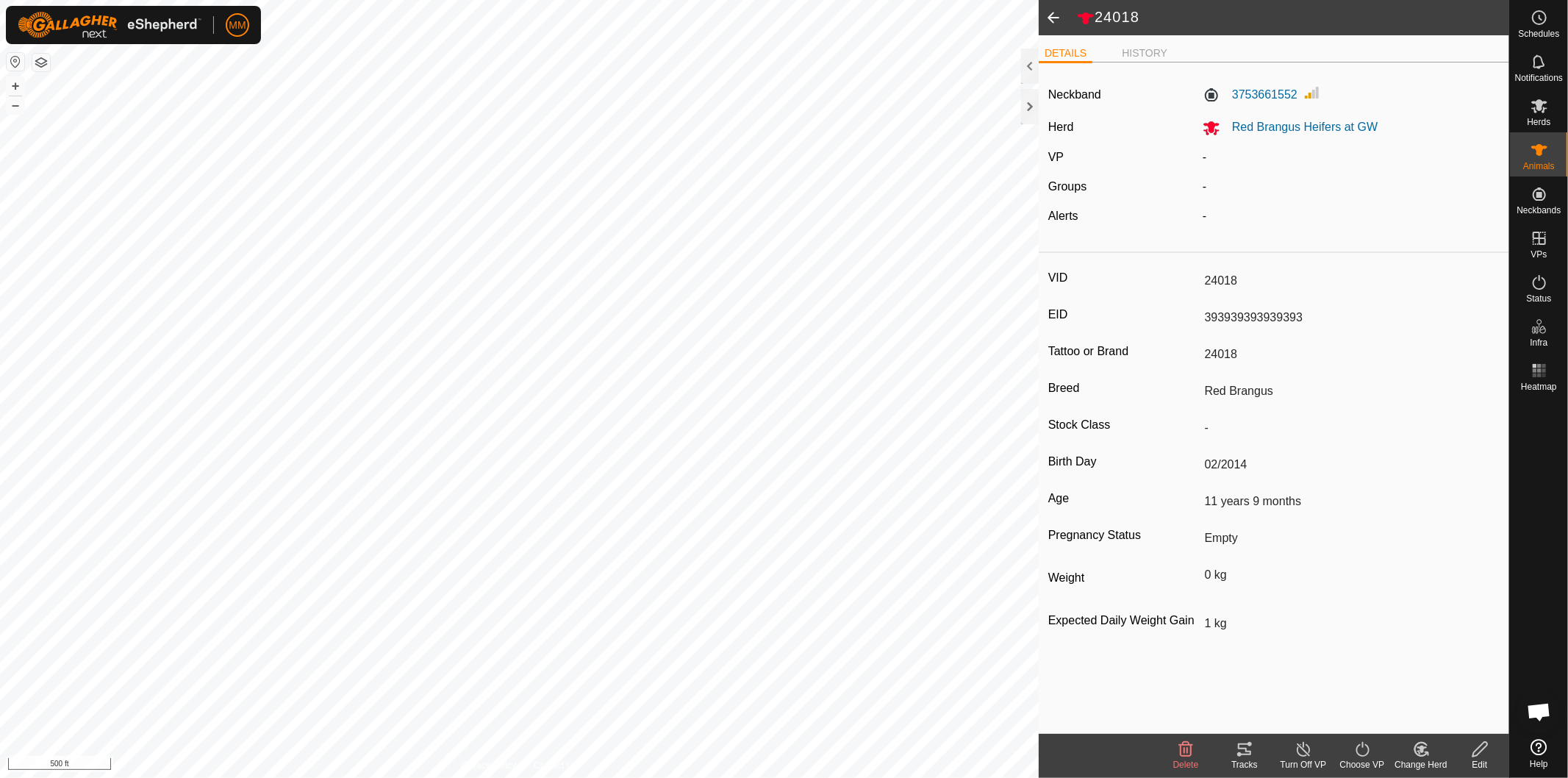
click at [1048, 20] on span at bounding box center [1054, 17] width 29 height 35
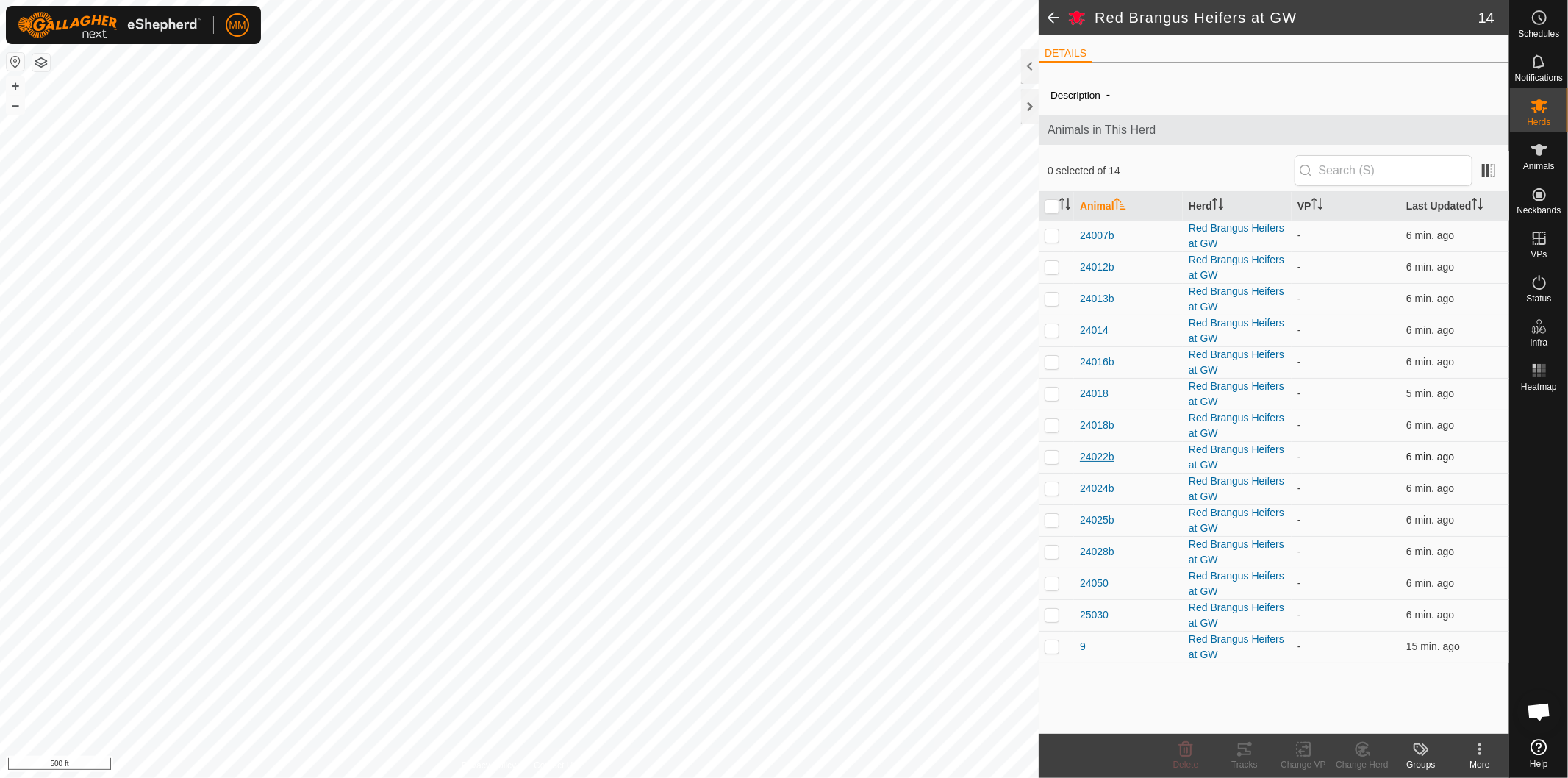
click at [1094, 459] on span "24022b" at bounding box center [1097, 457] width 35 height 15
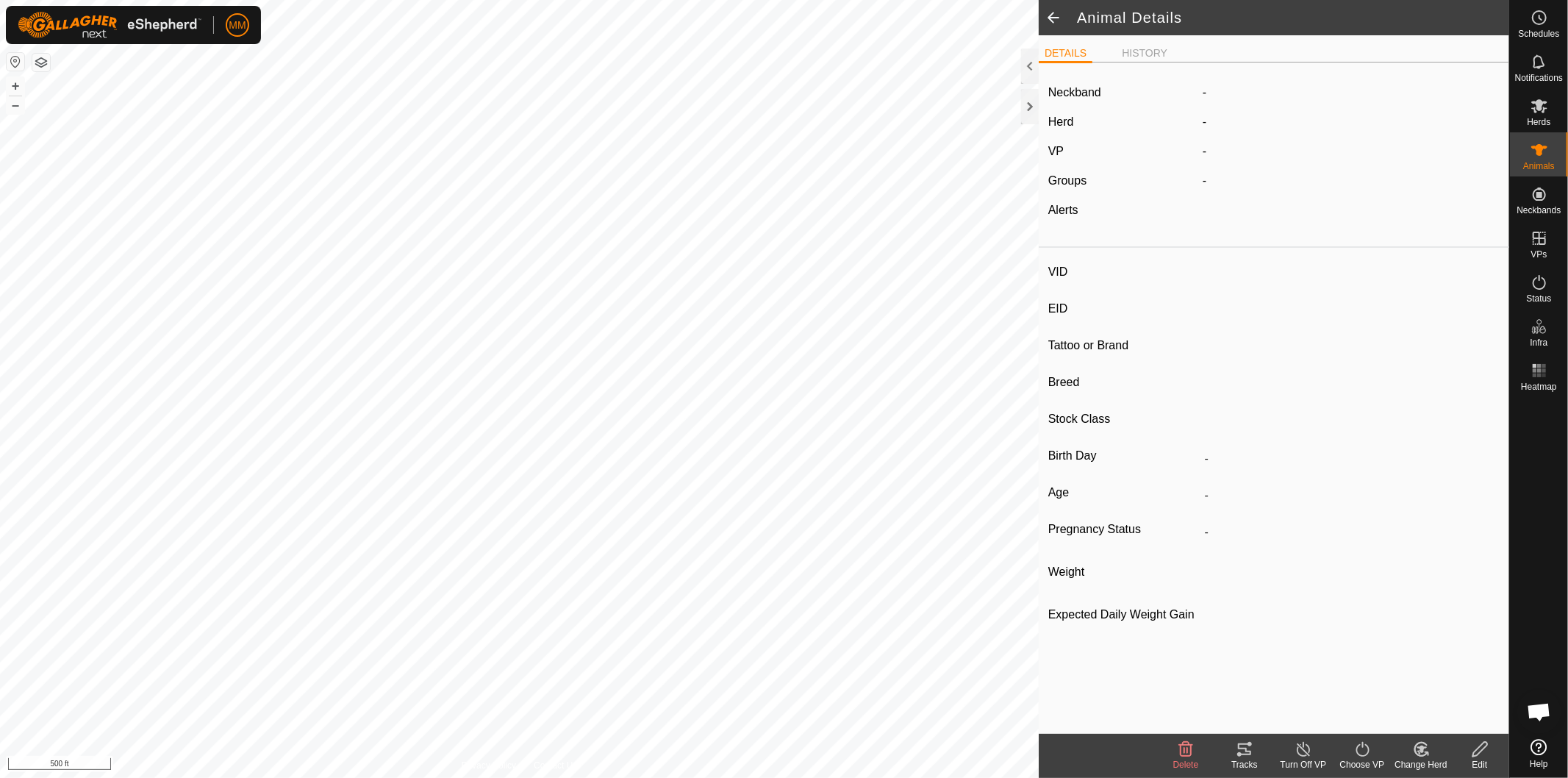
type input "24022b"
type input "888888888888888"
type input "24022b"
type input "-"
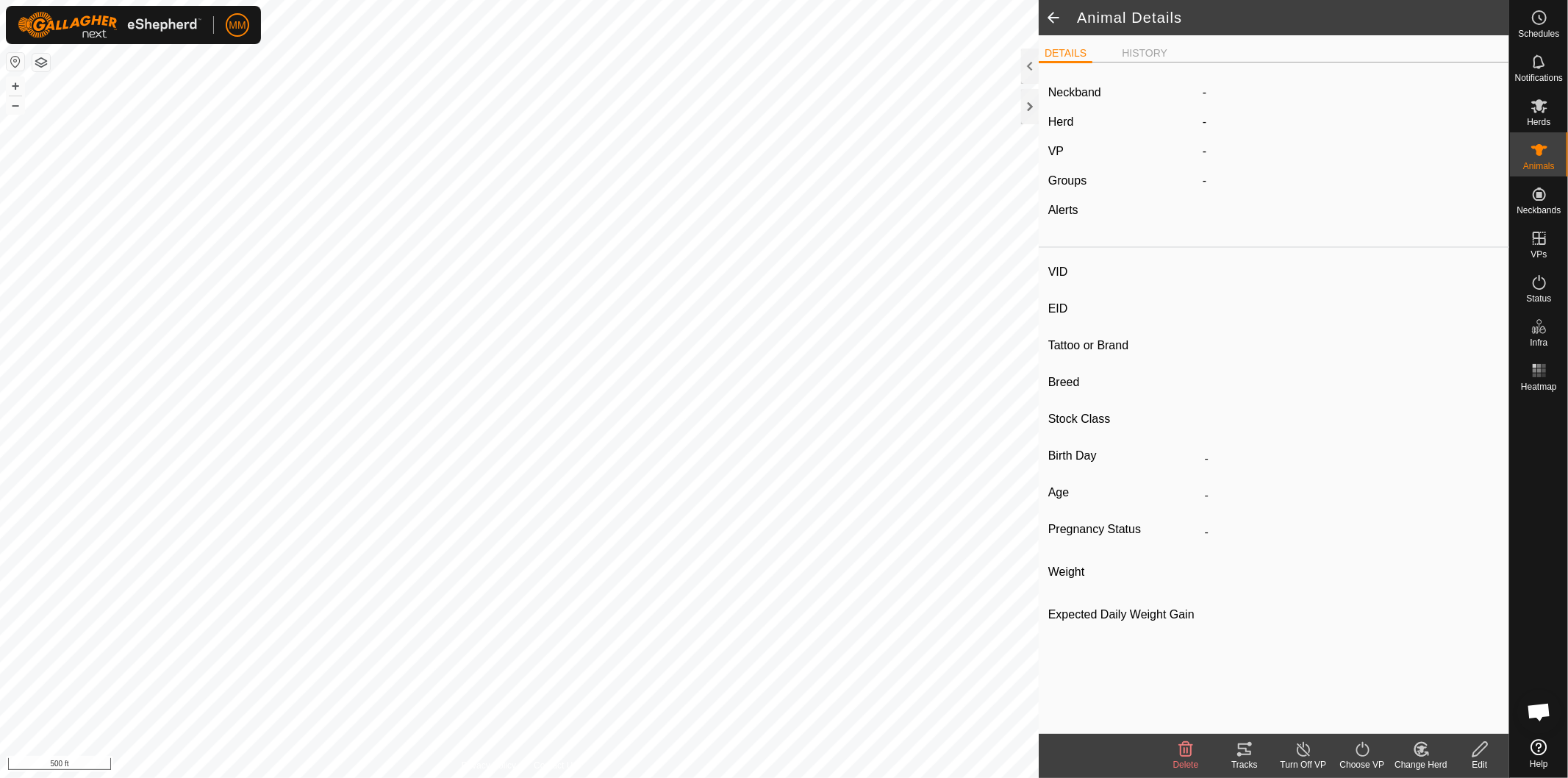
type input "335 kg"
type input "-"
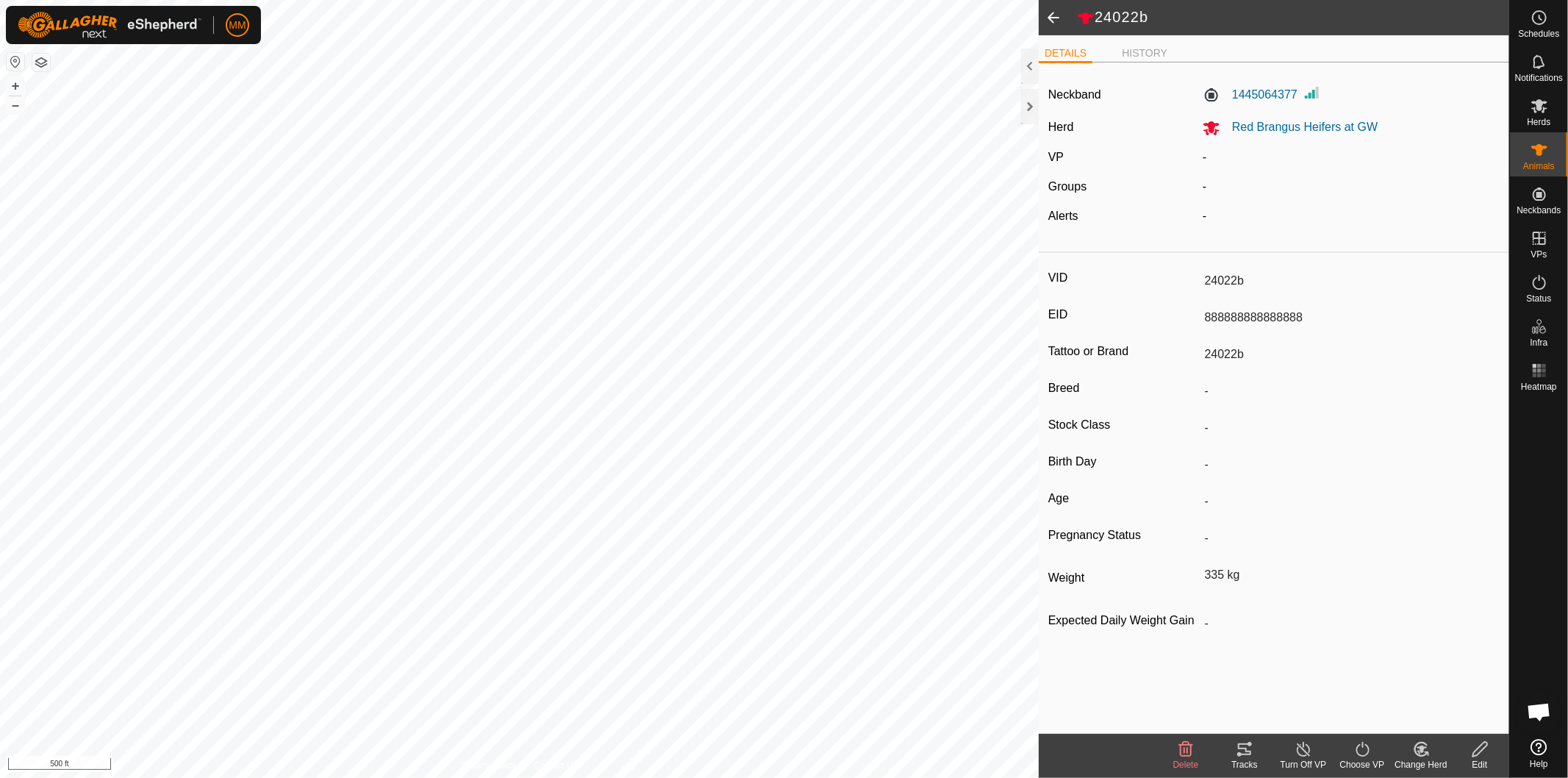
click at [1051, 20] on span at bounding box center [1054, 17] width 29 height 35
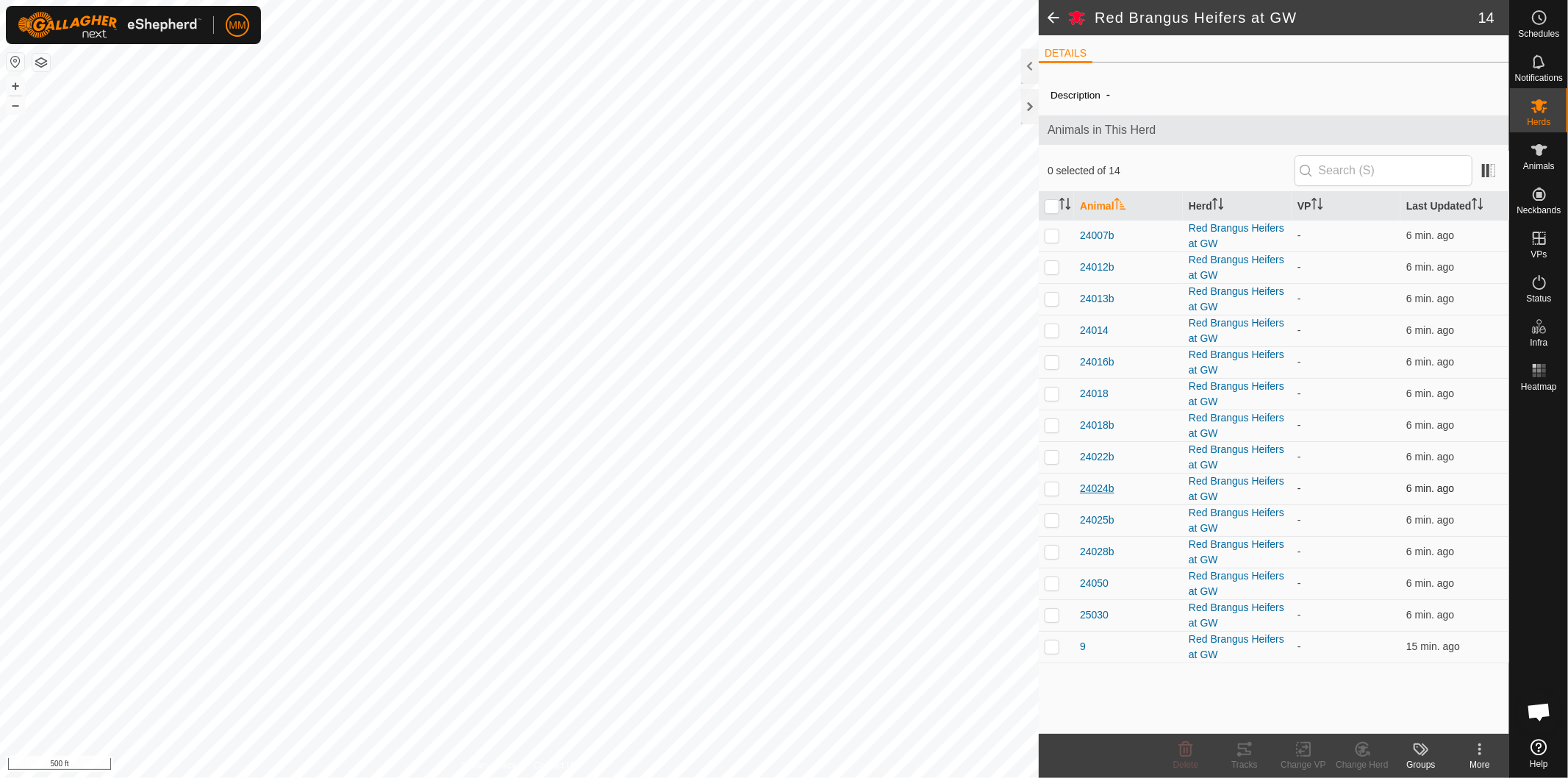
click at [1093, 488] on span "24024b" at bounding box center [1097, 489] width 35 height 15
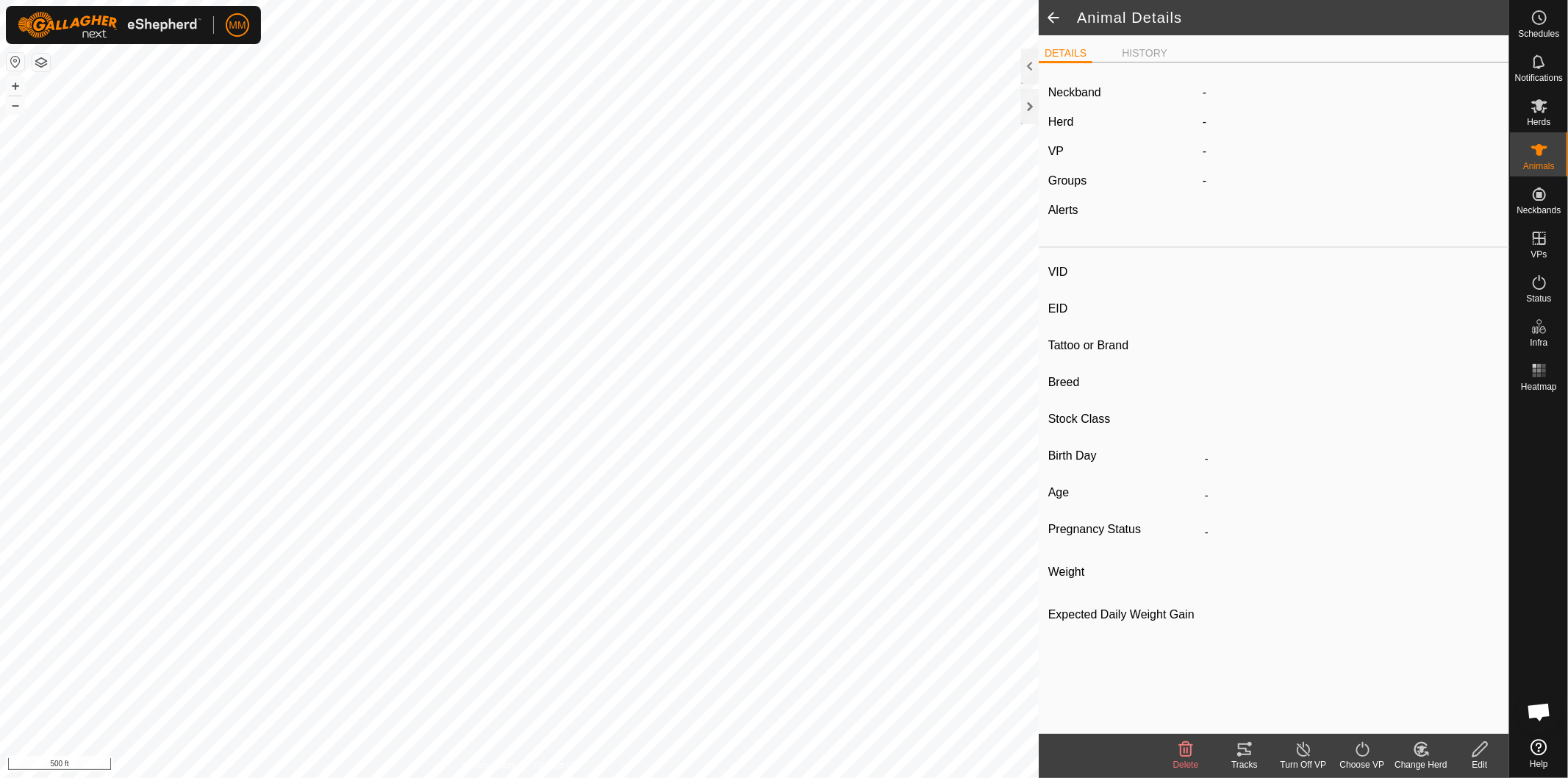
type input "24024b"
type input "757575757575757"
type input "-"
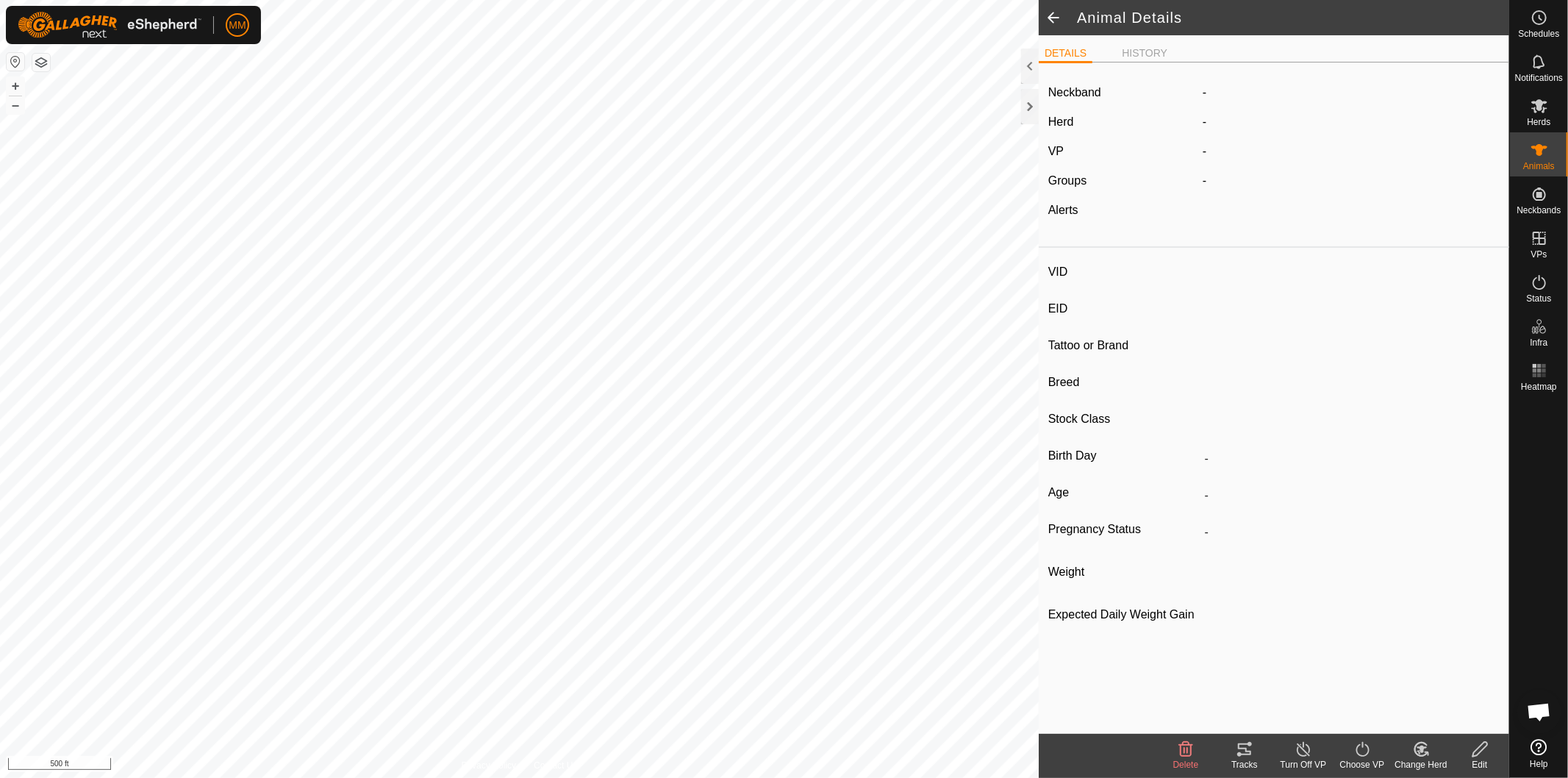
type input "0 kg"
type input "-"
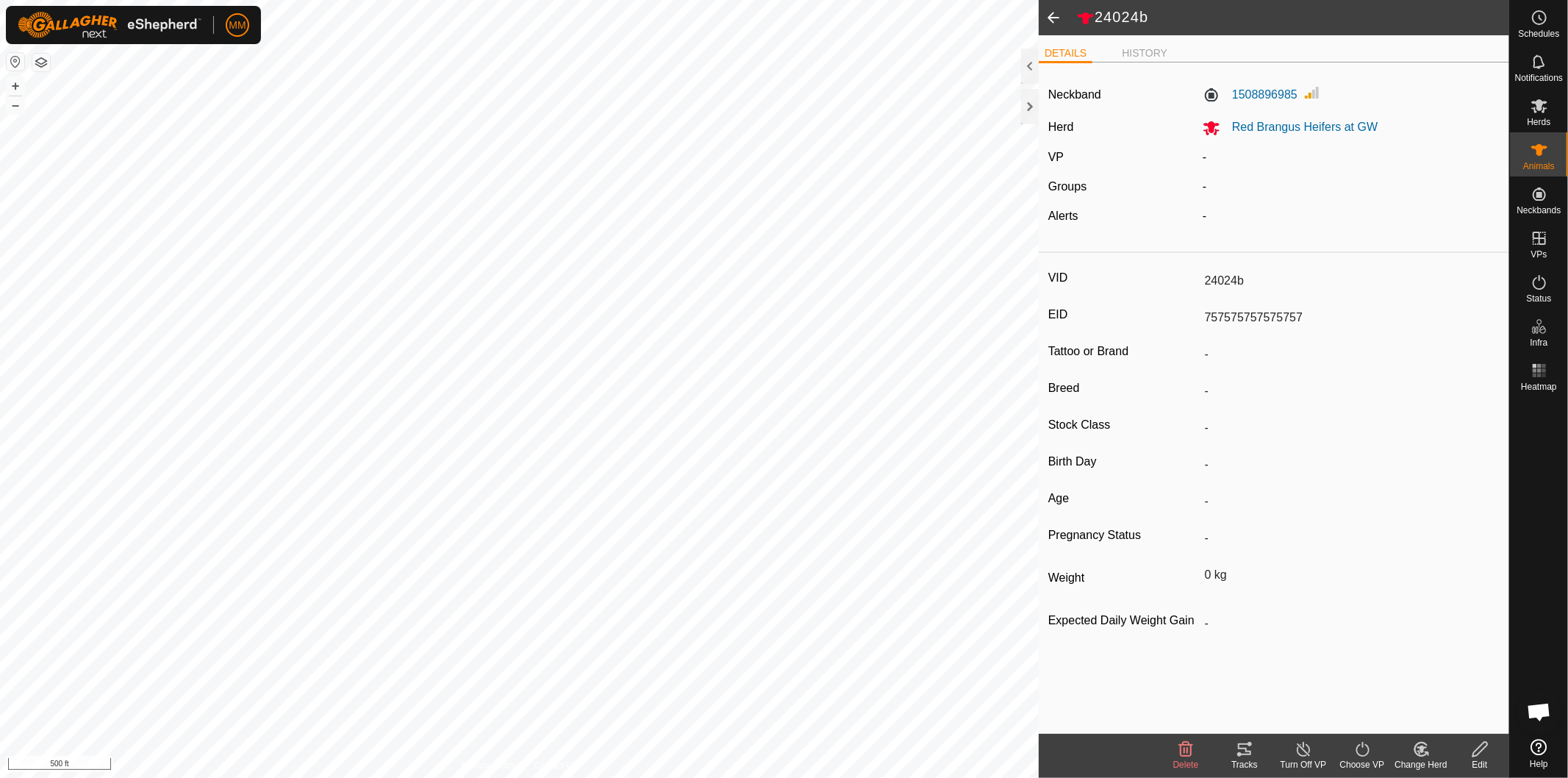
click at [1052, 11] on span at bounding box center [1054, 17] width 29 height 35
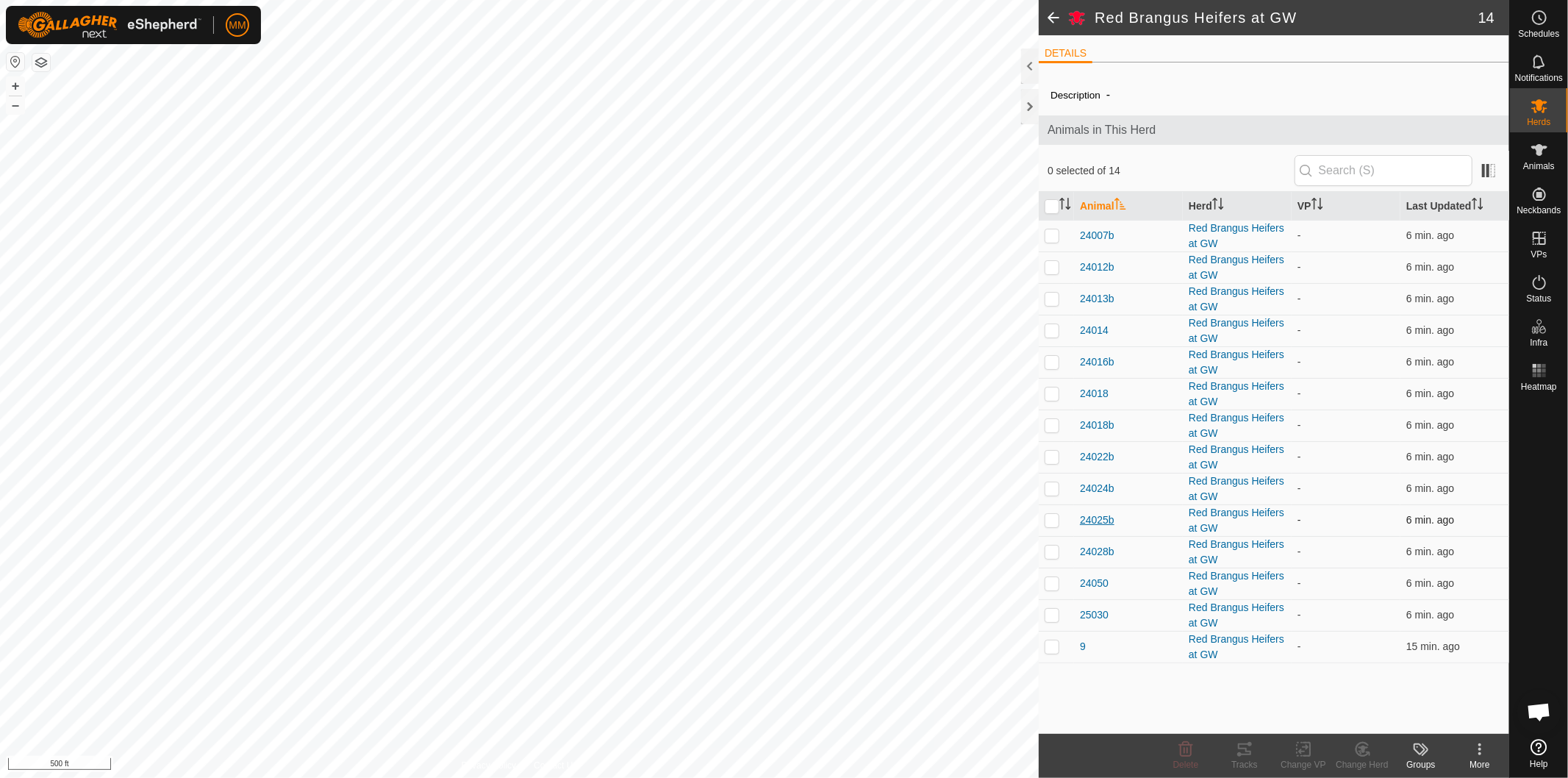
click at [1093, 515] on span "24025b" at bounding box center [1097, 520] width 35 height 15
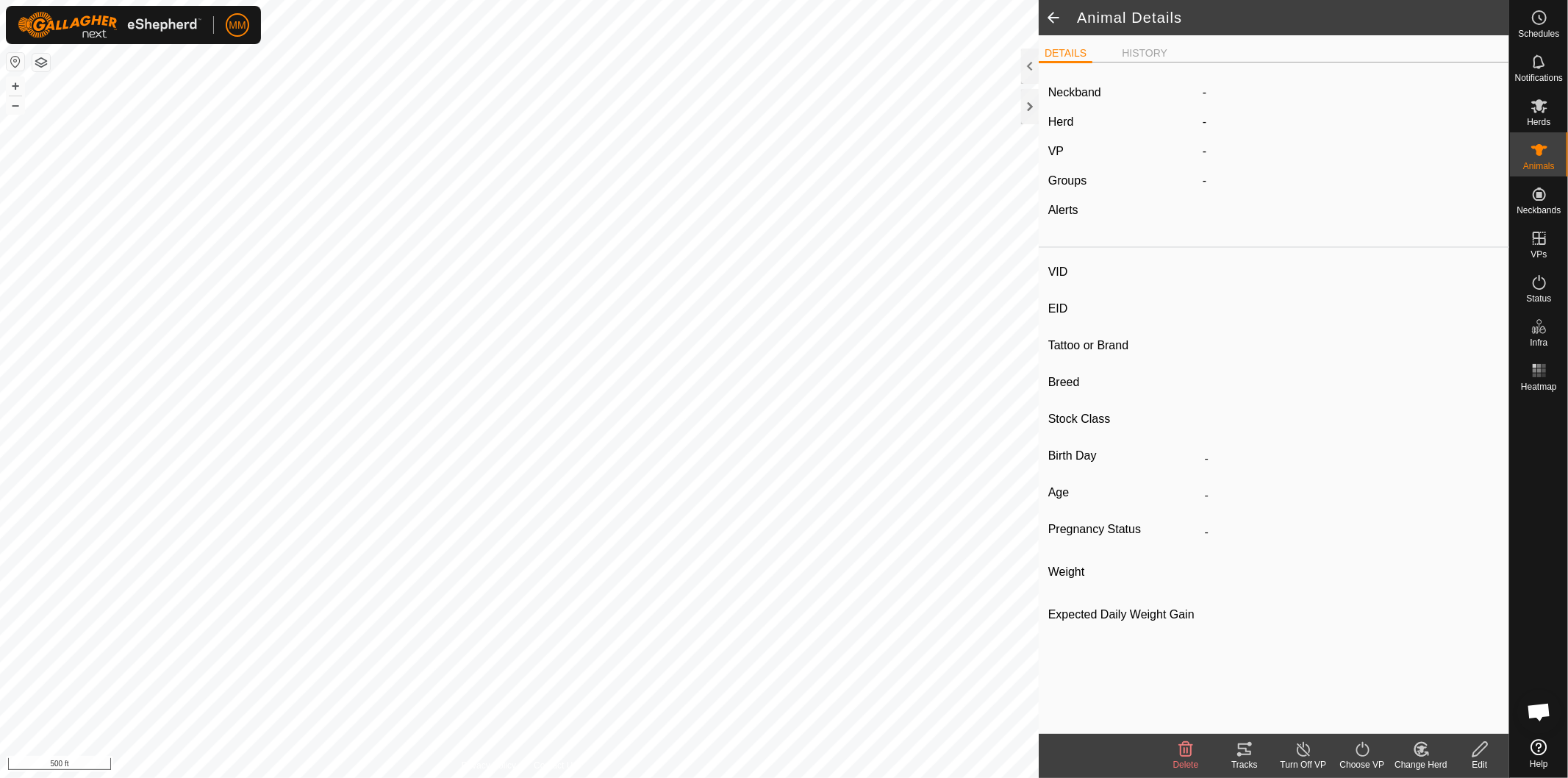
type input "24025b"
type input "989898989898989"
type input "24025b"
type input "-"
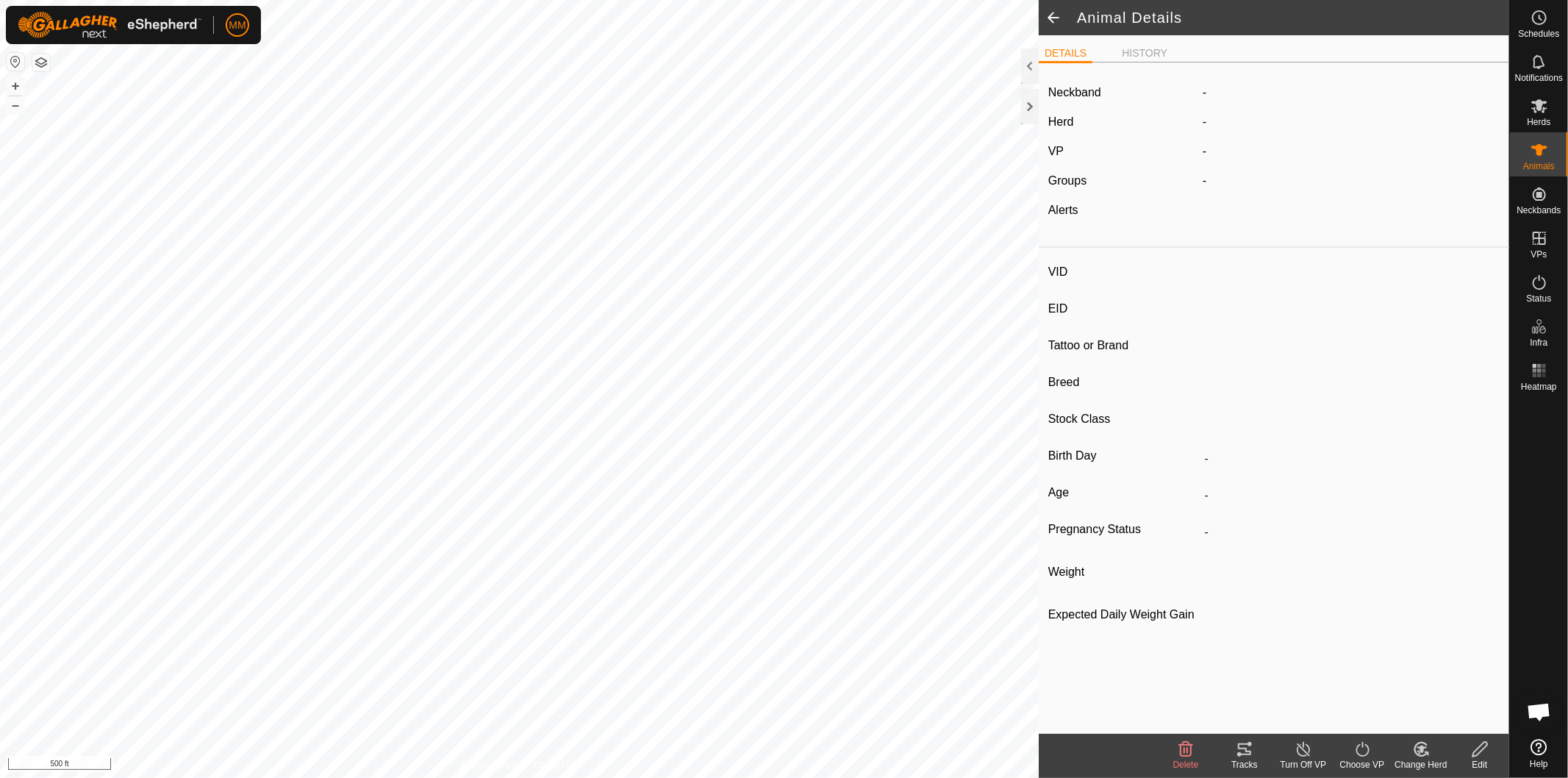
type input "0 kg"
type input "-"
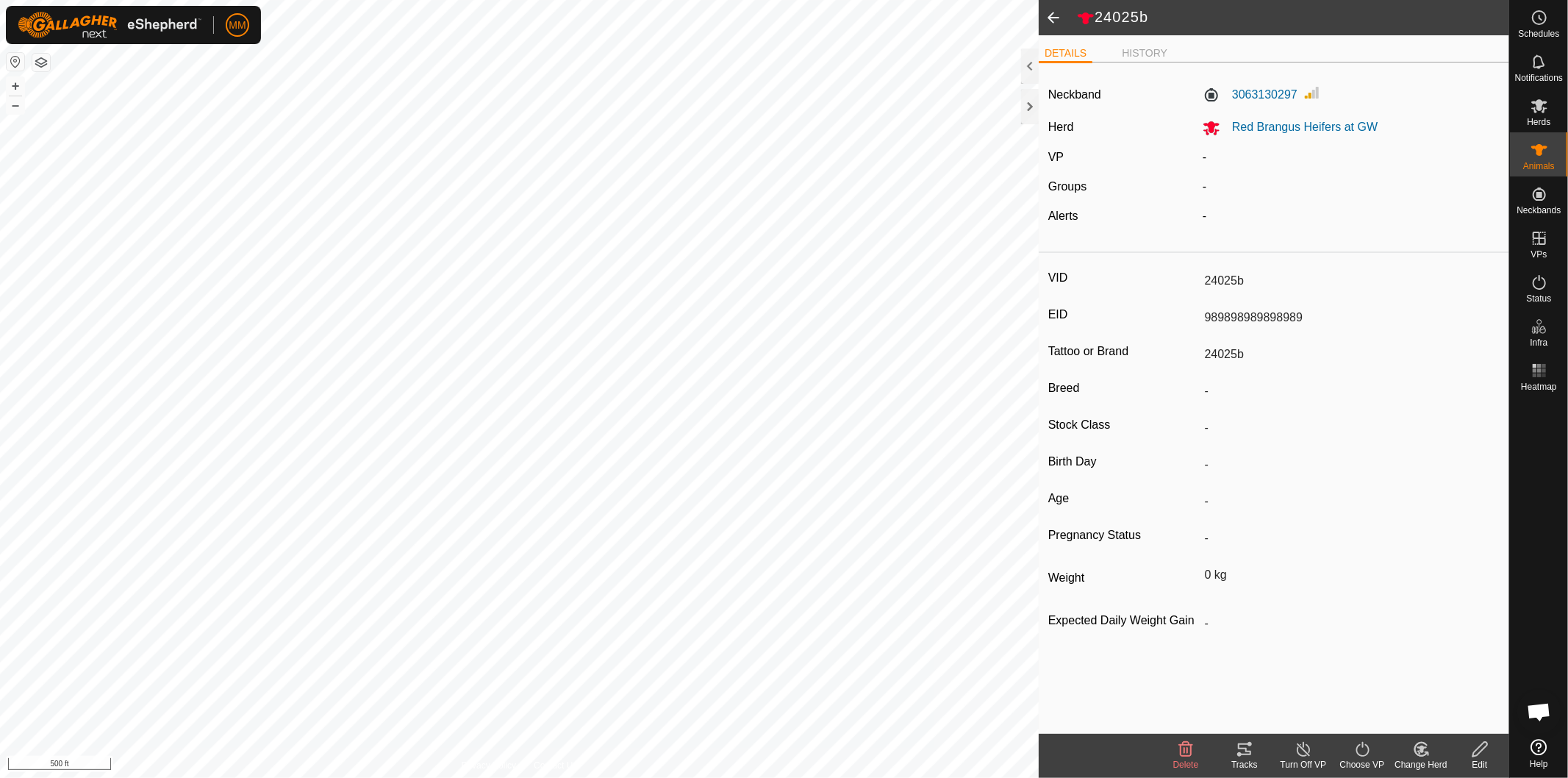
click at [1055, 16] on span at bounding box center [1054, 17] width 29 height 35
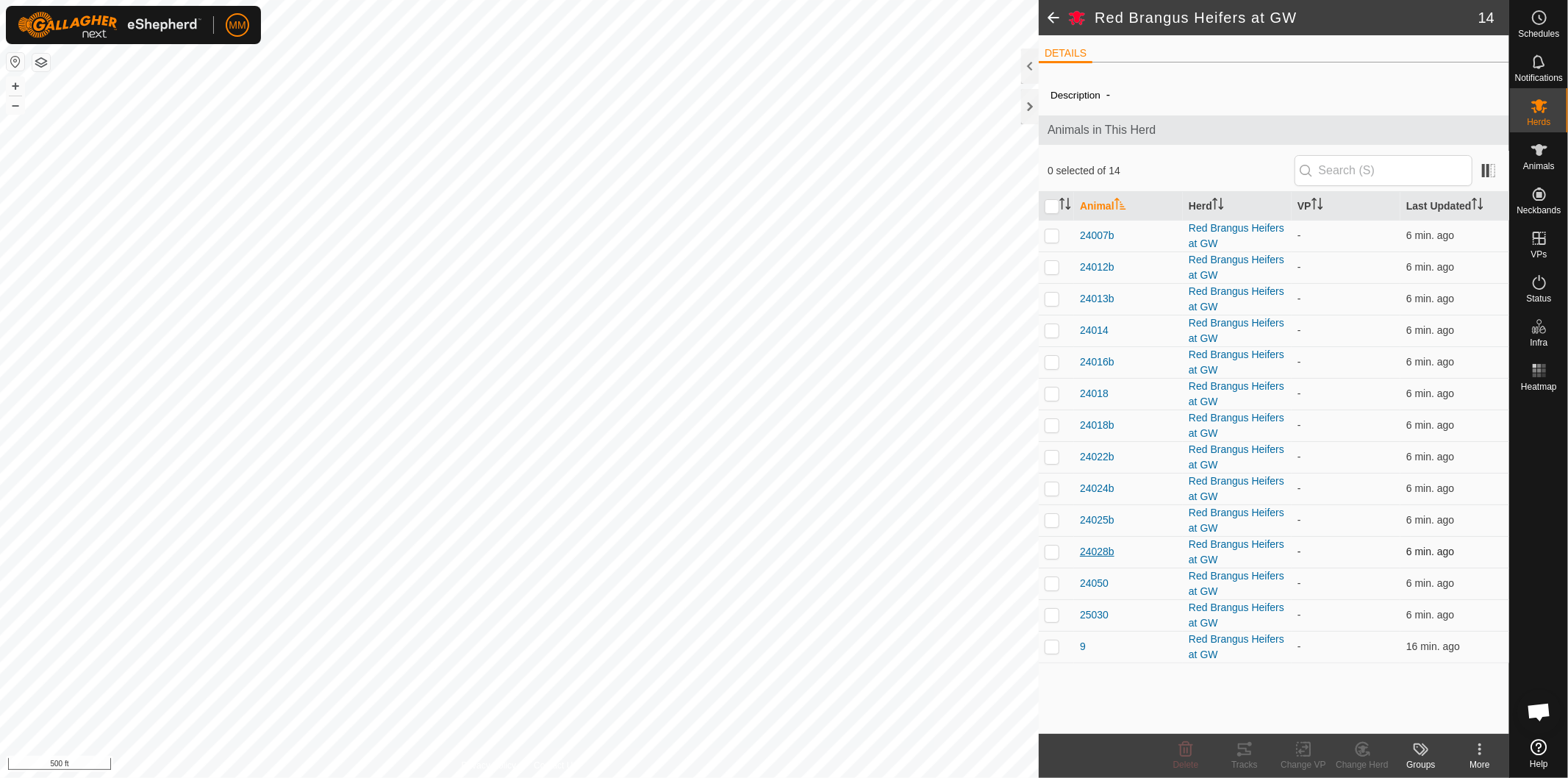
click at [1096, 555] on span "24028b" at bounding box center [1097, 552] width 35 height 15
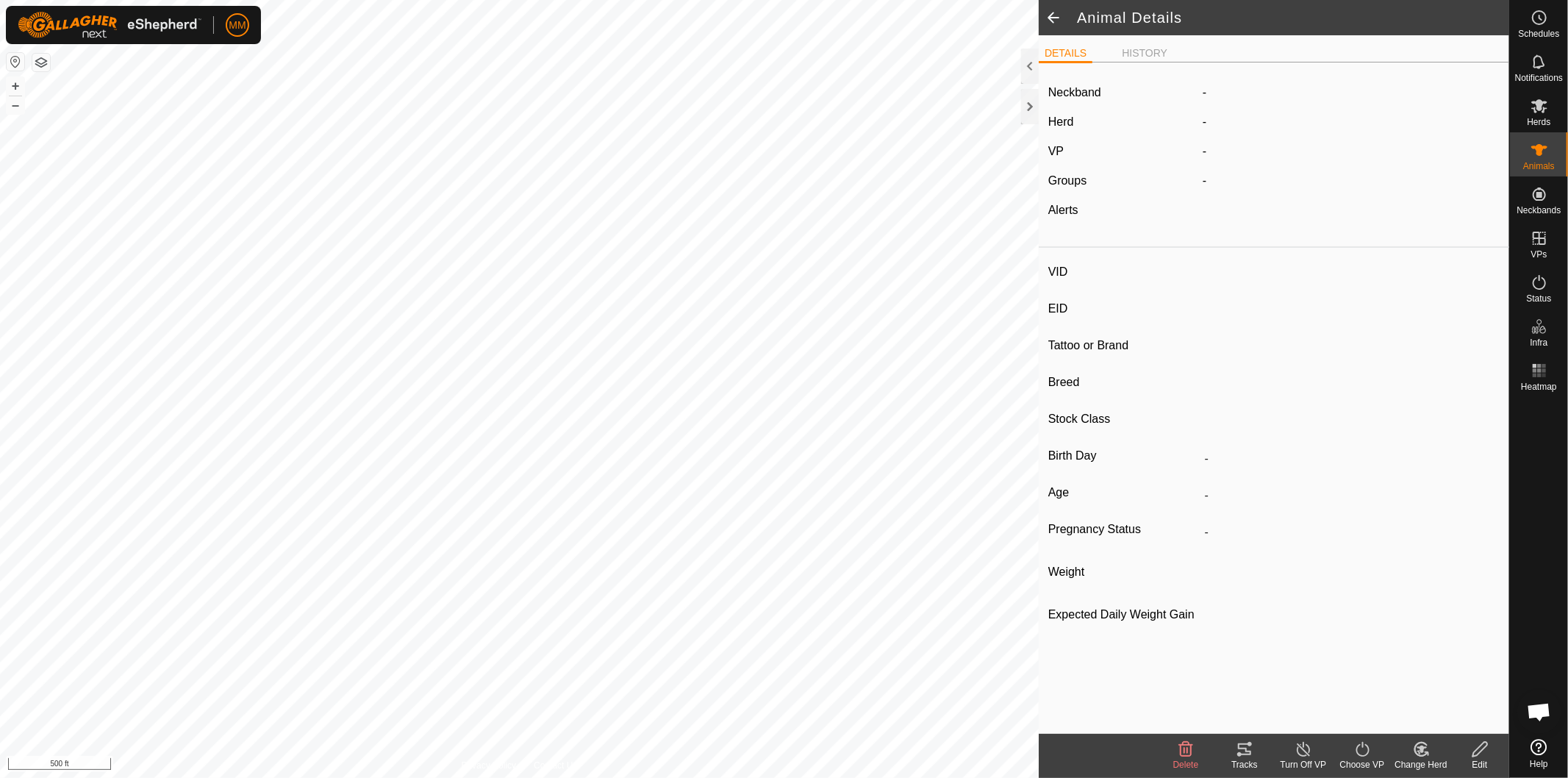
type input "24028b"
type input "747474747474747"
type input "-"
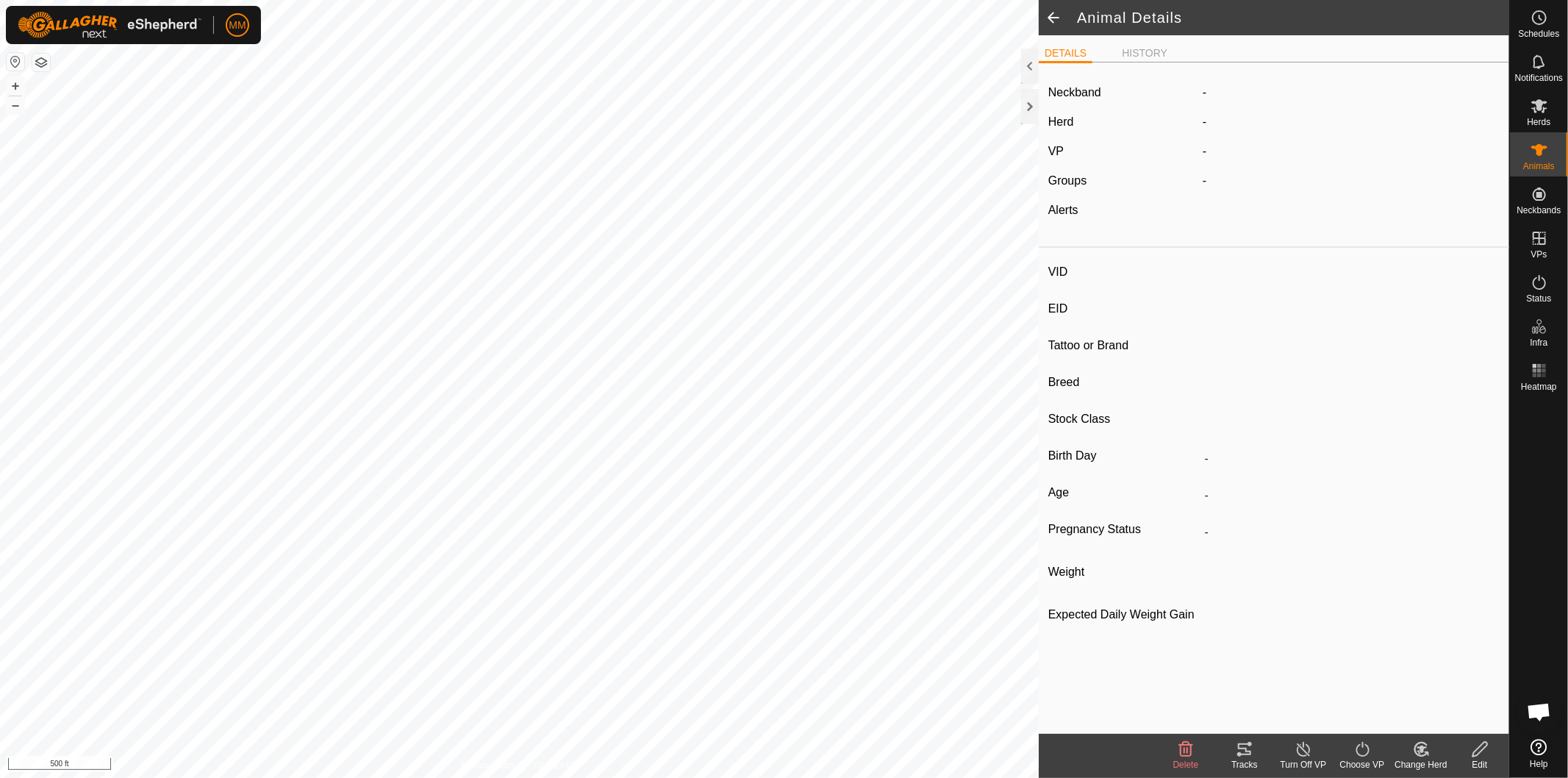
type input "0 kg"
type input "-"
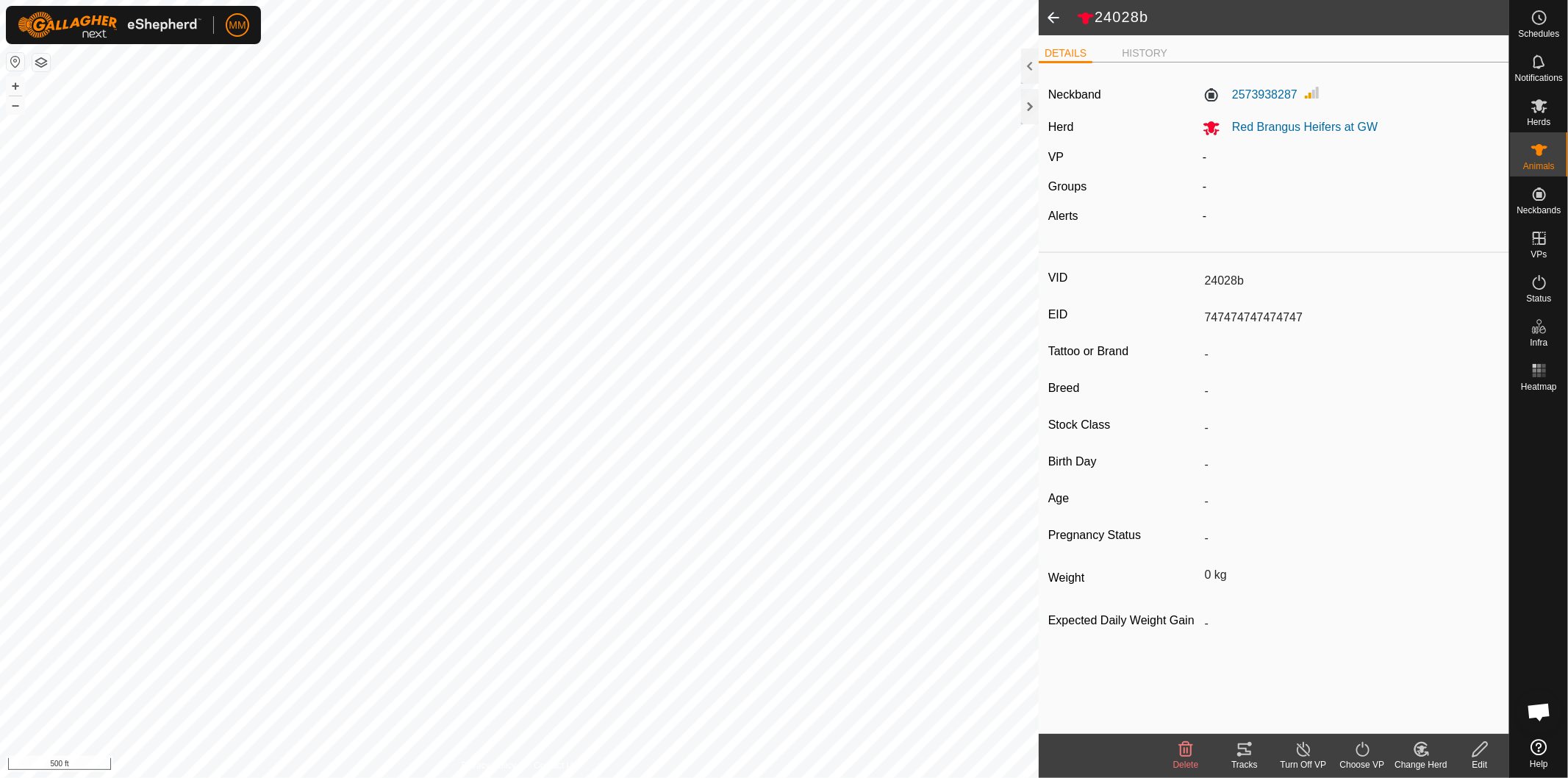
click at [1055, 15] on span at bounding box center [1054, 17] width 29 height 35
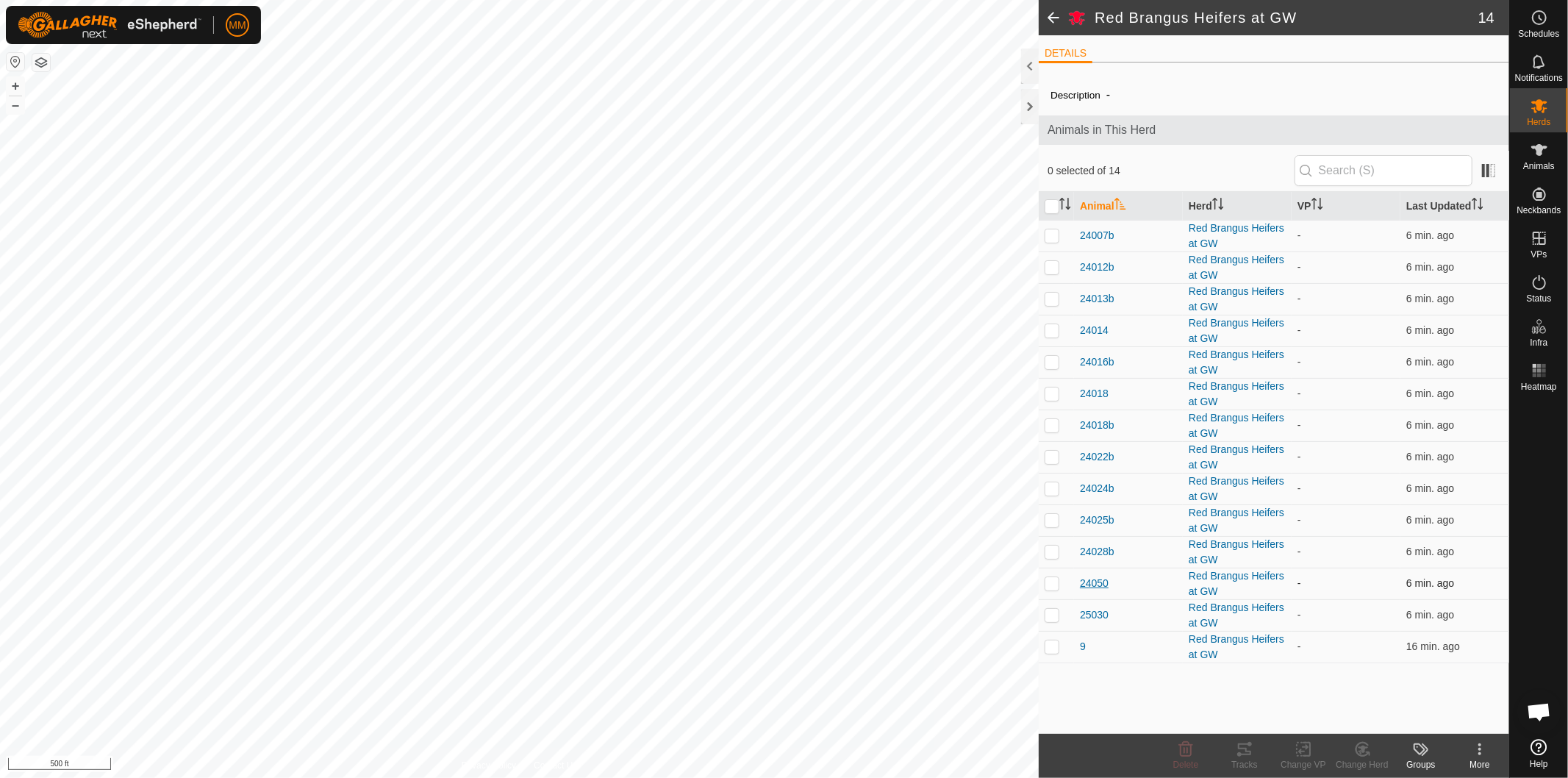
click at [1090, 582] on span "24050" at bounding box center [1094, 583] width 28 height 15
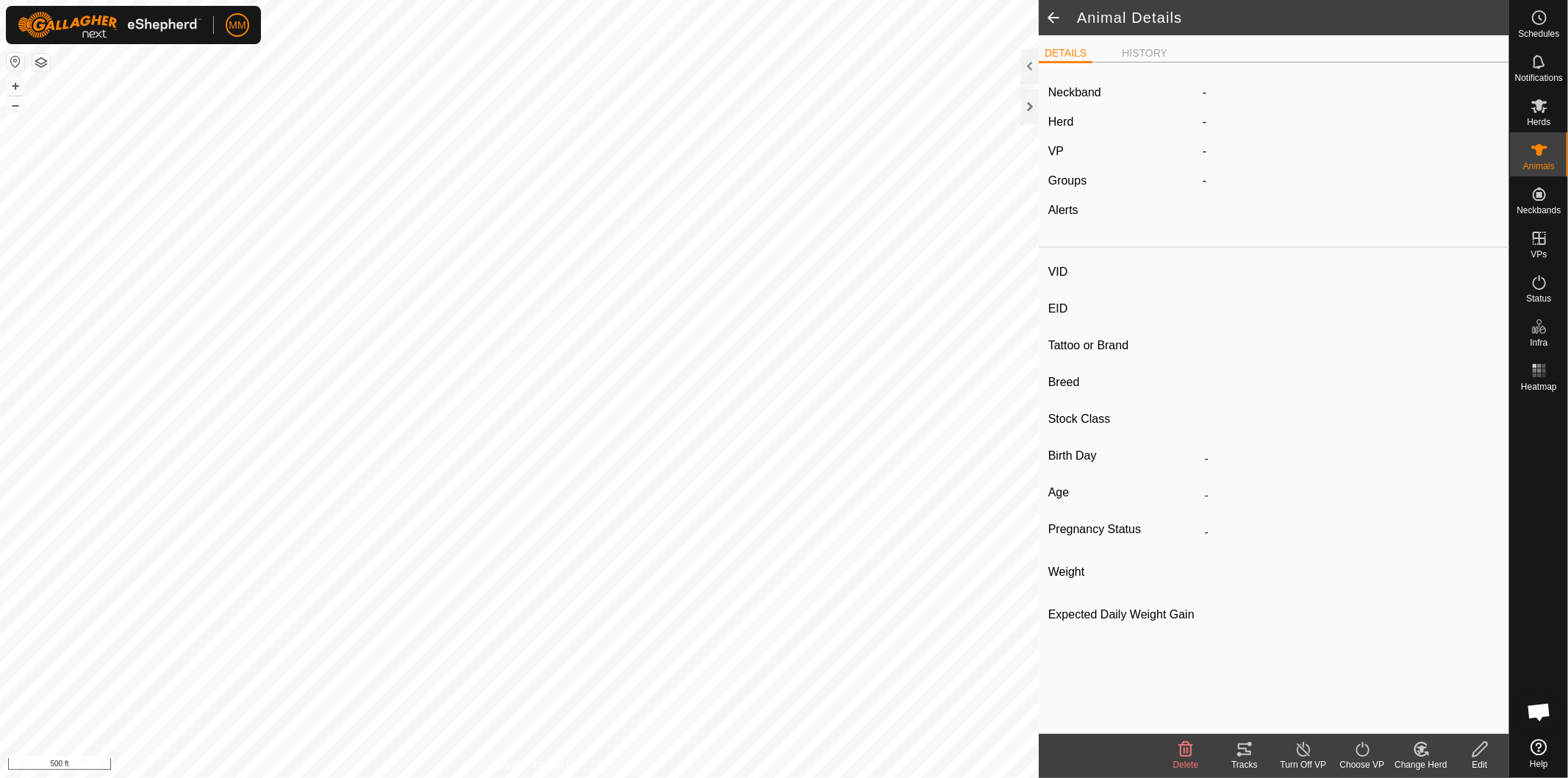
type input "24050"
type input "717171717171718"
type input "-"
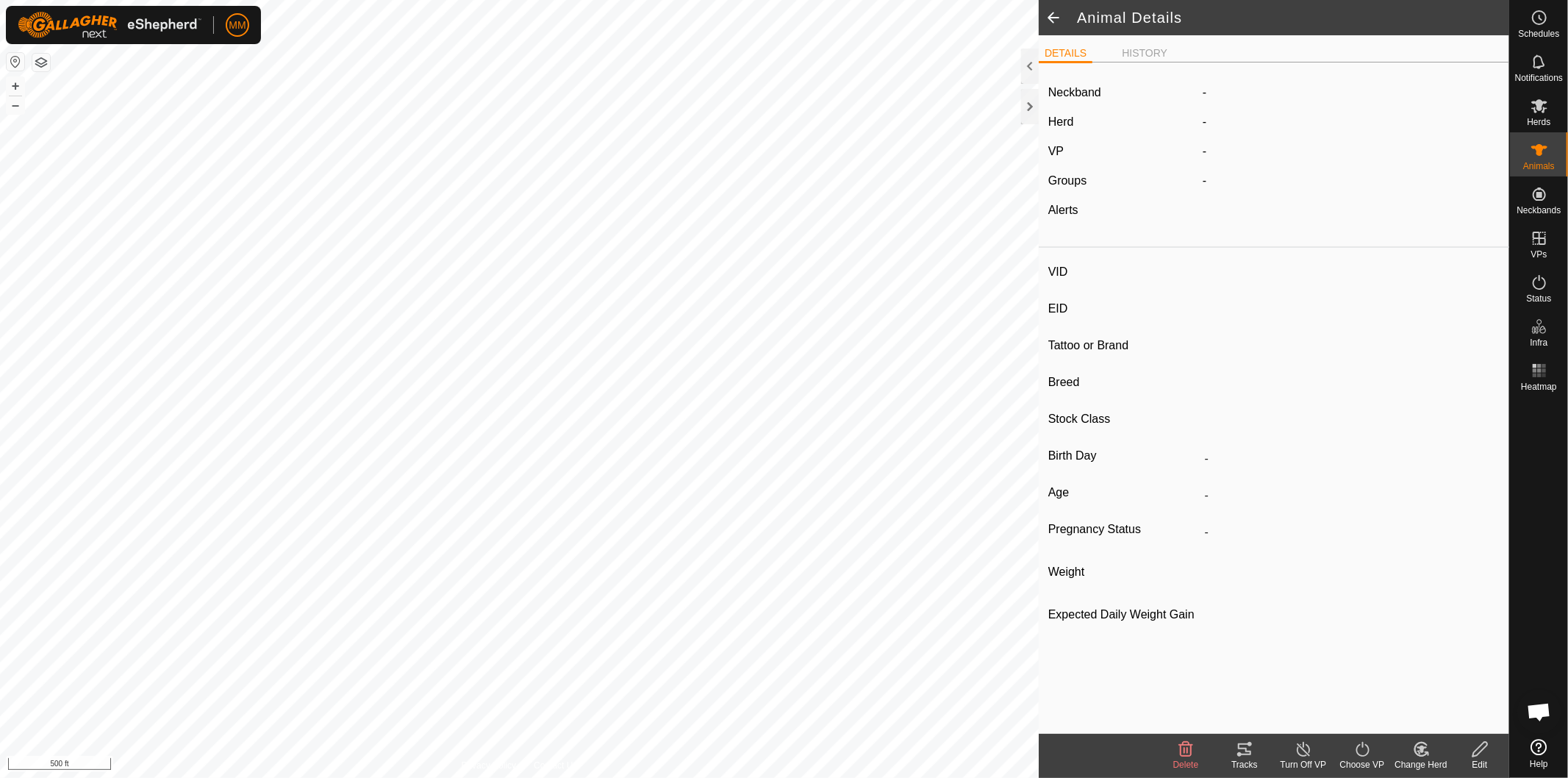
type input "0 kg"
type input "-"
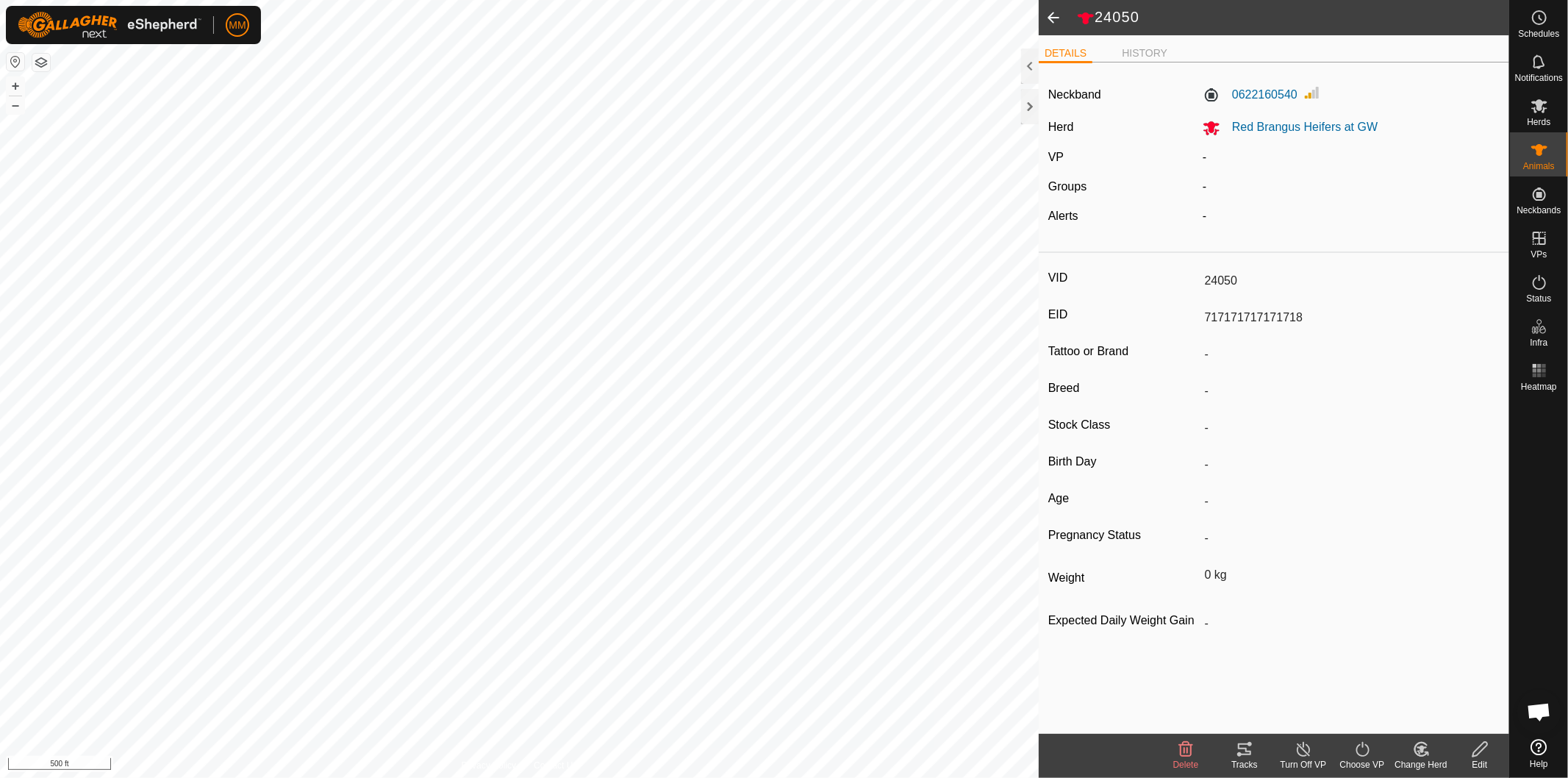
click at [1057, 16] on span at bounding box center [1054, 17] width 29 height 35
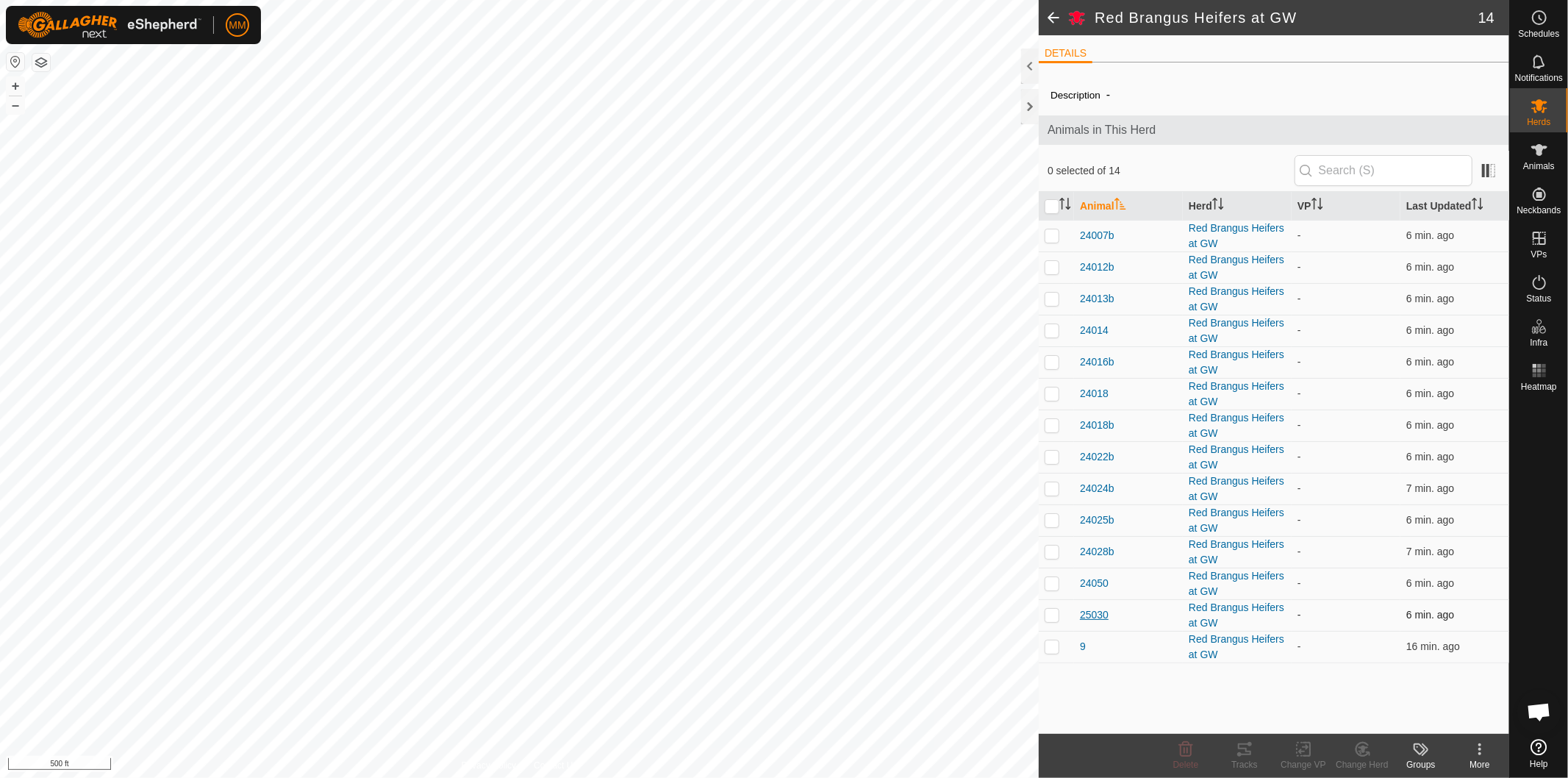
click at [1101, 619] on span "25030" at bounding box center [1094, 615] width 28 height 15
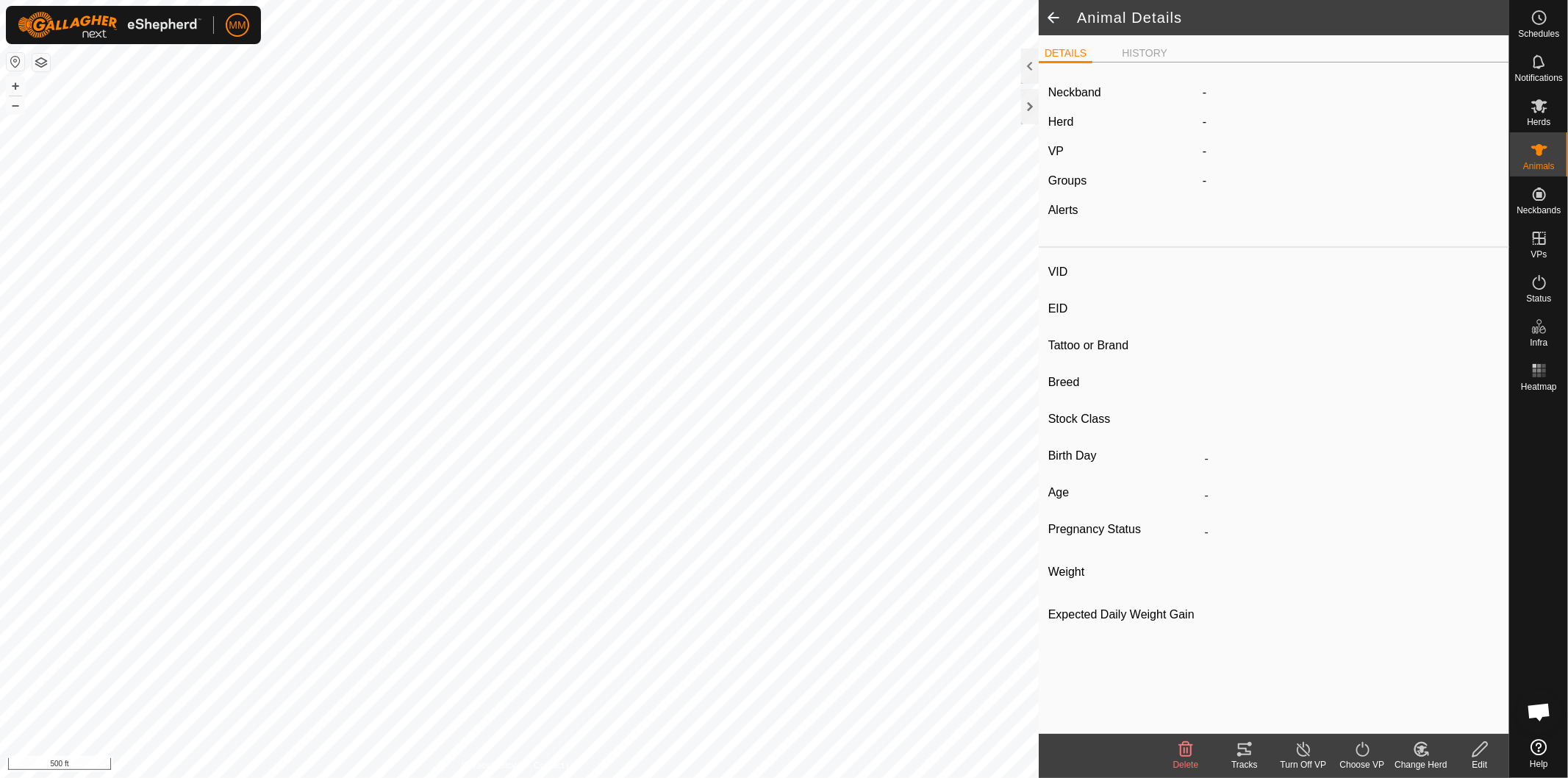
type input "25030"
type input "840003278999388"
type input "-"
type input "Red Brangus"
type input "-"
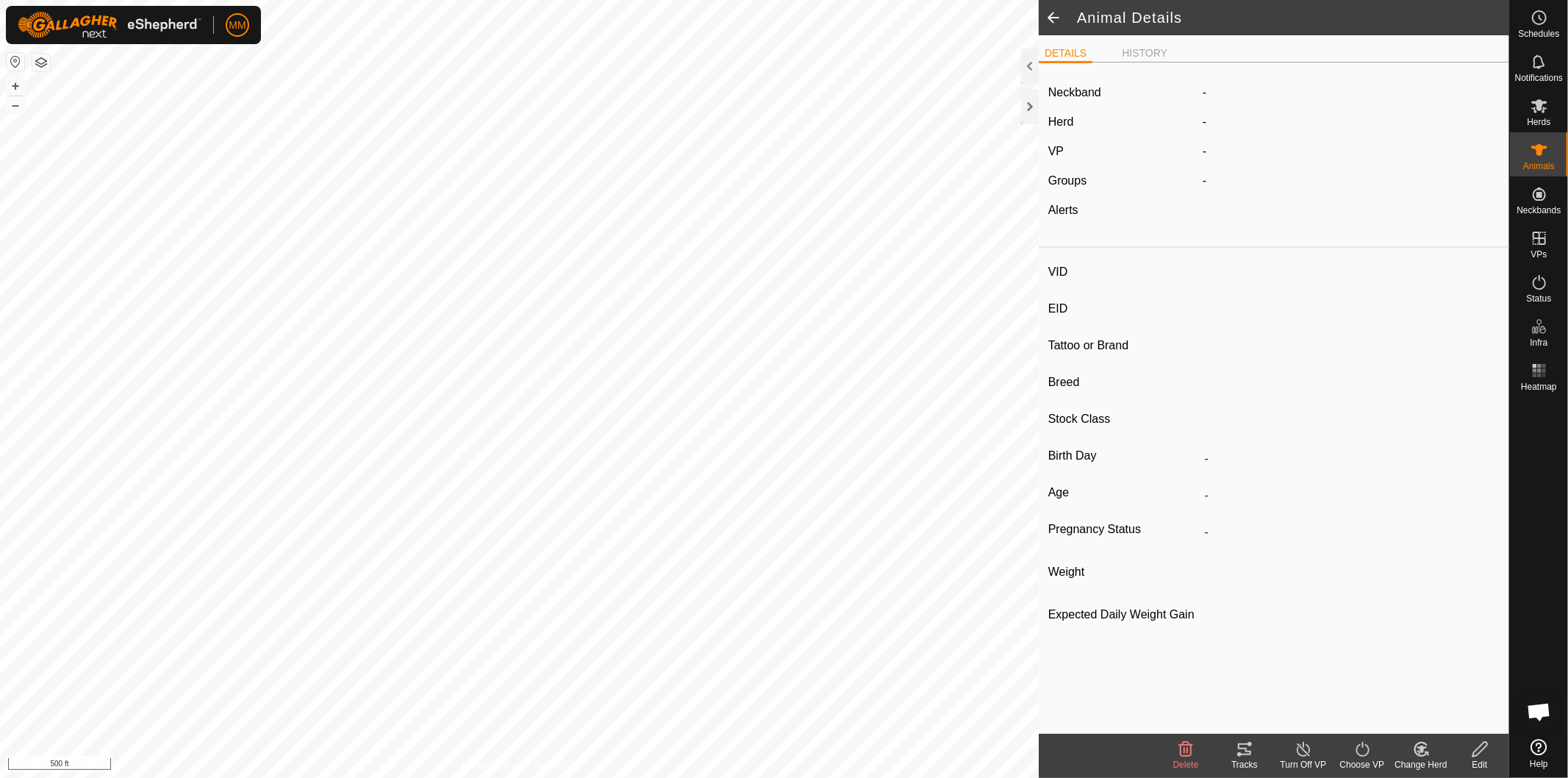
type input "08/2024"
type input "1 year 1 month"
type input "Dry"
type input "0 kg"
type input "-"
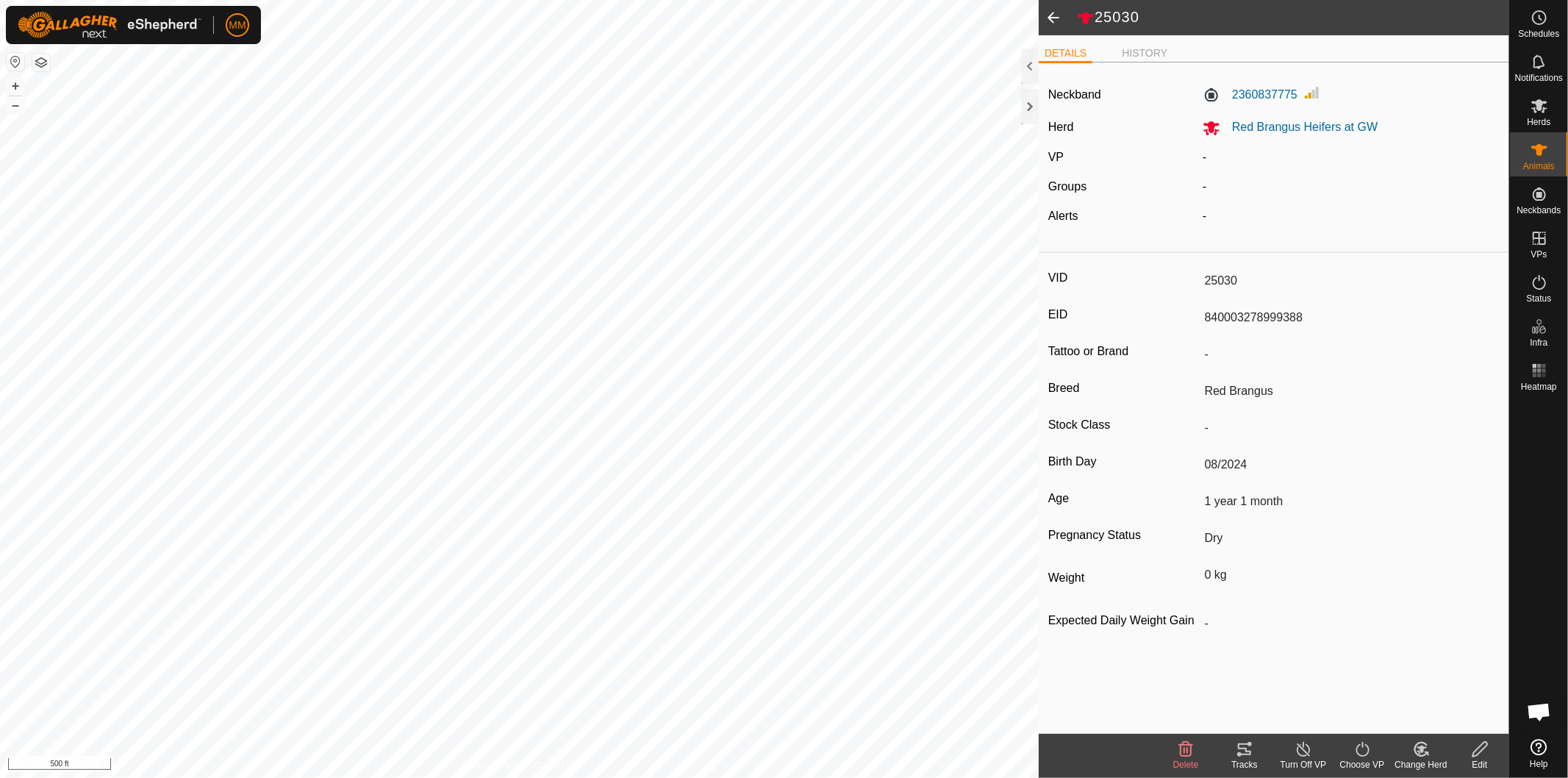
click at [1059, 17] on span at bounding box center [1054, 17] width 29 height 35
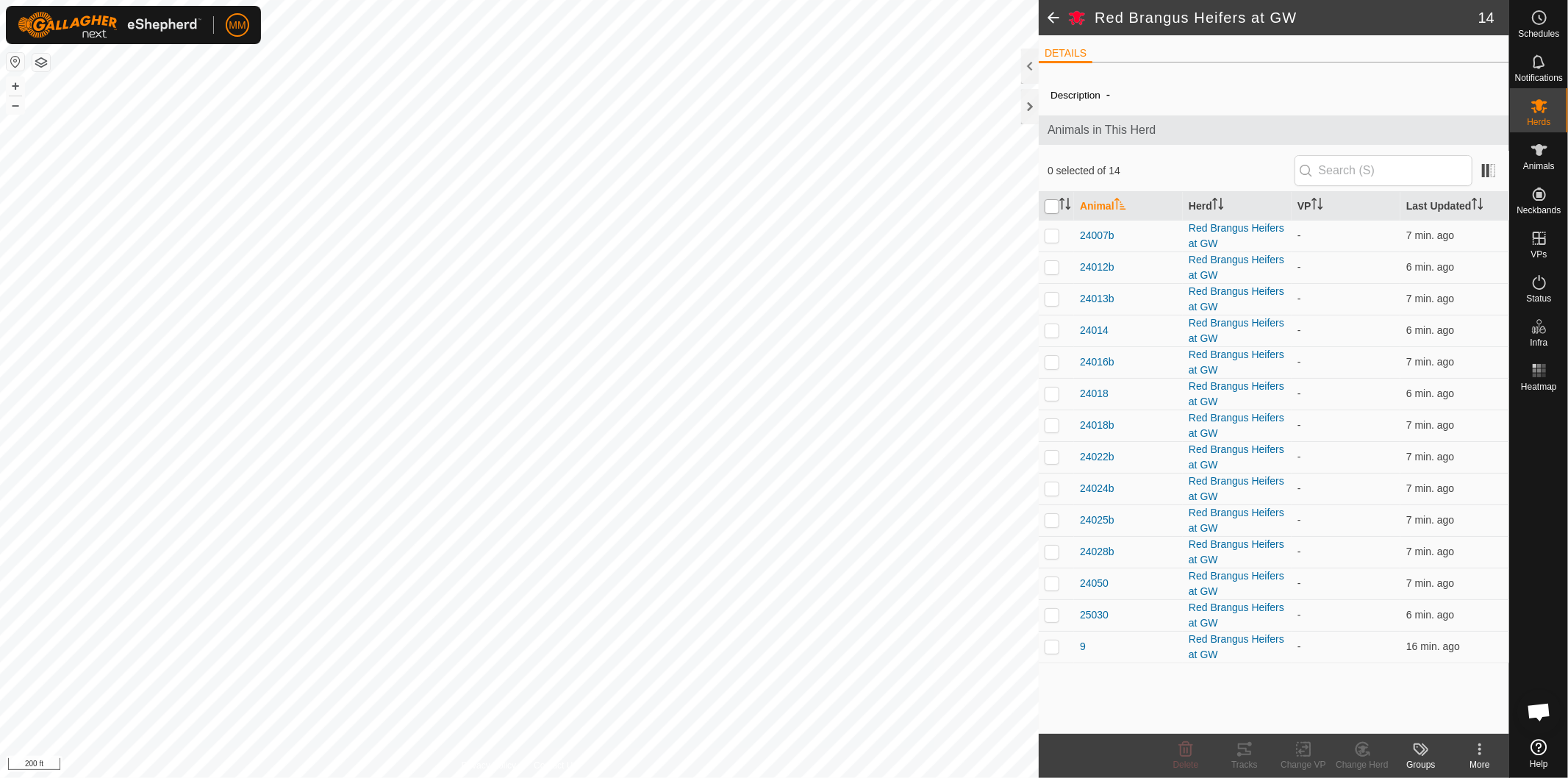
click at [1051, 207] on input "checkbox" at bounding box center [1052, 206] width 15 height 15
checkbox input "true"
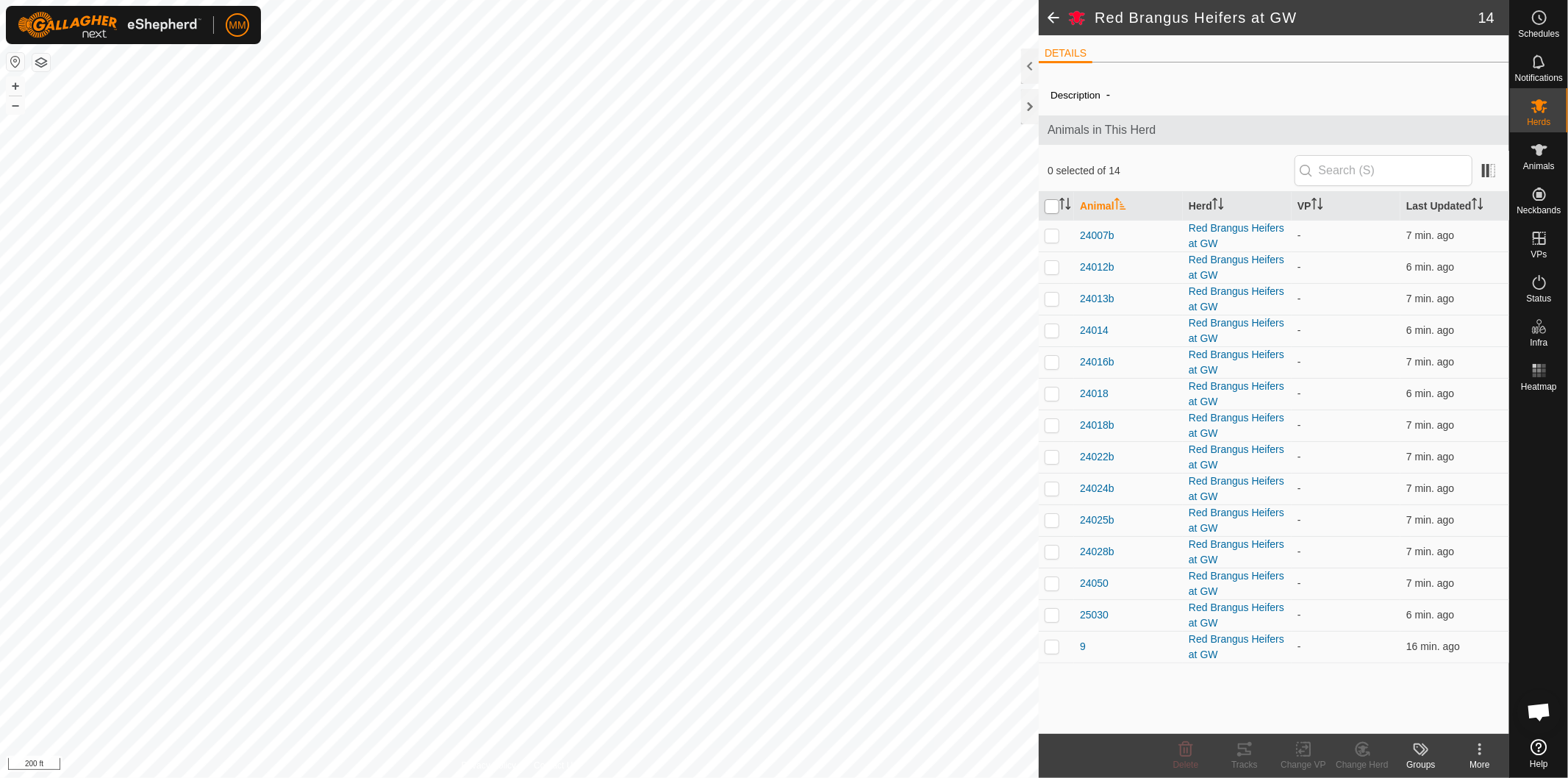
checkbox input "true"
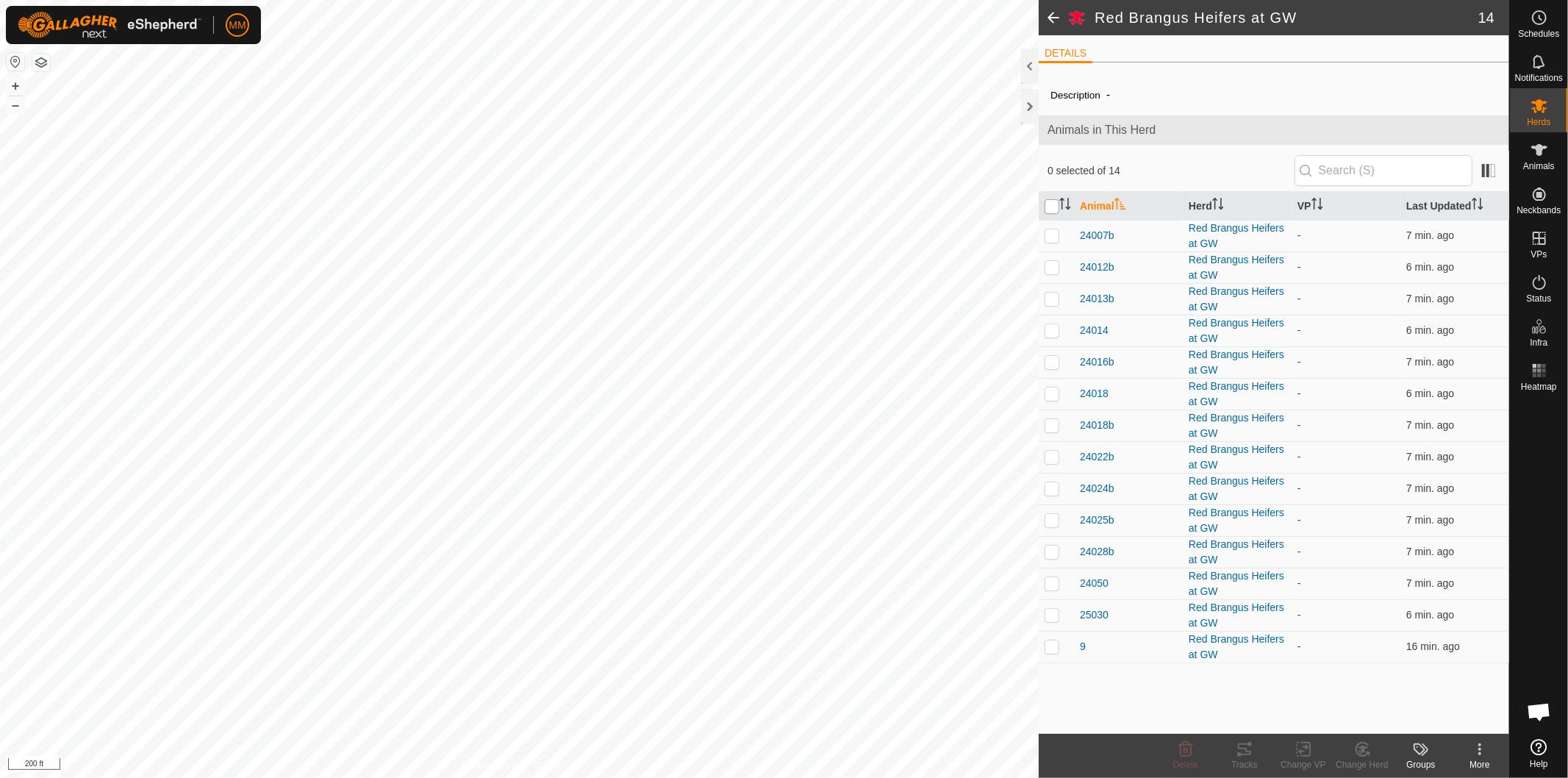
checkbox input "true"
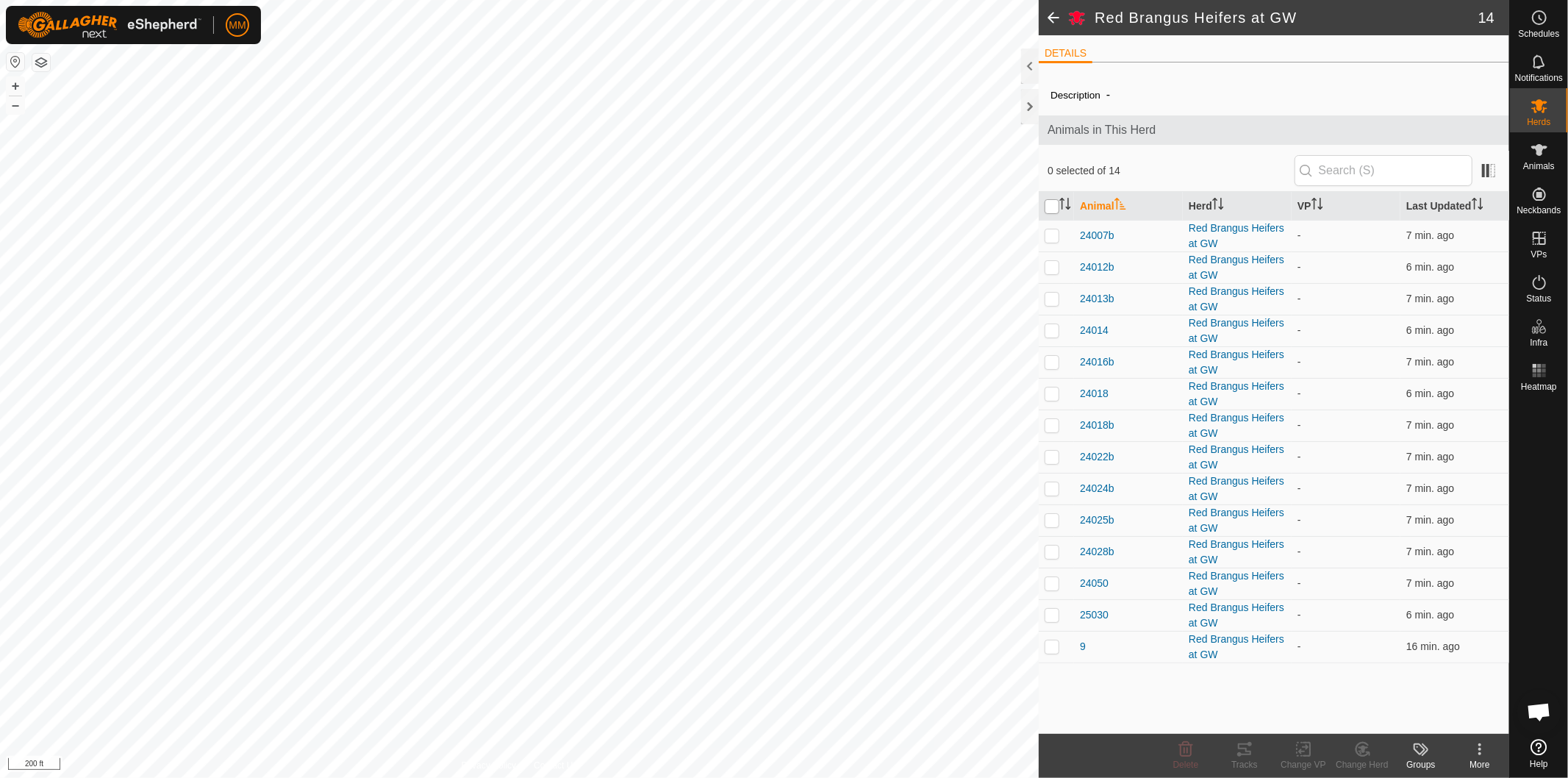
checkbox input "true"
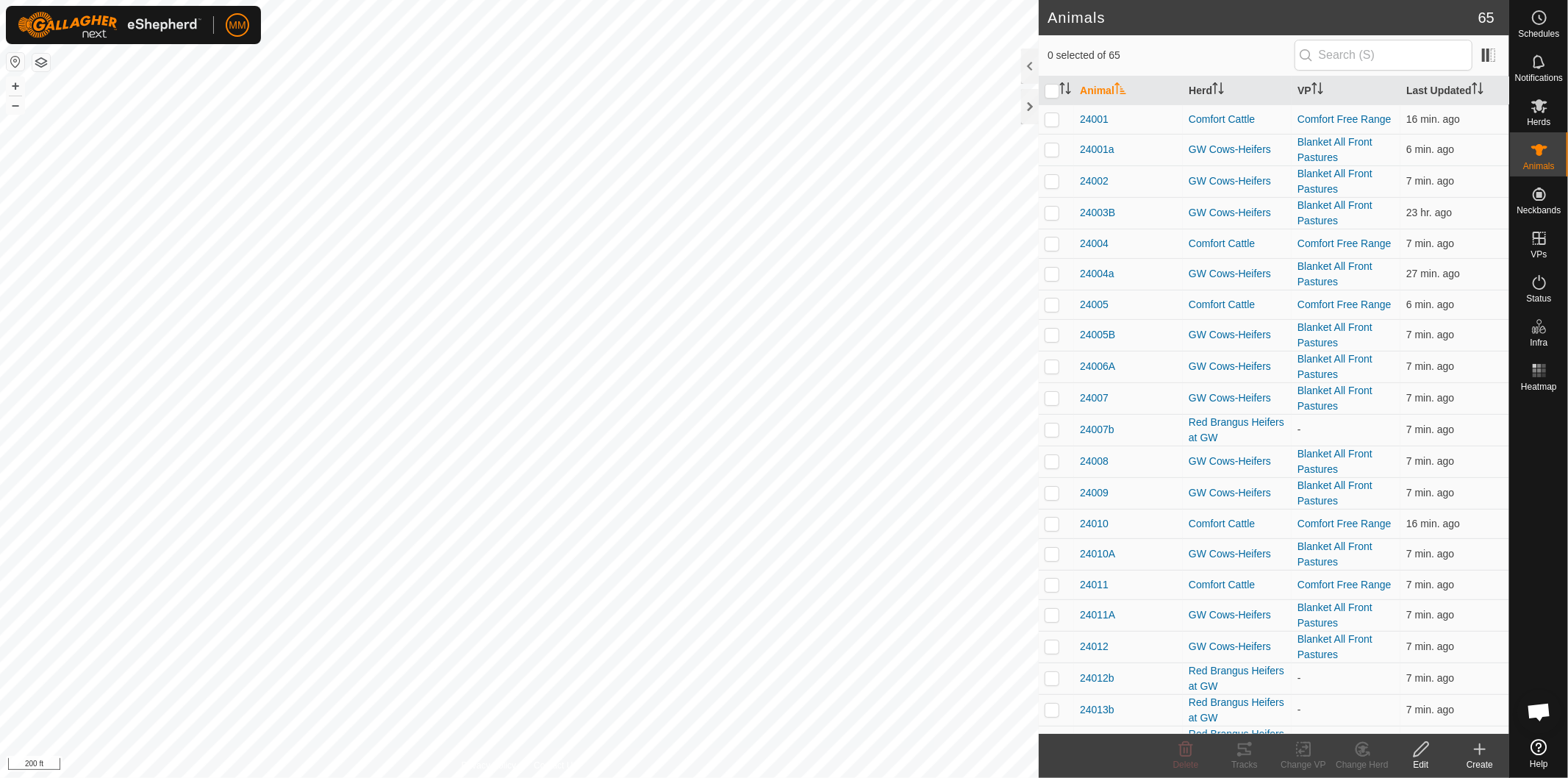
checkbox input "true"
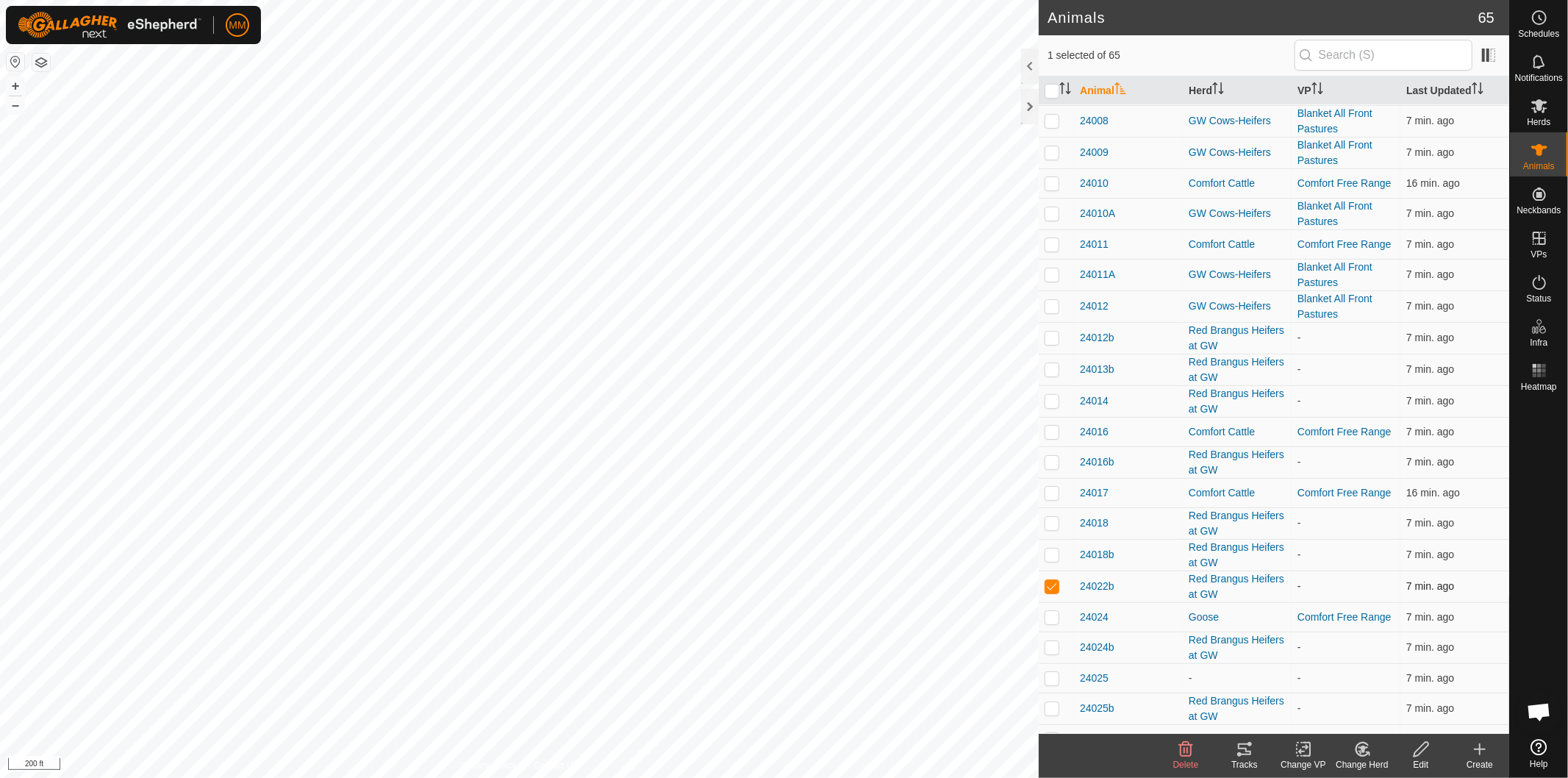
scroll to position [327, 0]
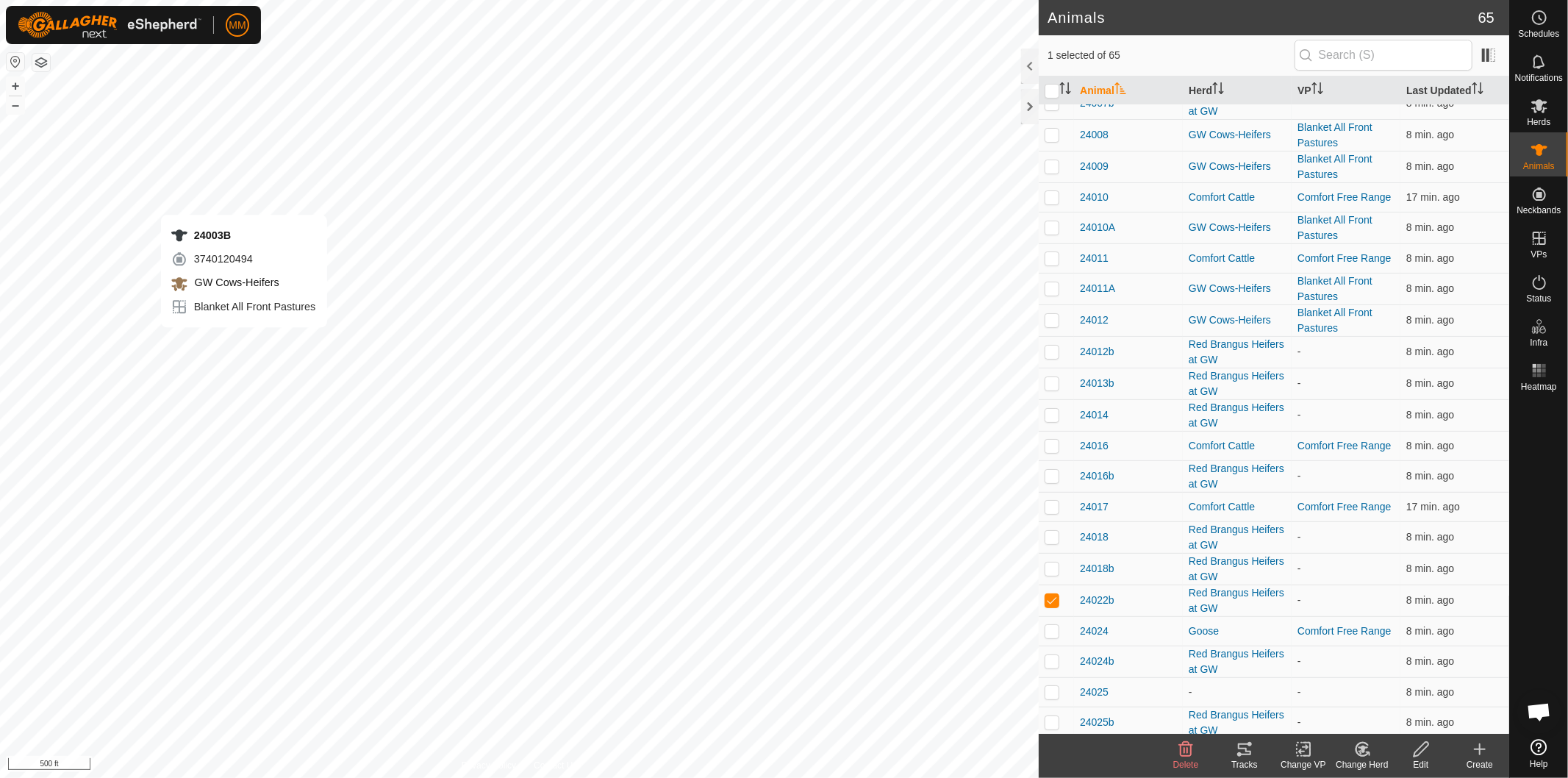
checkbox input "true"
checkbox input "false"
click at [1533, 111] on icon at bounding box center [1540, 106] width 18 height 18
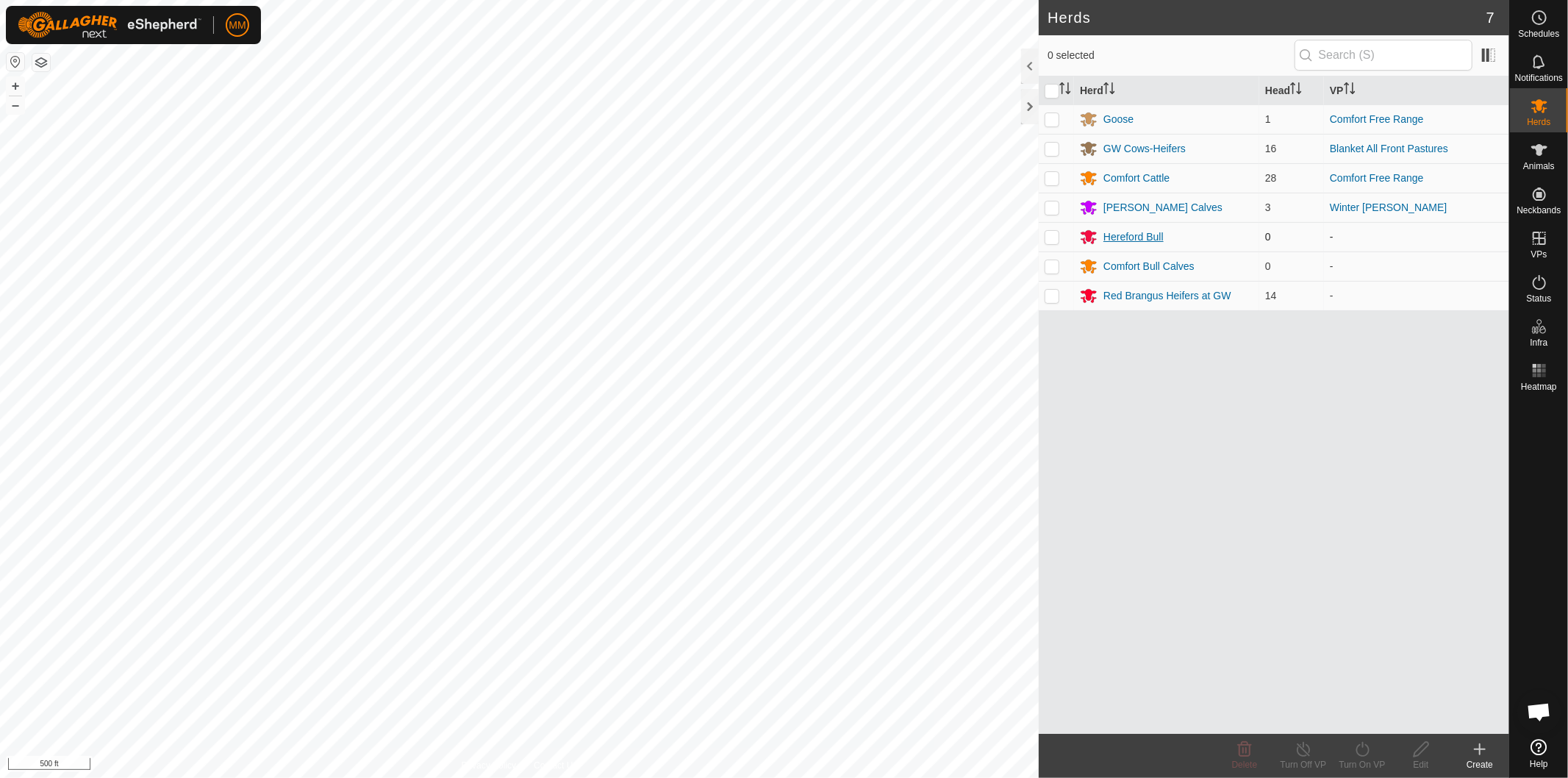
click at [1119, 236] on div "Hereford Bull" at bounding box center [1133, 237] width 60 height 15
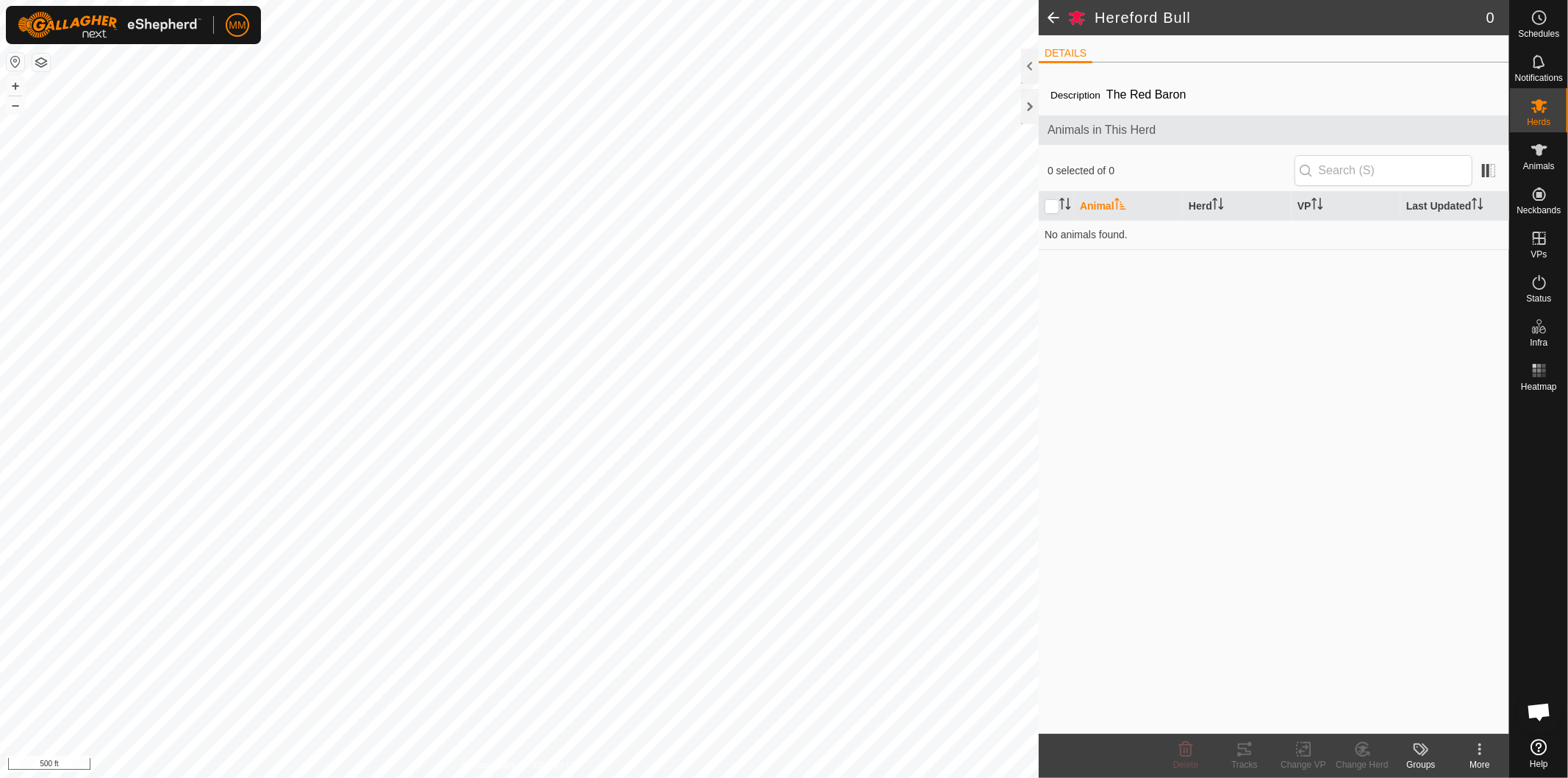
click at [1050, 19] on span at bounding box center [1054, 17] width 29 height 35
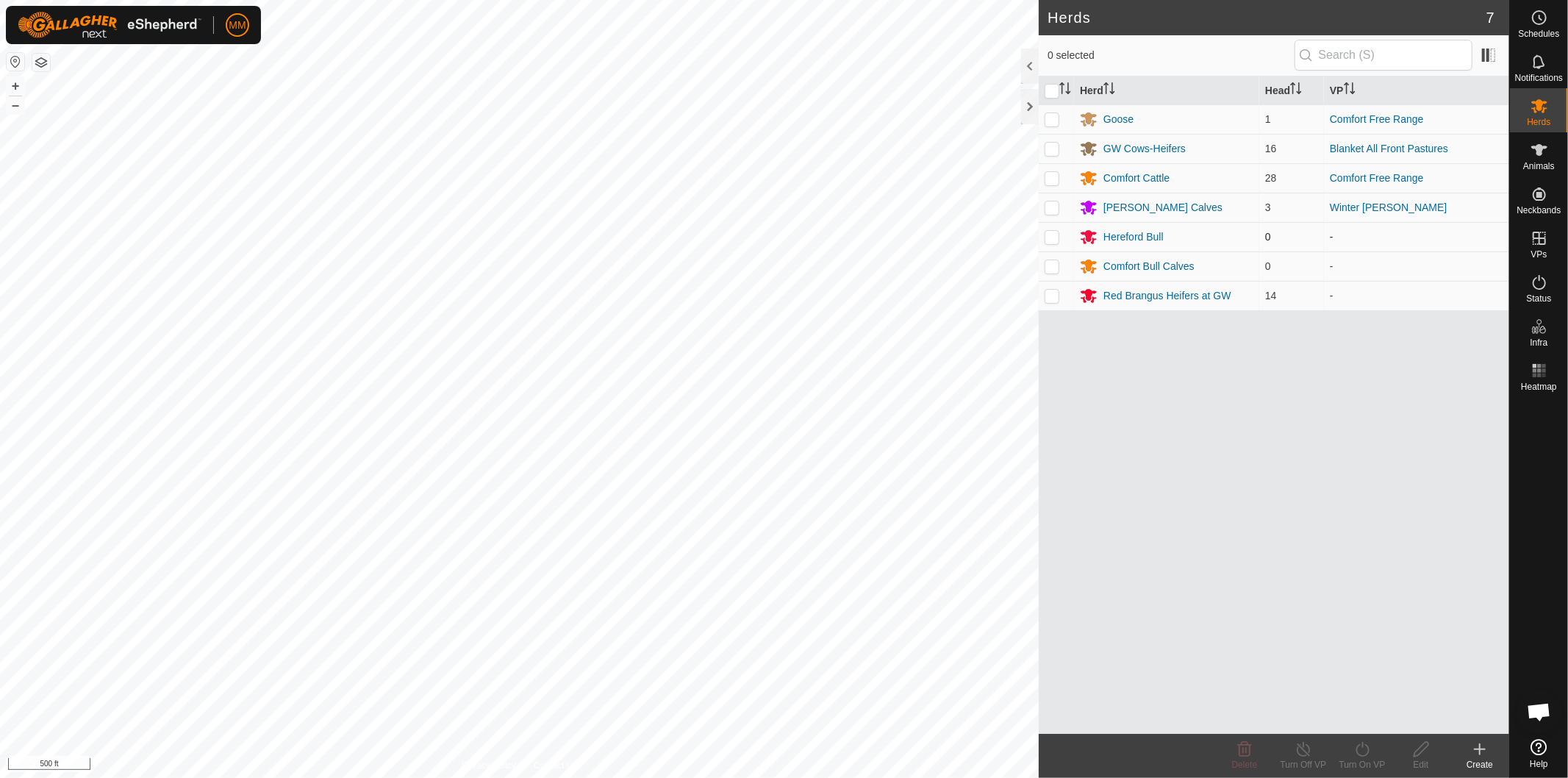
click at [1045, 228] on td at bounding box center [1056, 237] width 35 height 29
click at [1250, 749] on icon at bounding box center [1245, 750] width 14 height 15
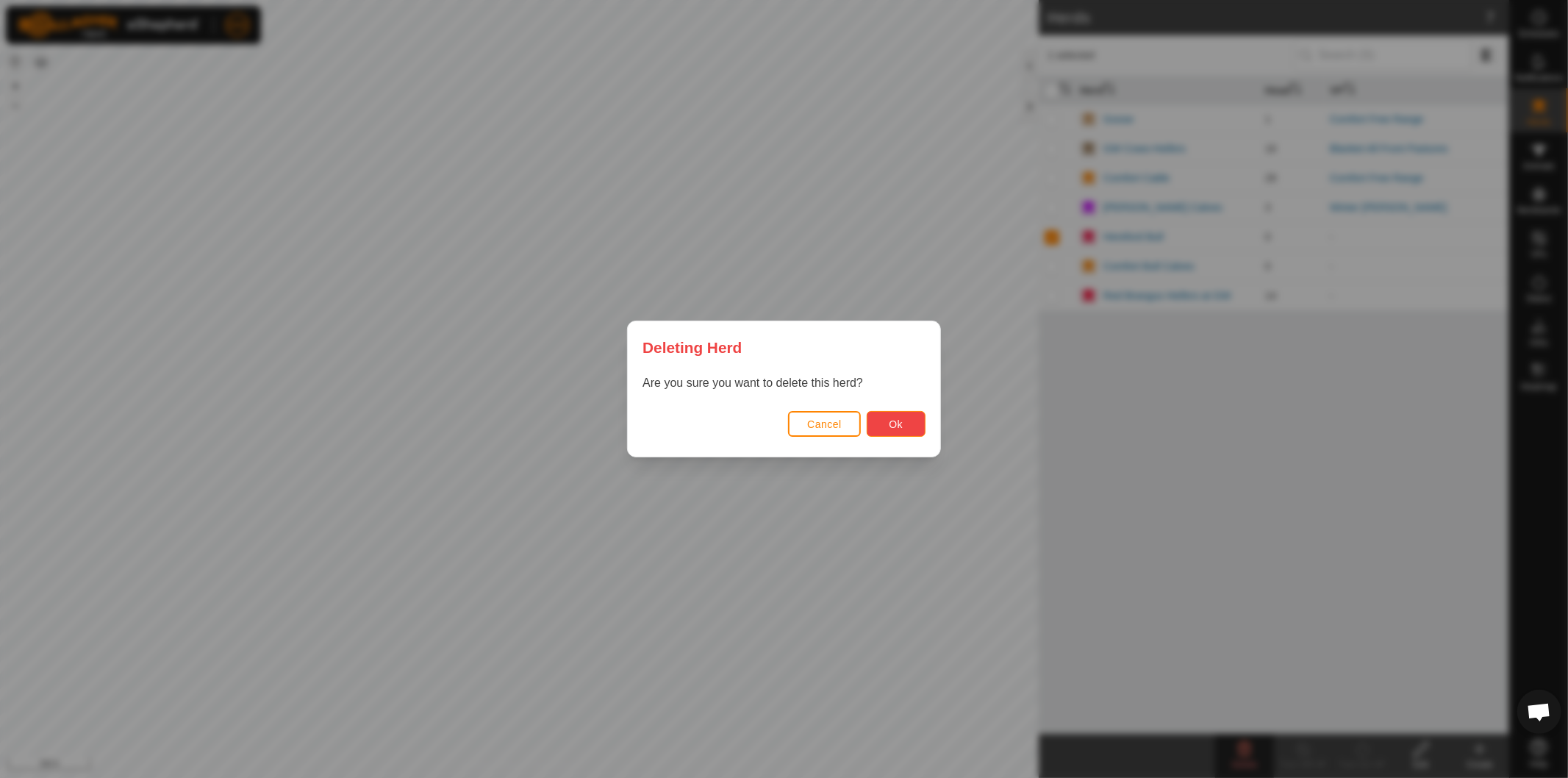
click at [912, 418] on button "Ok" at bounding box center [896, 424] width 58 height 26
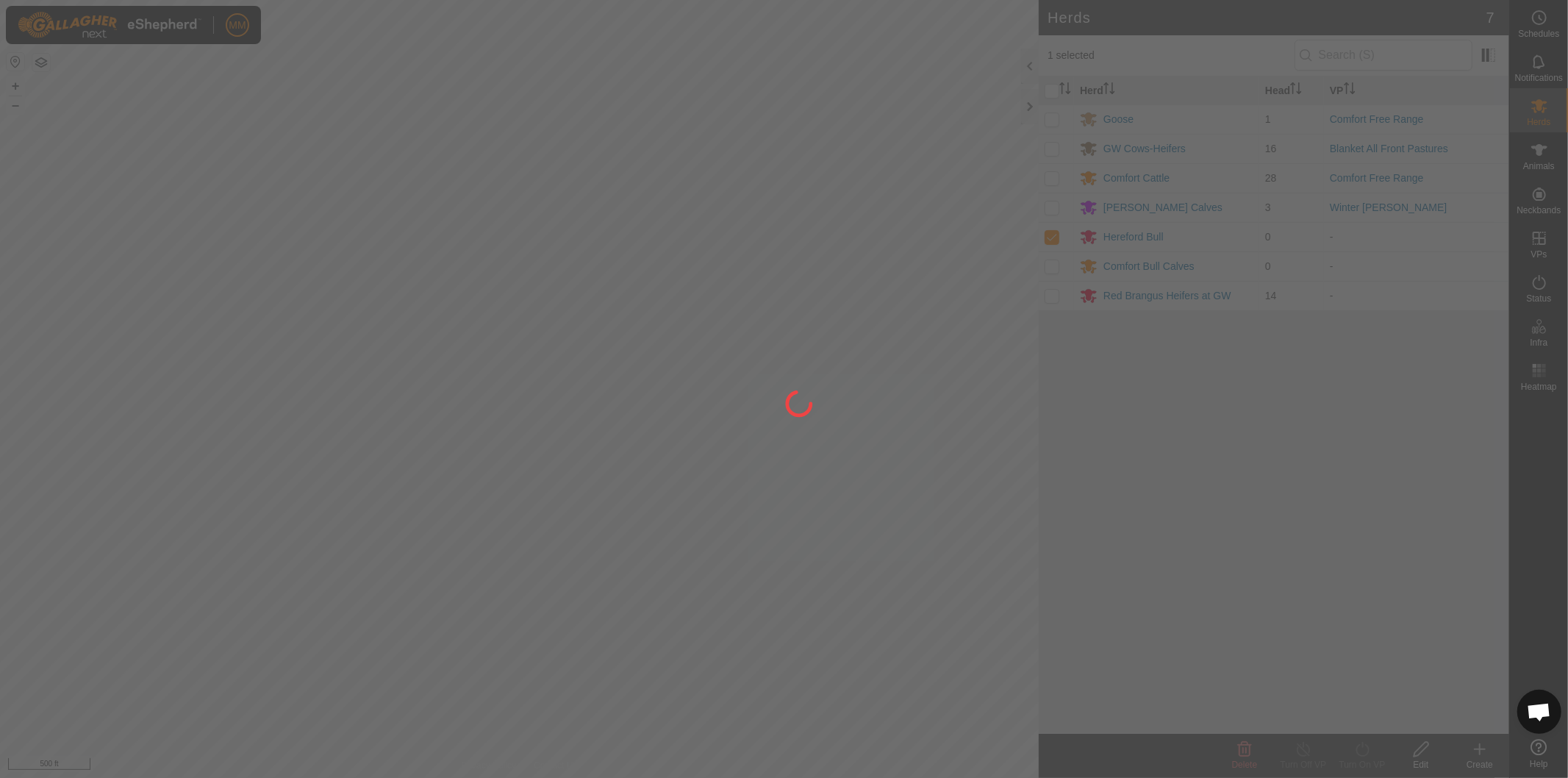
checkbox input "false"
